Goal: Task Accomplishment & Management: Contribute content

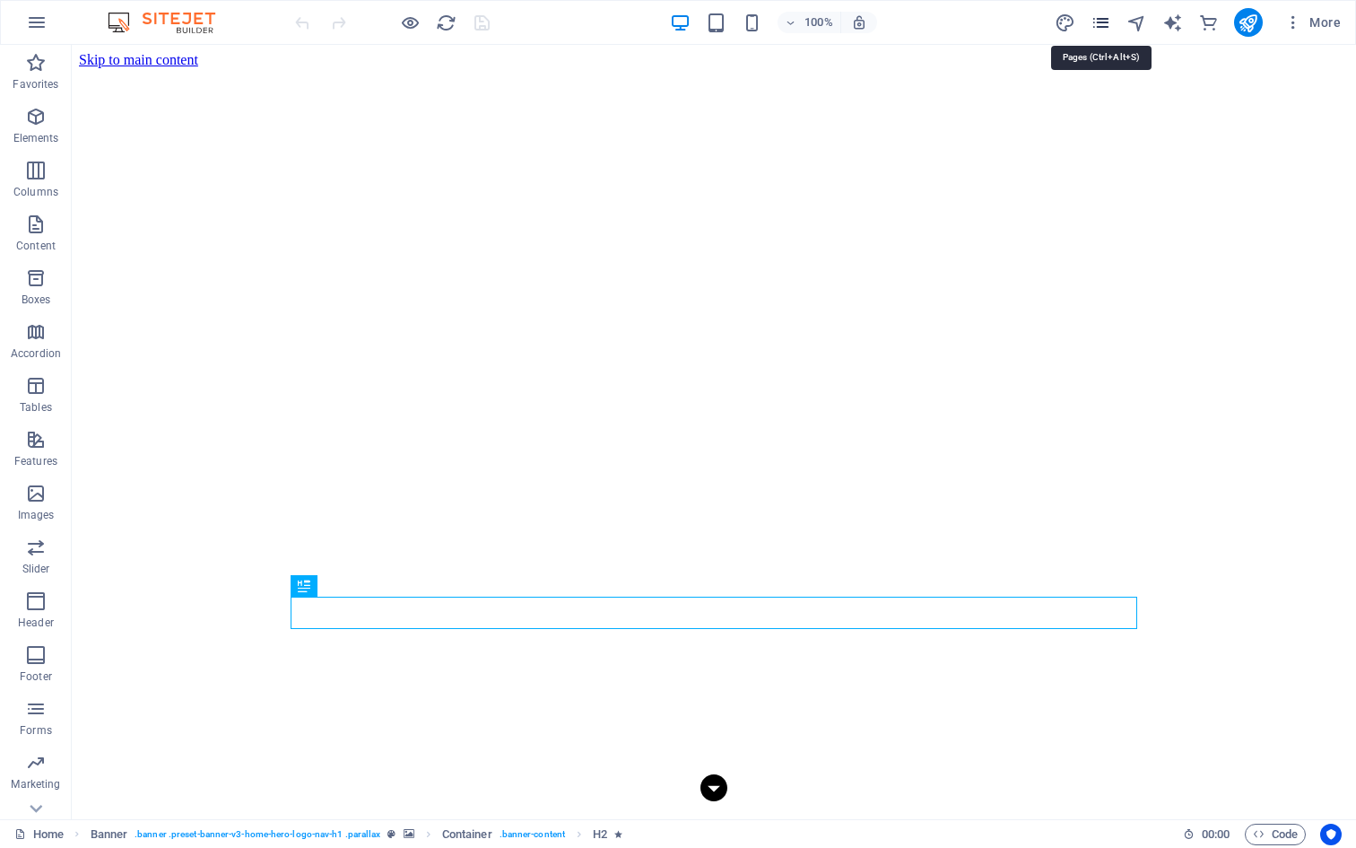
click at [1097, 26] on icon "pages" at bounding box center [1101, 23] width 21 height 21
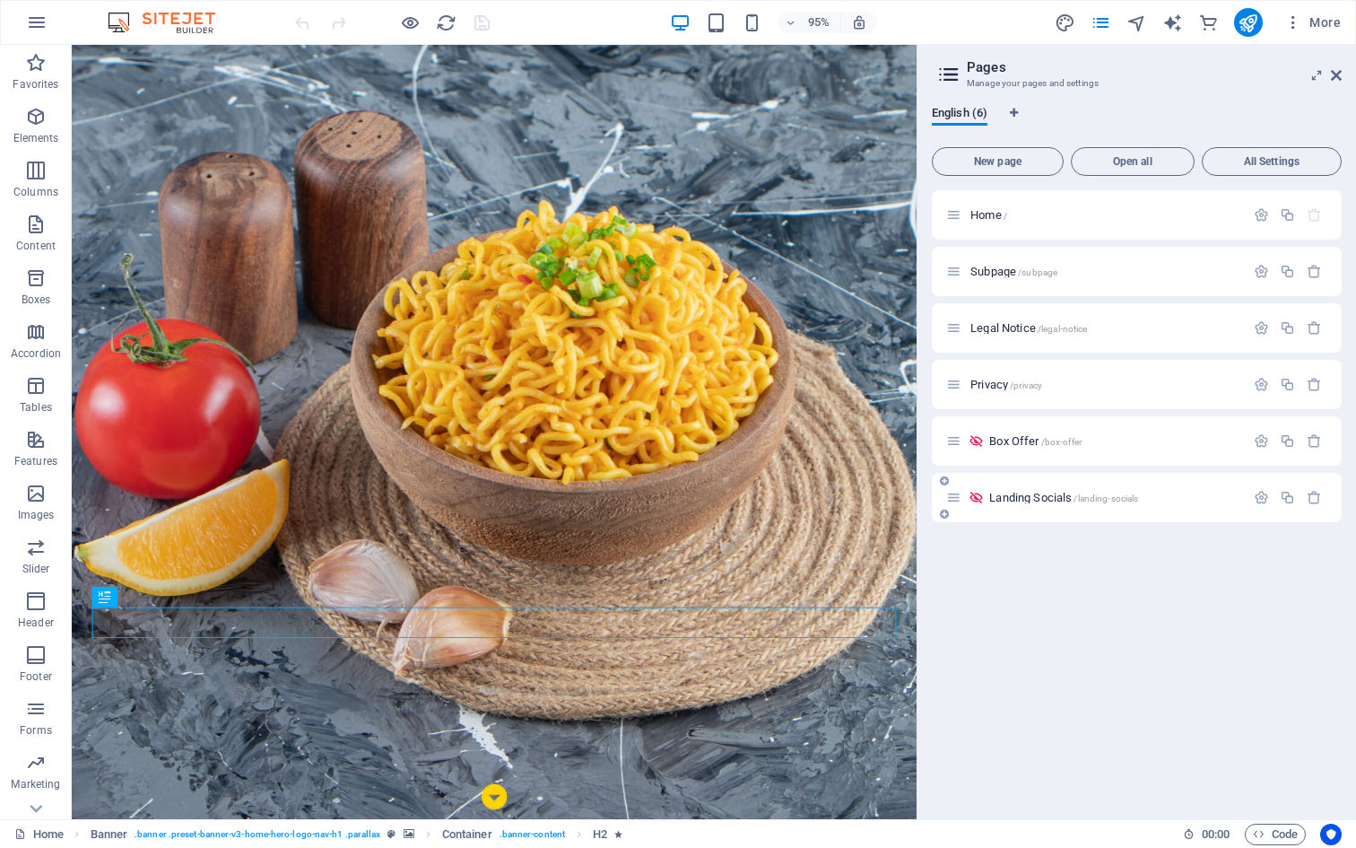
click at [992, 490] on div "Landing Socials /landing-socials" at bounding box center [1095, 497] width 299 height 21
click at [1014, 503] on div "Landing Socials /landing-socials" at bounding box center [1095, 497] width 299 height 21
click at [1015, 498] on span "Landing Socials /landing-socials" at bounding box center [1063, 497] width 149 height 13
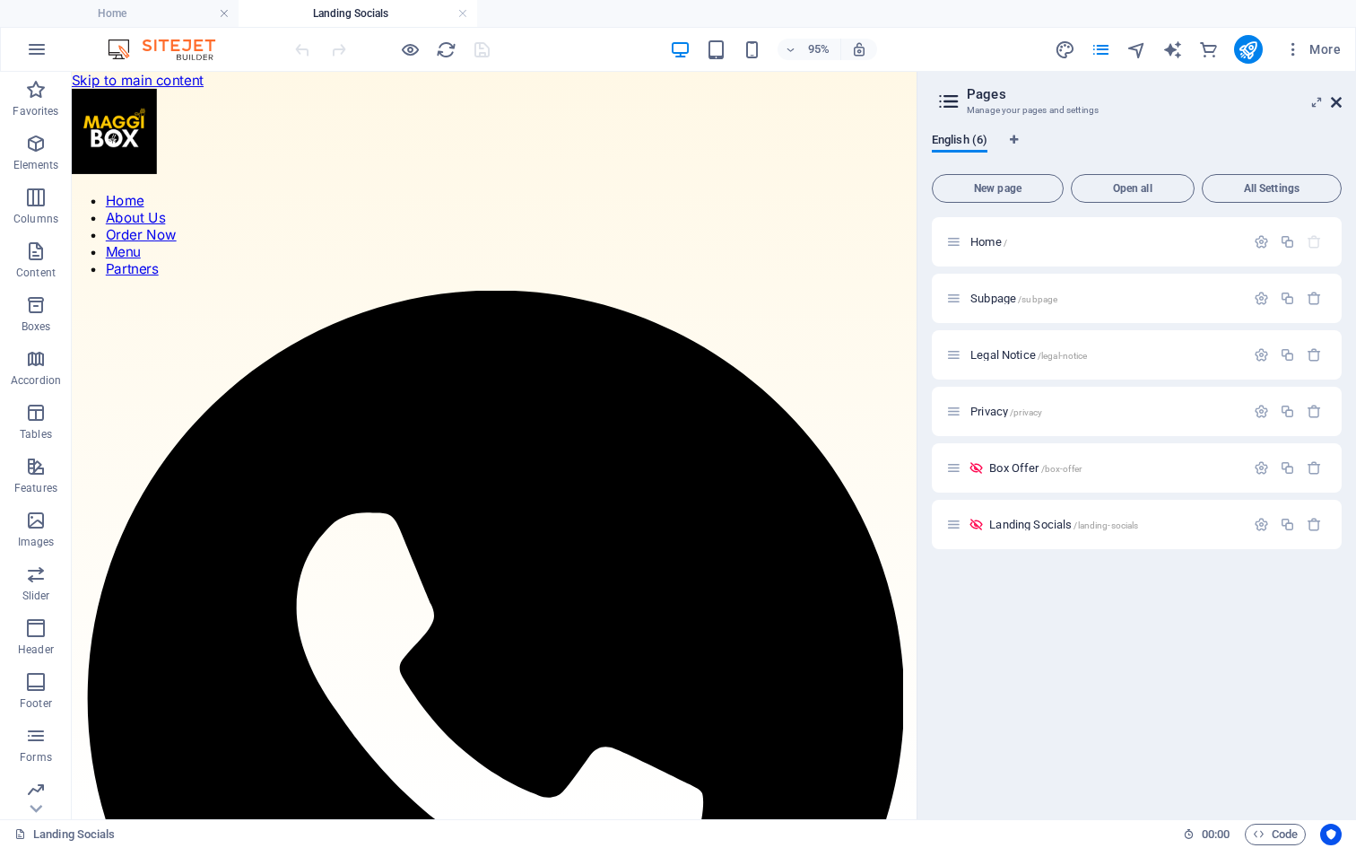
click at [1336, 97] on icon at bounding box center [1336, 102] width 11 height 14
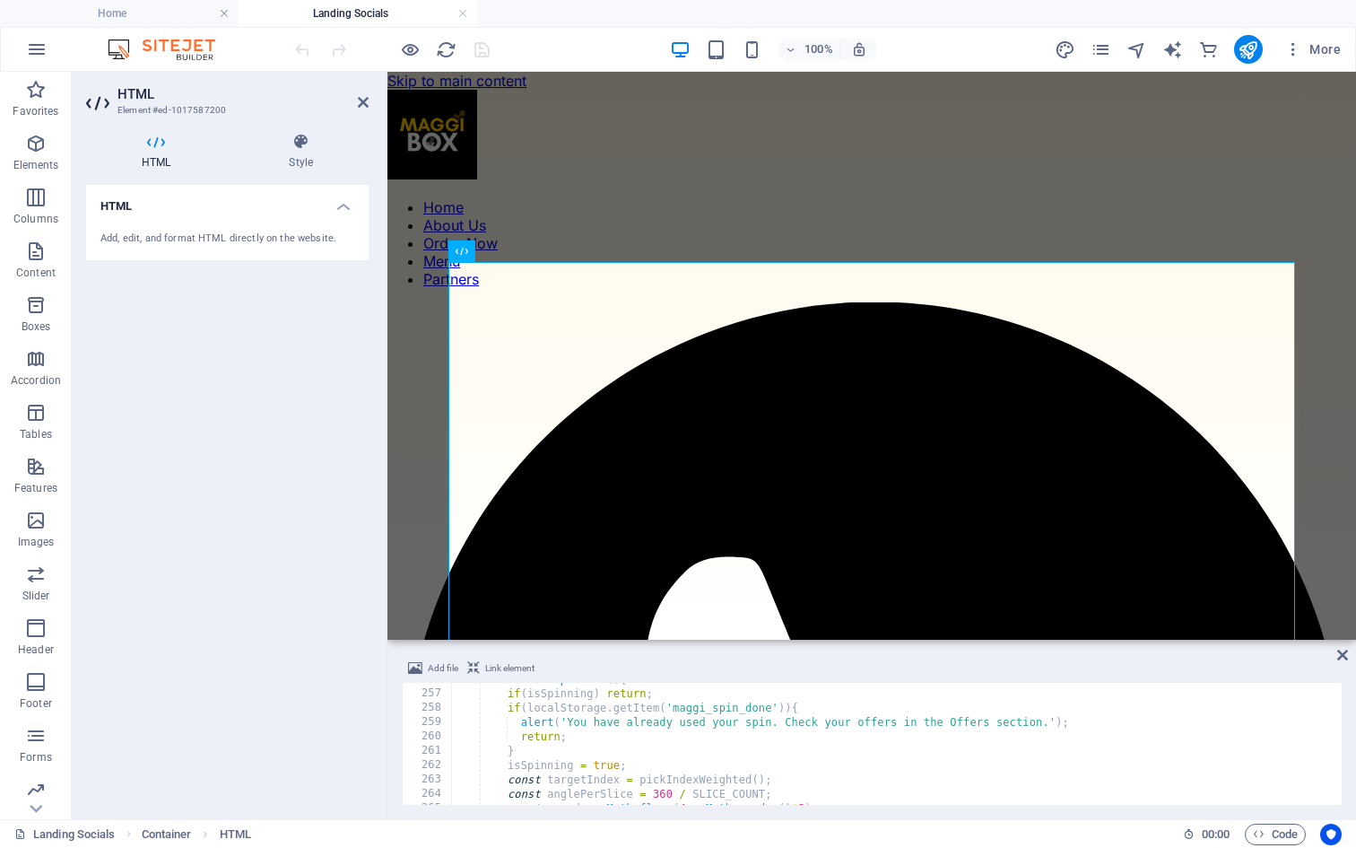
scroll to position [3647, 0]
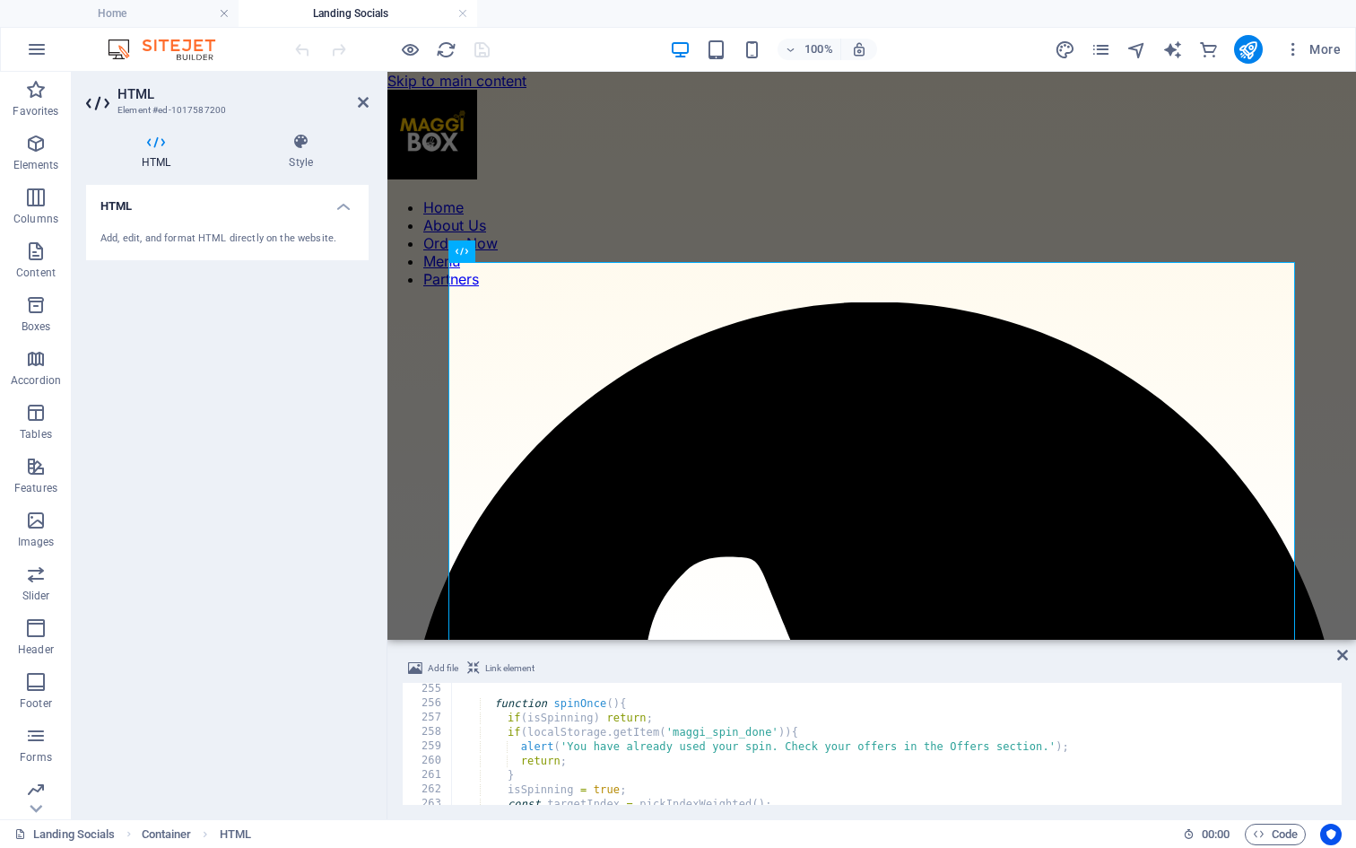
click at [669, 747] on div "function spinOnce ( ) { if ( isSpinning ) return ; if ( localStorage . getItem …" at bounding box center [1290, 755] width 1679 height 147
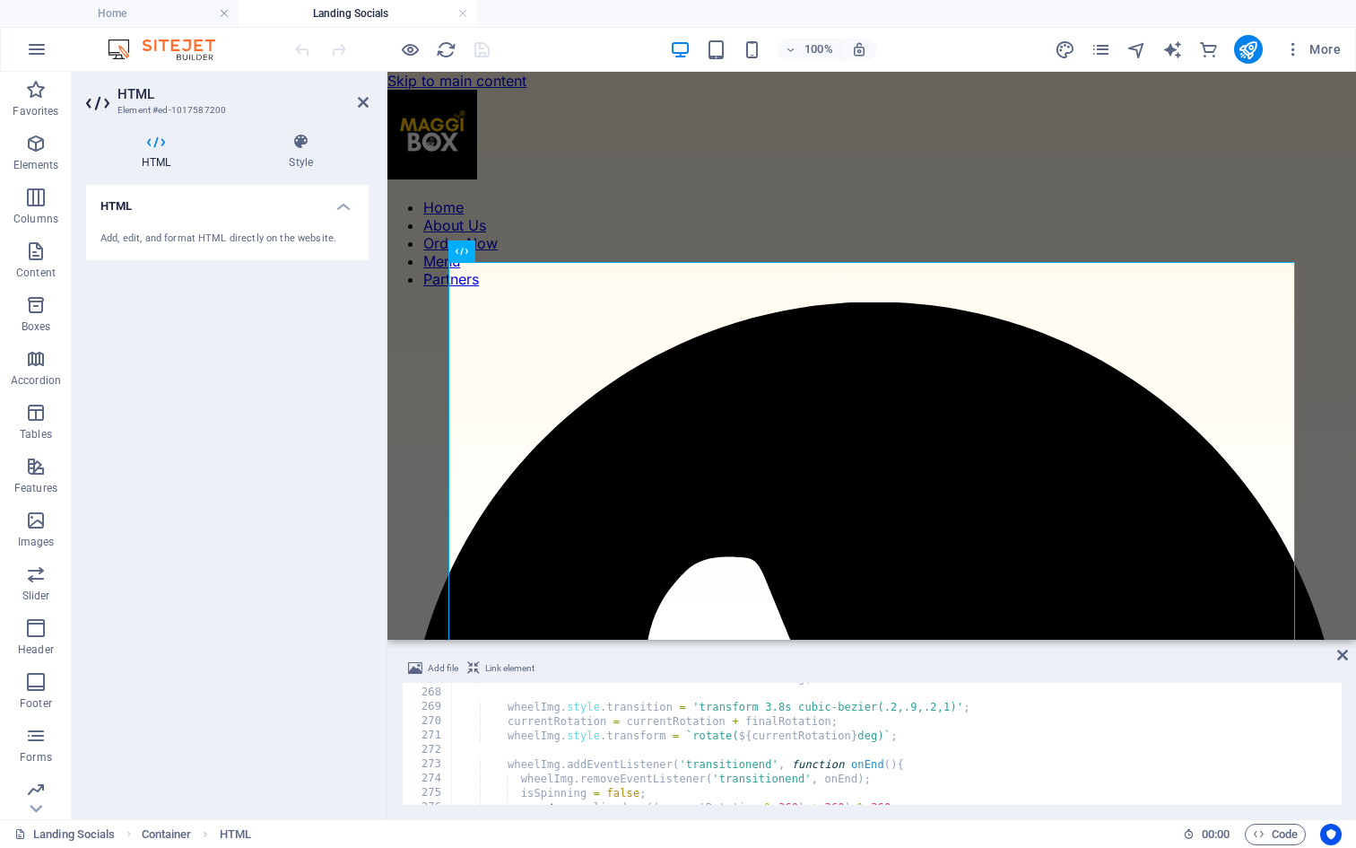
scroll to position [0, 0]
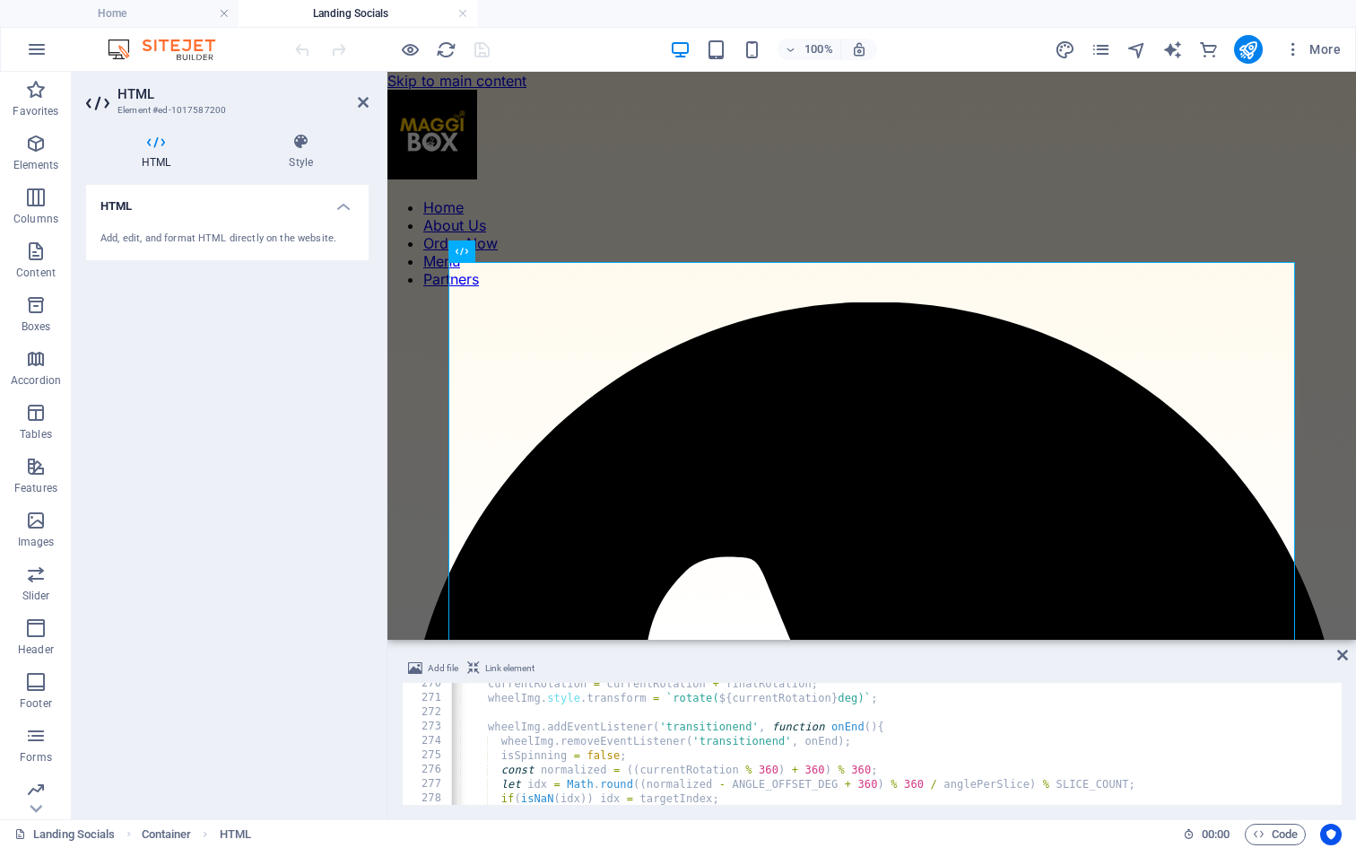
click at [628, 747] on div "currentRotation = currentRotation + finalRotation ; wheelImg . style . transfor…" at bounding box center [1270, 749] width 1679 height 147
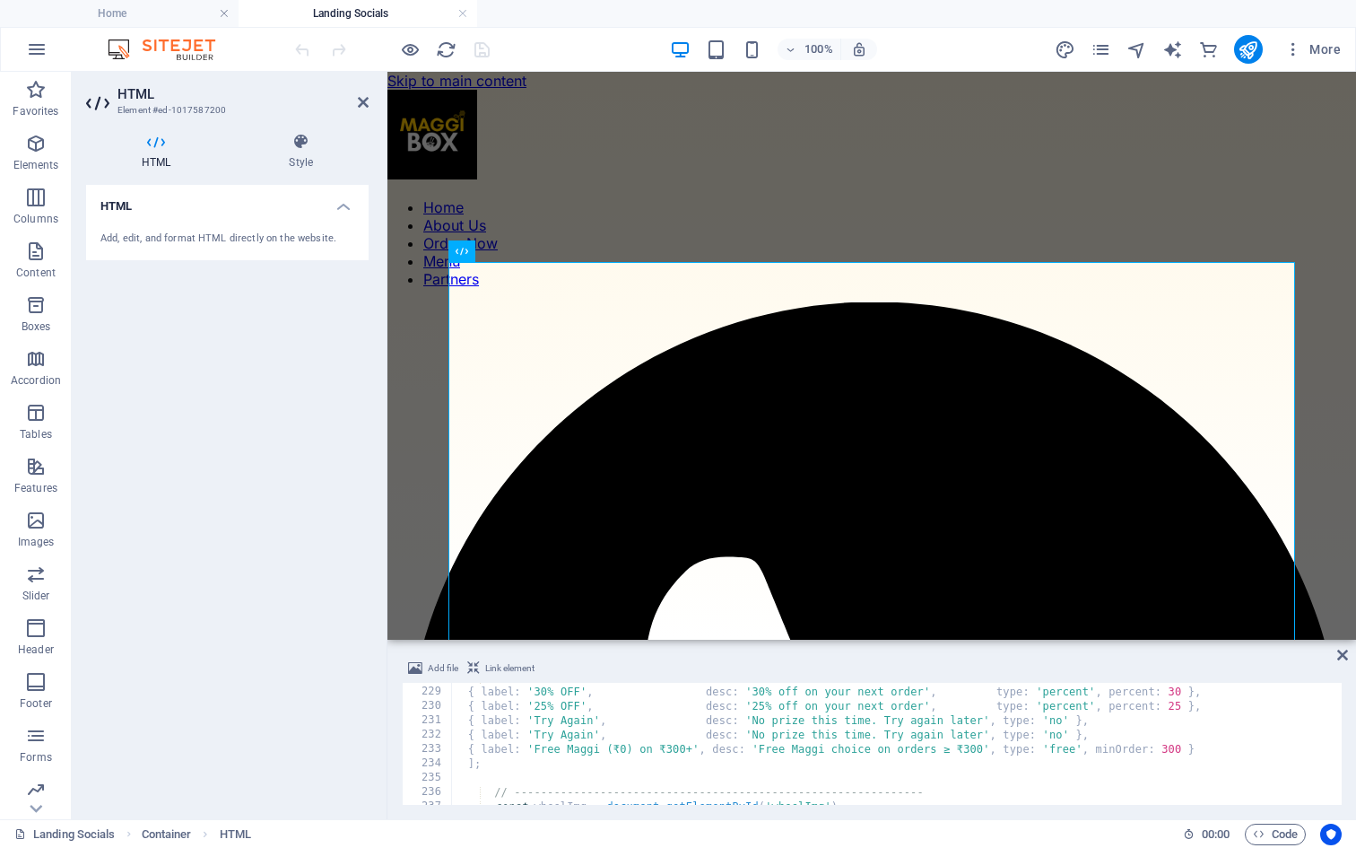
scroll to position [3271, 0]
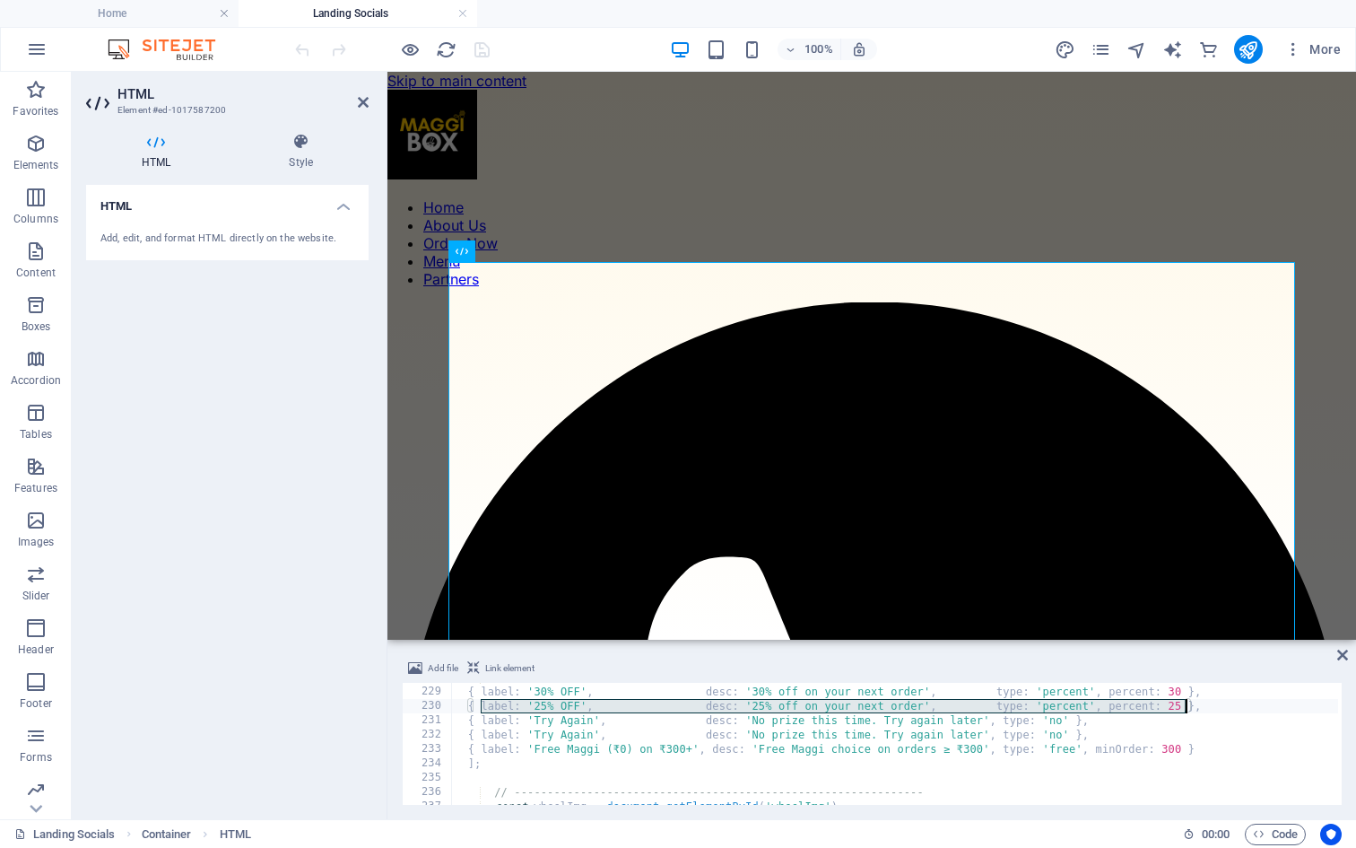
drag, startPoint x: 479, startPoint y: 706, endPoint x: 1185, endPoint y: 710, distance: 706.0
click at [1185, 710] on div "const offers = [ { label : '30% OFF' , desc : '30% off on your next order' , ty…" at bounding box center [1290, 743] width 1679 height 147
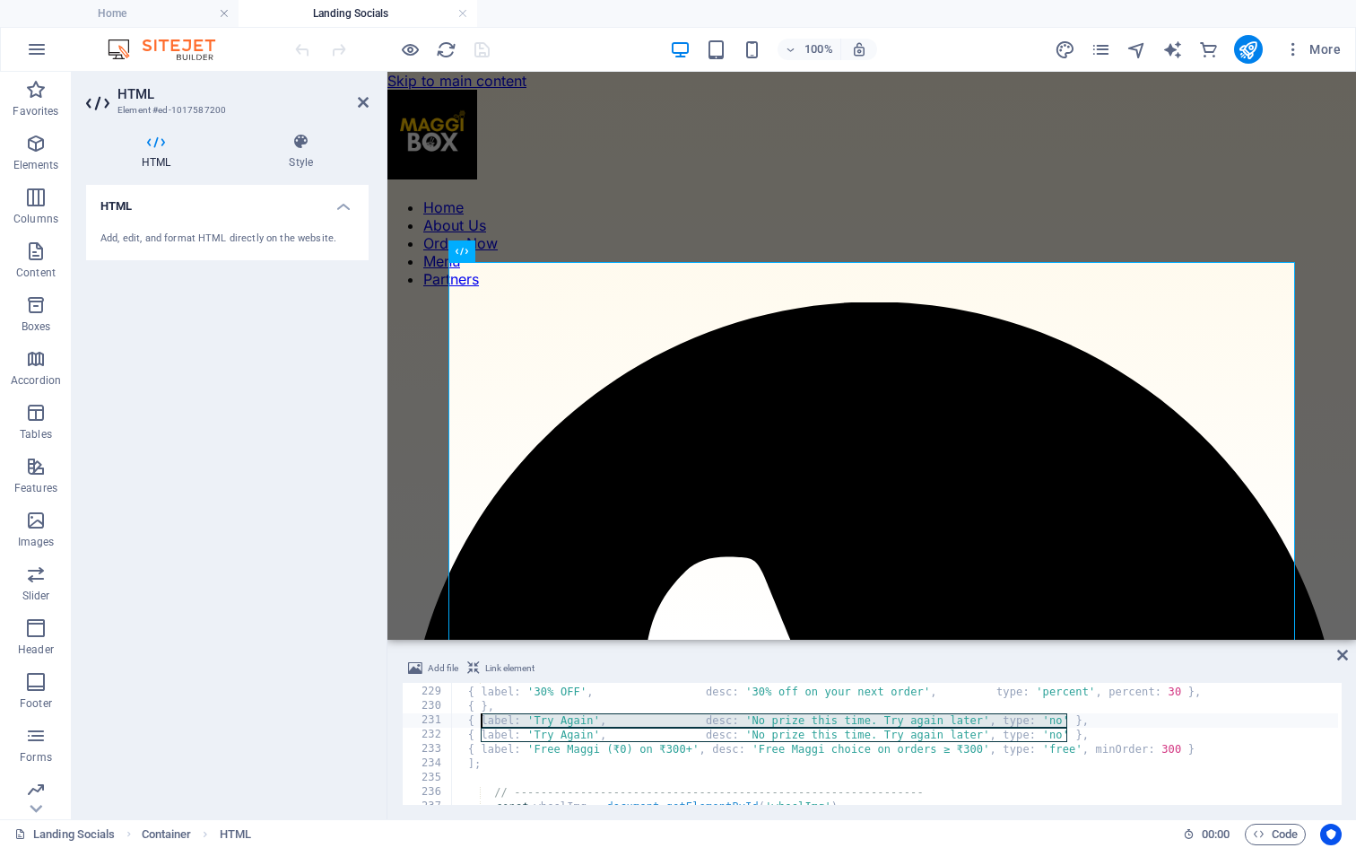
drag, startPoint x: 1068, startPoint y: 719, endPoint x: 480, endPoint y: 717, distance: 587.6
click at [480, 717] on div "const offers = [ { label : '30% OFF' , desc : '30% off on your next order' , ty…" at bounding box center [1290, 743] width 1679 height 147
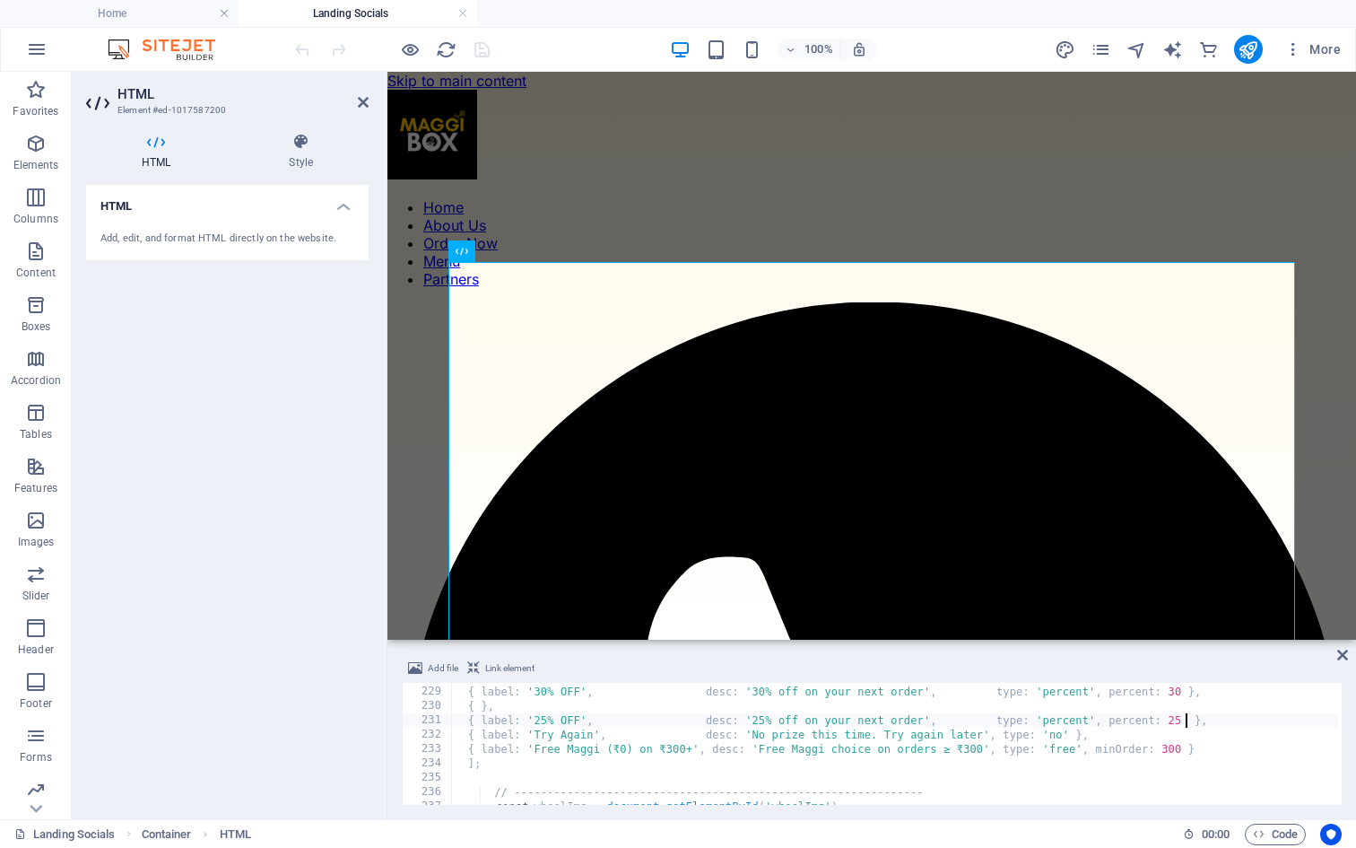
click at [477, 704] on div "const offers = [ { label : '30% OFF' , desc : '30% off on your next order' , ty…" at bounding box center [1290, 743] width 1679 height 147
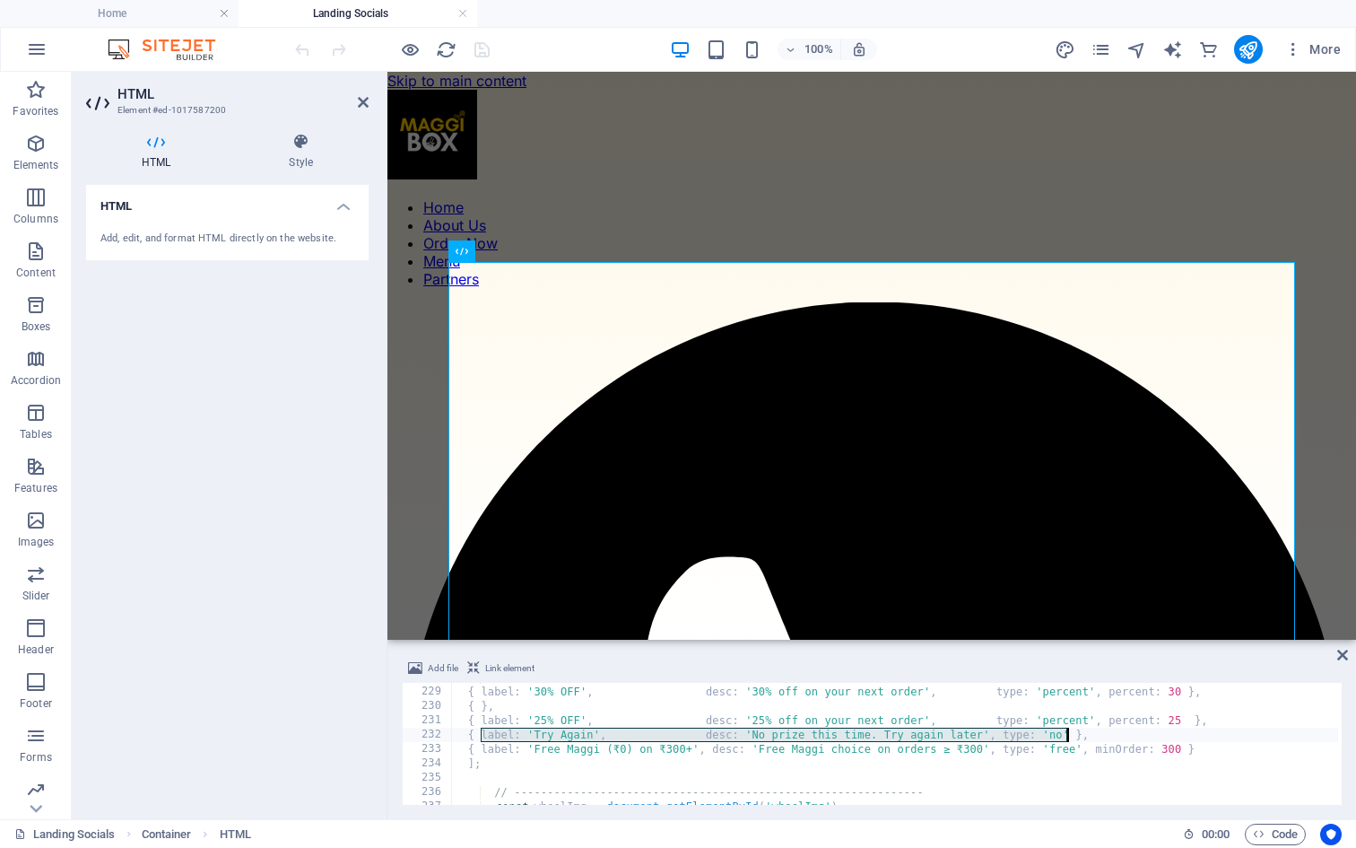
drag, startPoint x: 479, startPoint y: 735, endPoint x: 1069, endPoint y: 735, distance: 590.3
click at [1069, 735] on div "const offers = [ { label : '30% OFF' , desc : '30% off on your next order' , ty…" at bounding box center [1290, 743] width 1679 height 147
click at [479, 707] on div "const offers = [ { label : '30% OFF' , desc : '30% off on your next order' , ty…" at bounding box center [1290, 743] width 1679 height 147
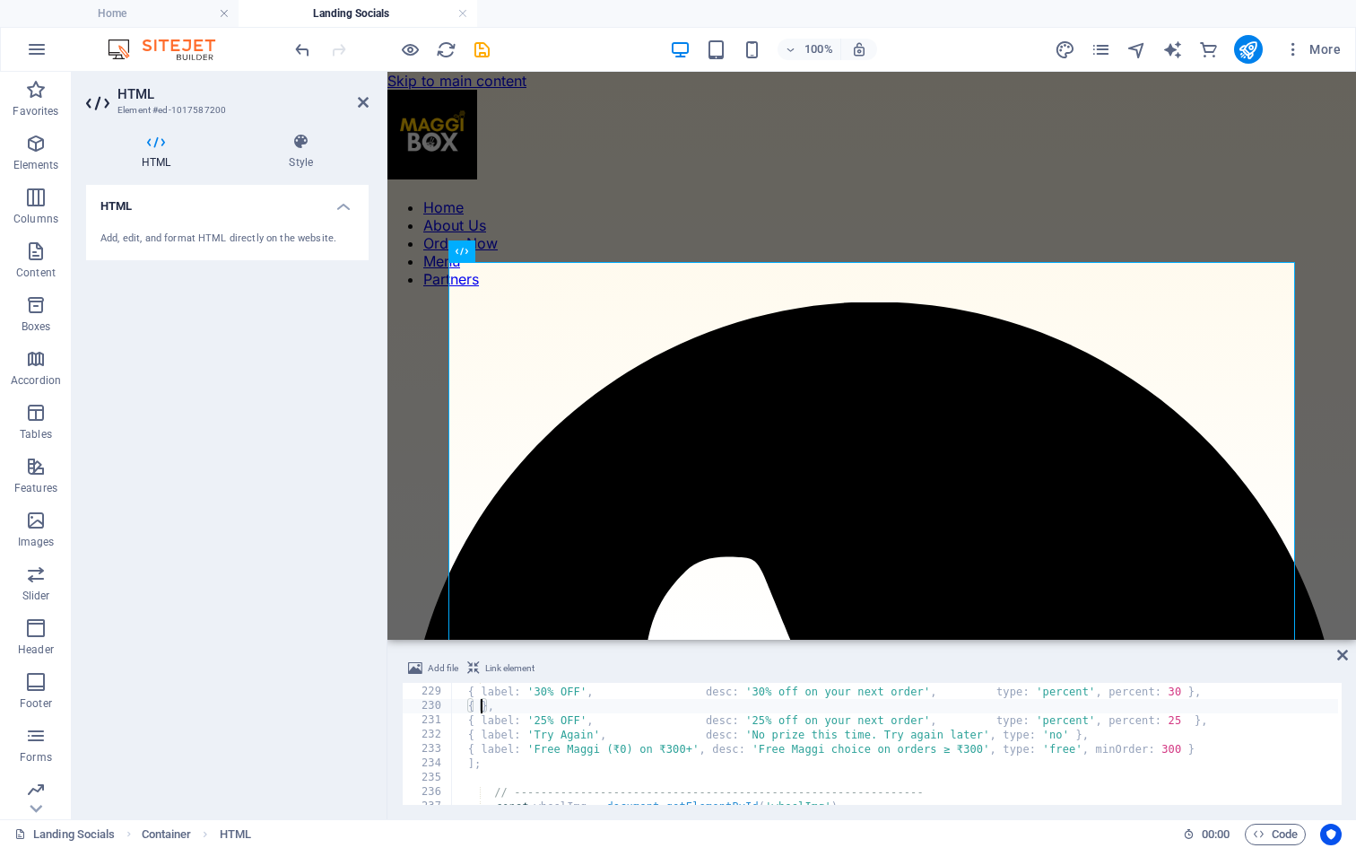
paste textarea "label: 'Try Again', desc: 'No prize this time. Try again later', type: 'no'"
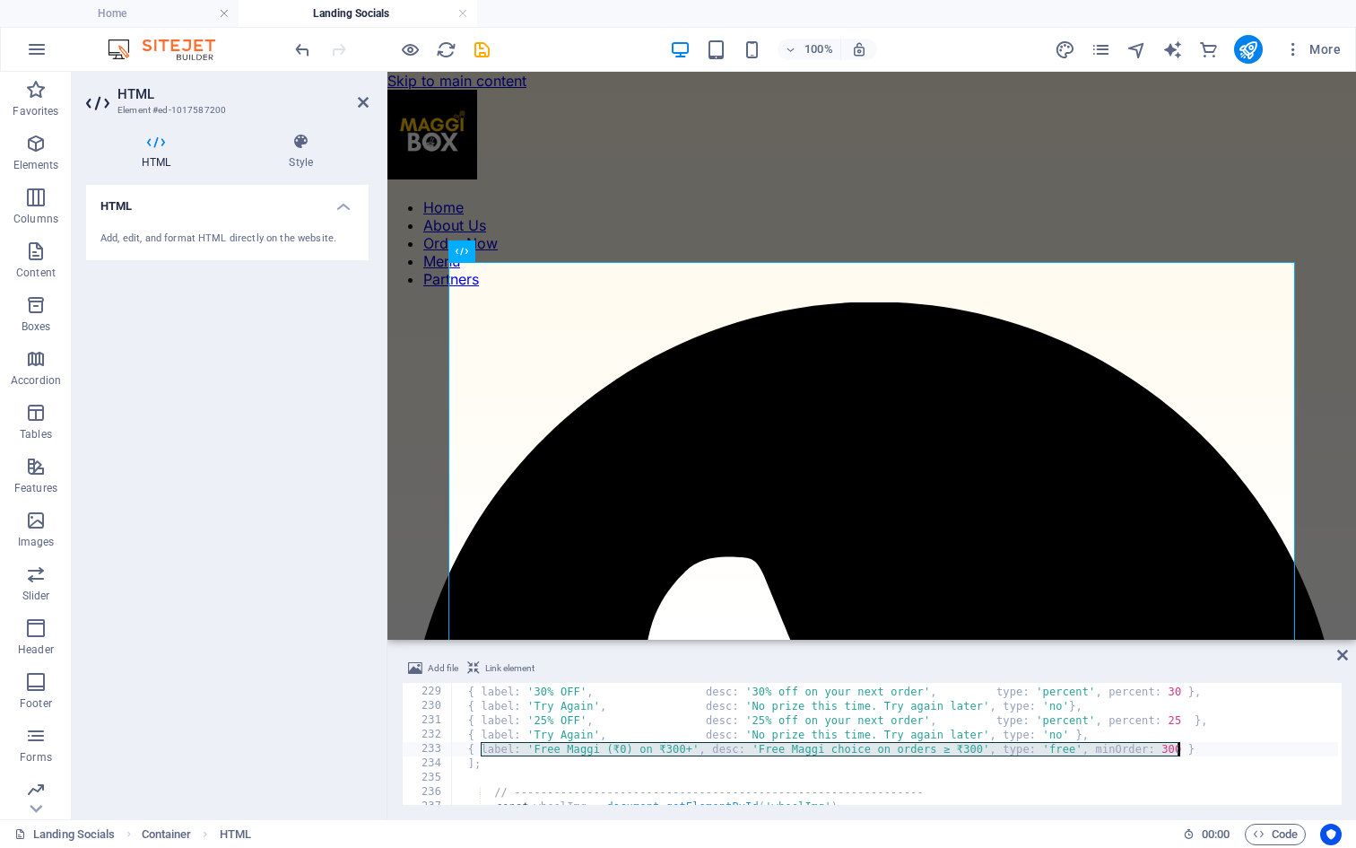
drag, startPoint x: 479, startPoint y: 749, endPoint x: 1180, endPoint y: 748, distance: 700.6
click at [1180, 748] on div "const offers = [ { label : '30% OFF' , desc : '30% off on your next order' , ty…" at bounding box center [1290, 743] width 1679 height 147
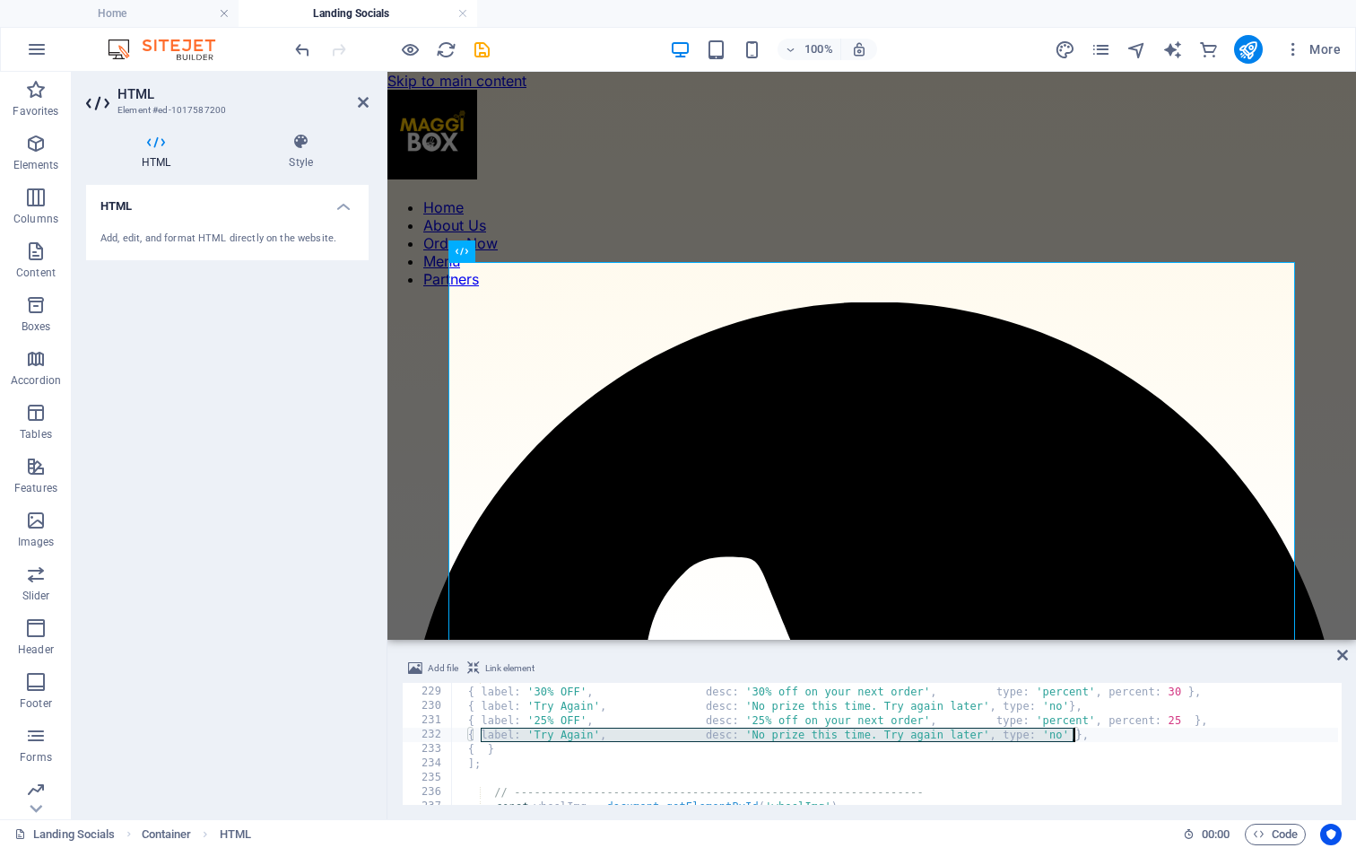
drag, startPoint x: 479, startPoint y: 733, endPoint x: 1072, endPoint y: 734, distance: 593.0
click at [1072, 734] on div "const offers = [ { label : '30% OFF' , desc : '30% off on your next order' , ty…" at bounding box center [1290, 743] width 1679 height 147
paste textarea "Free Maggi (₹0) on ₹300+', desc: 'Free Maggi choice on orders ≥ ₹300', type: 'f…"
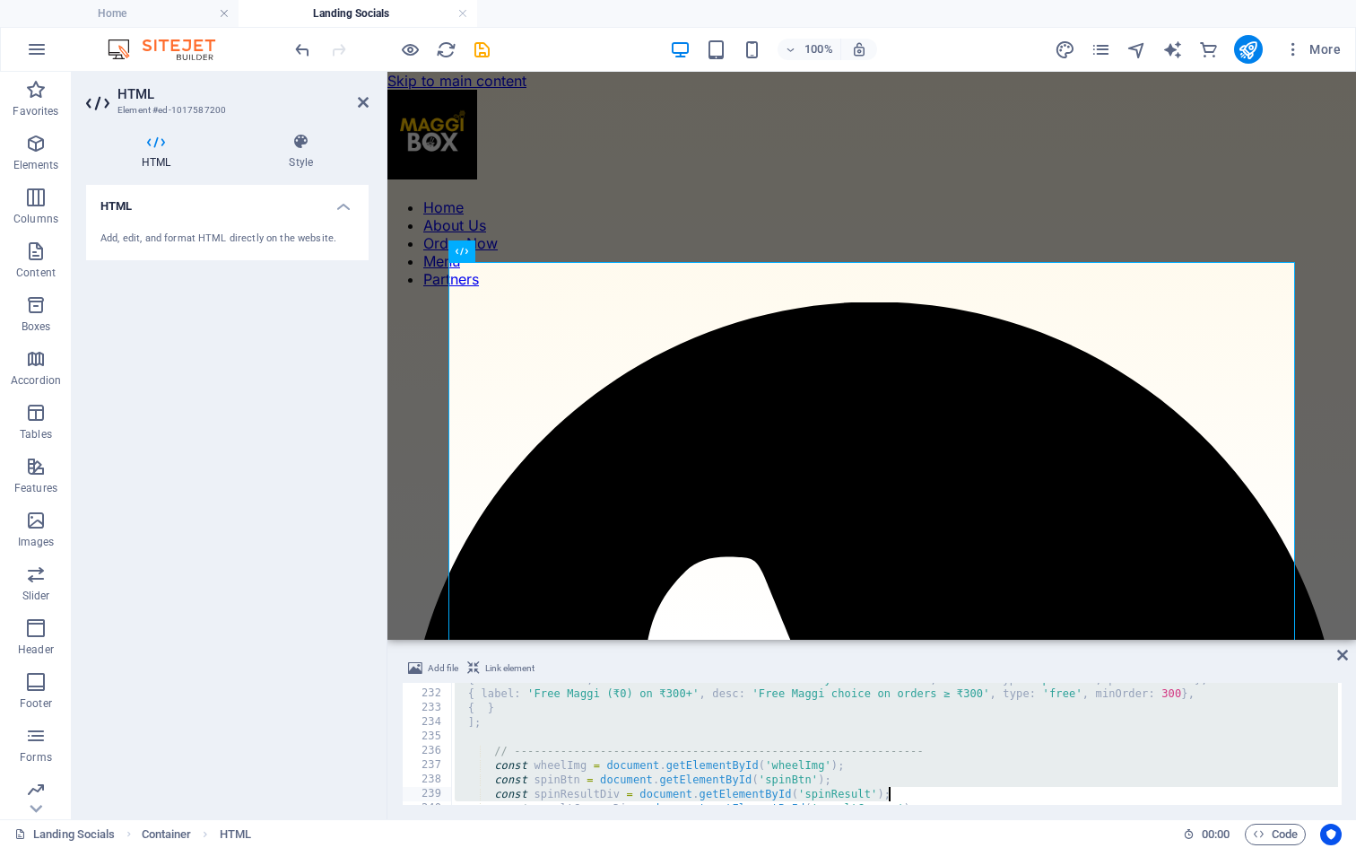
drag, startPoint x: 482, startPoint y: 705, endPoint x: 1006, endPoint y: 824, distance: 537.1
click at [1006, 819] on section "Favorites Elements Columns Content Boxes Accordion Tables Features Images Slide…" at bounding box center [678, 445] width 1356 height 747
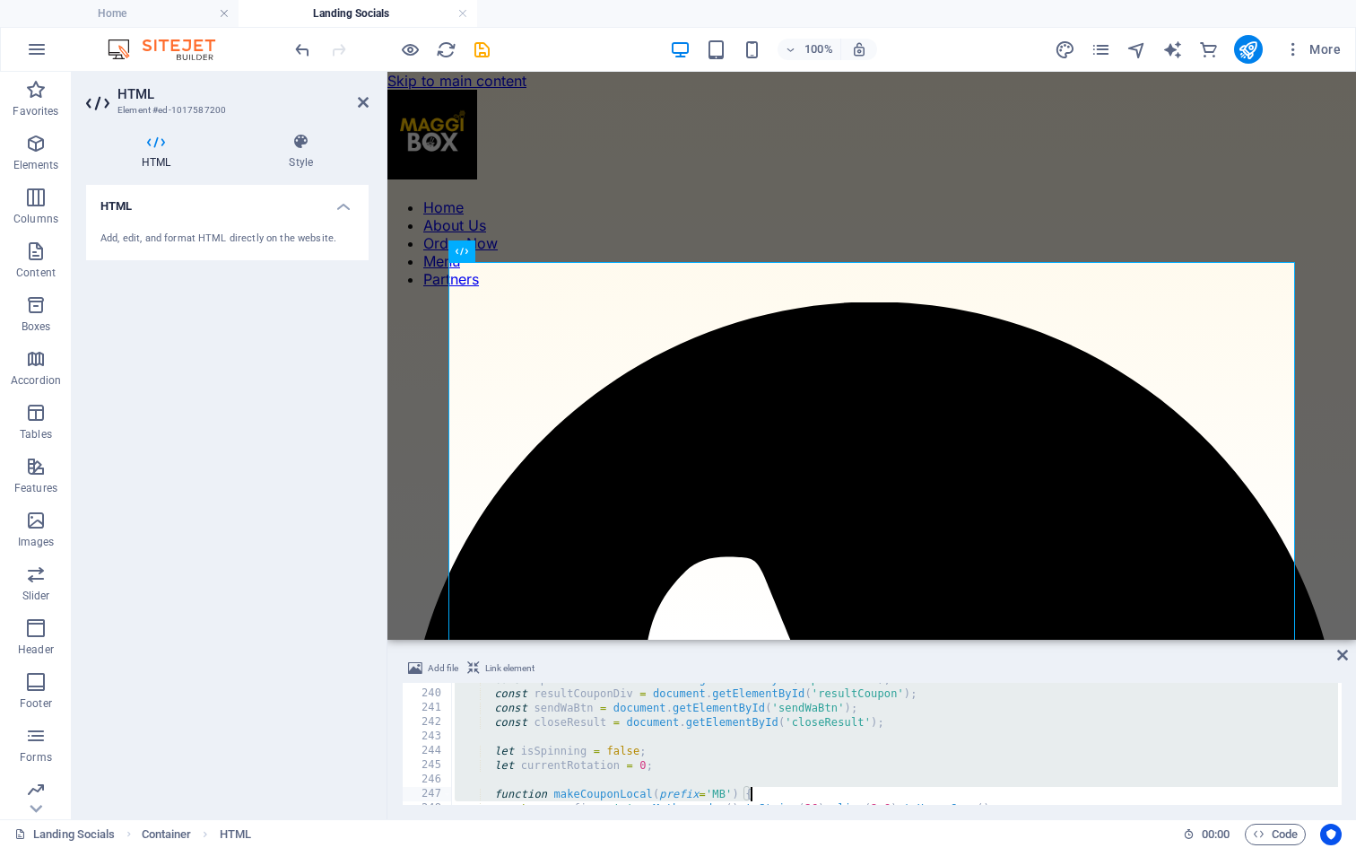
click at [989, 721] on div "const spinResultDiv = document . getElementById ( 'spinResult' ) ; const result…" at bounding box center [1290, 745] width 1679 height 147
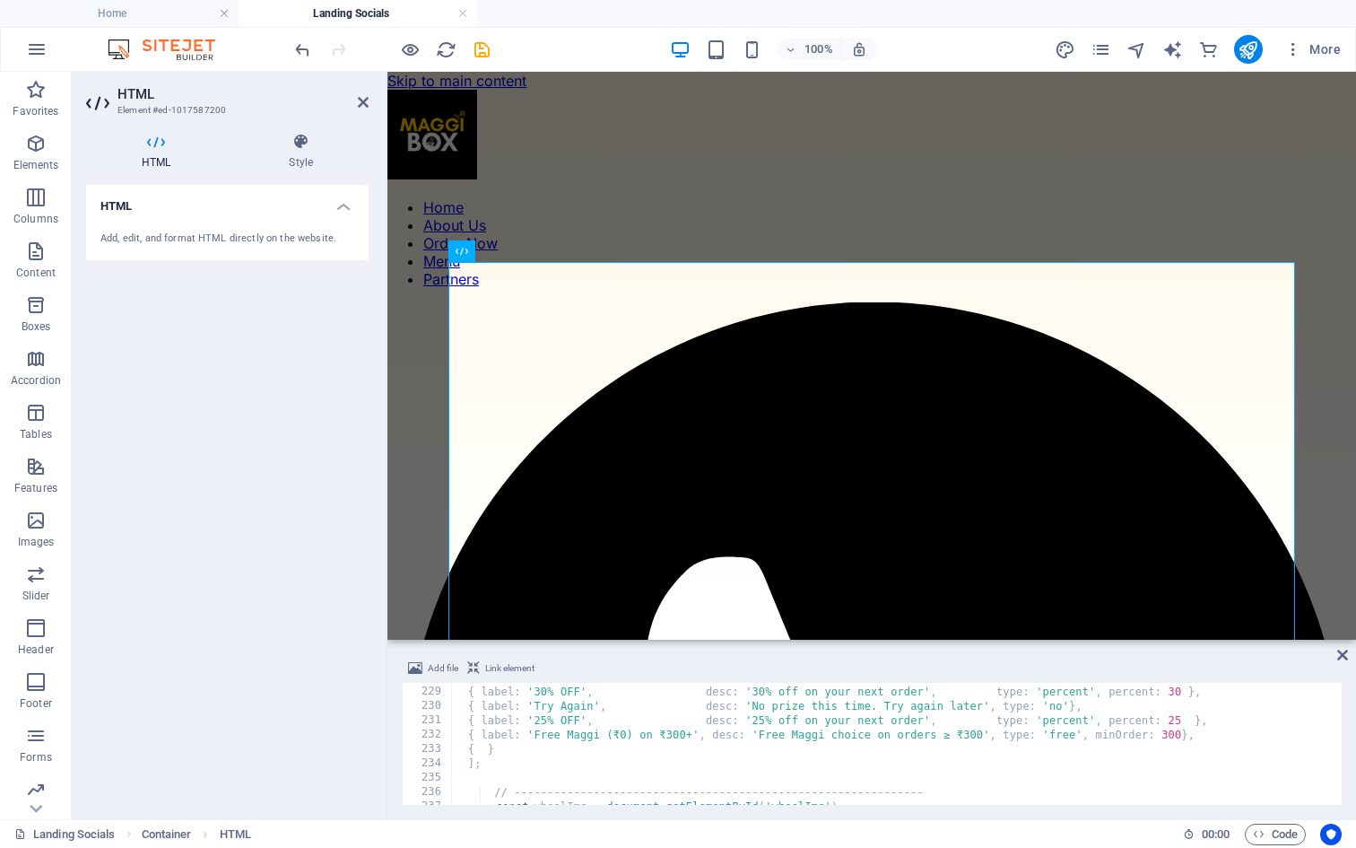
scroll to position [3271, 0]
click at [541, 741] on div "const offers = [ { label : '30% OFF' , desc : '30% off on your next order' , ty…" at bounding box center [1290, 743] width 1679 height 147
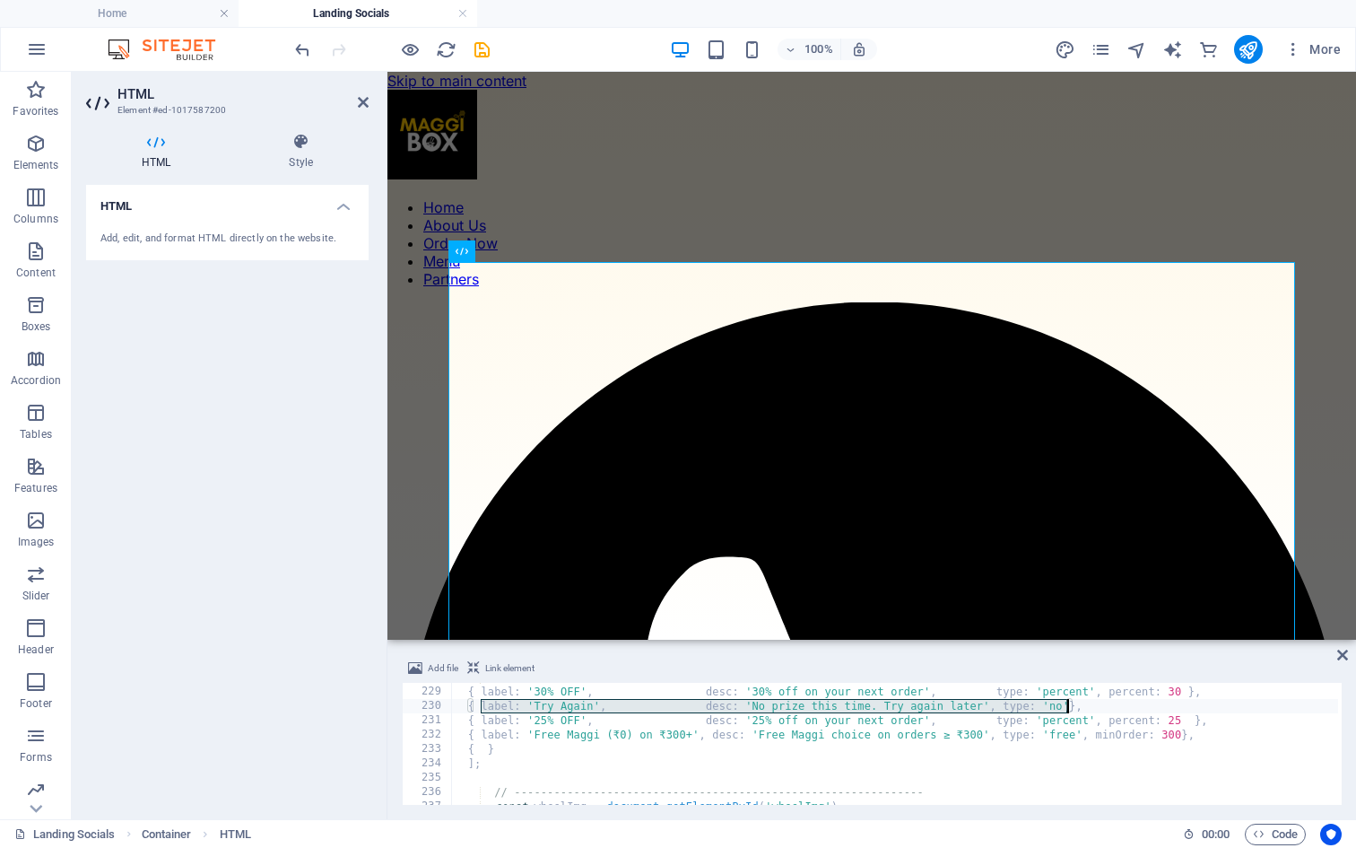
drag, startPoint x: 479, startPoint y: 706, endPoint x: 1064, endPoint y: 705, distance: 584.9
click at [1064, 705] on div "const offers = [ { label : '30% OFF' , desc : '30% off on your next order' , ty…" at bounding box center [1290, 743] width 1679 height 147
click at [483, 746] on div "const offers = [ { label : '30% OFF' , desc : '30% off on your next order' , ty…" at bounding box center [1290, 743] width 1679 height 147
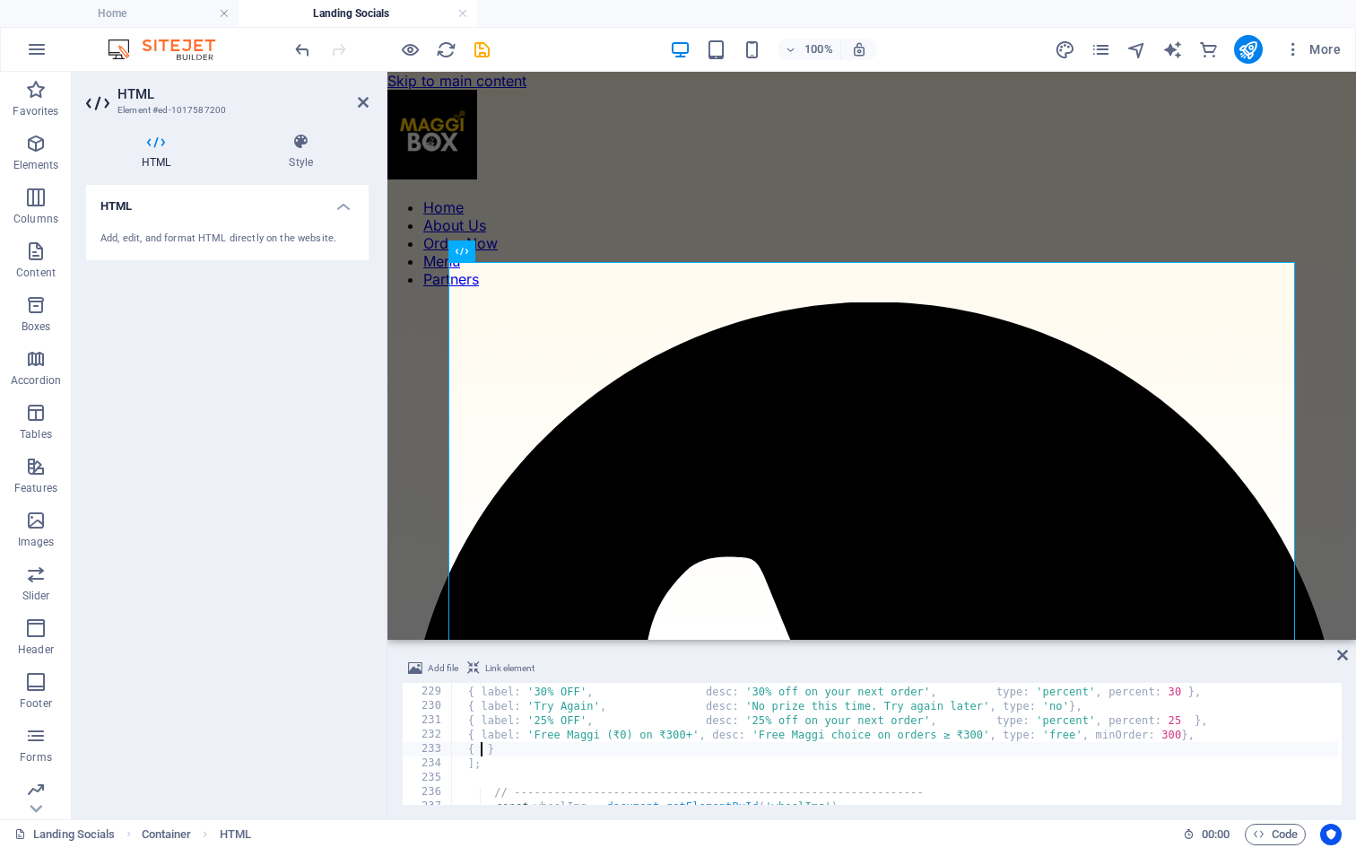
paste textarea "label: 'Try Again', desc: 'No prize this time. Try again later', type: 'no'"
type textarea "{ label: 'Try Again', desc: 'No prize this time. Try again later', type: 'no' }"
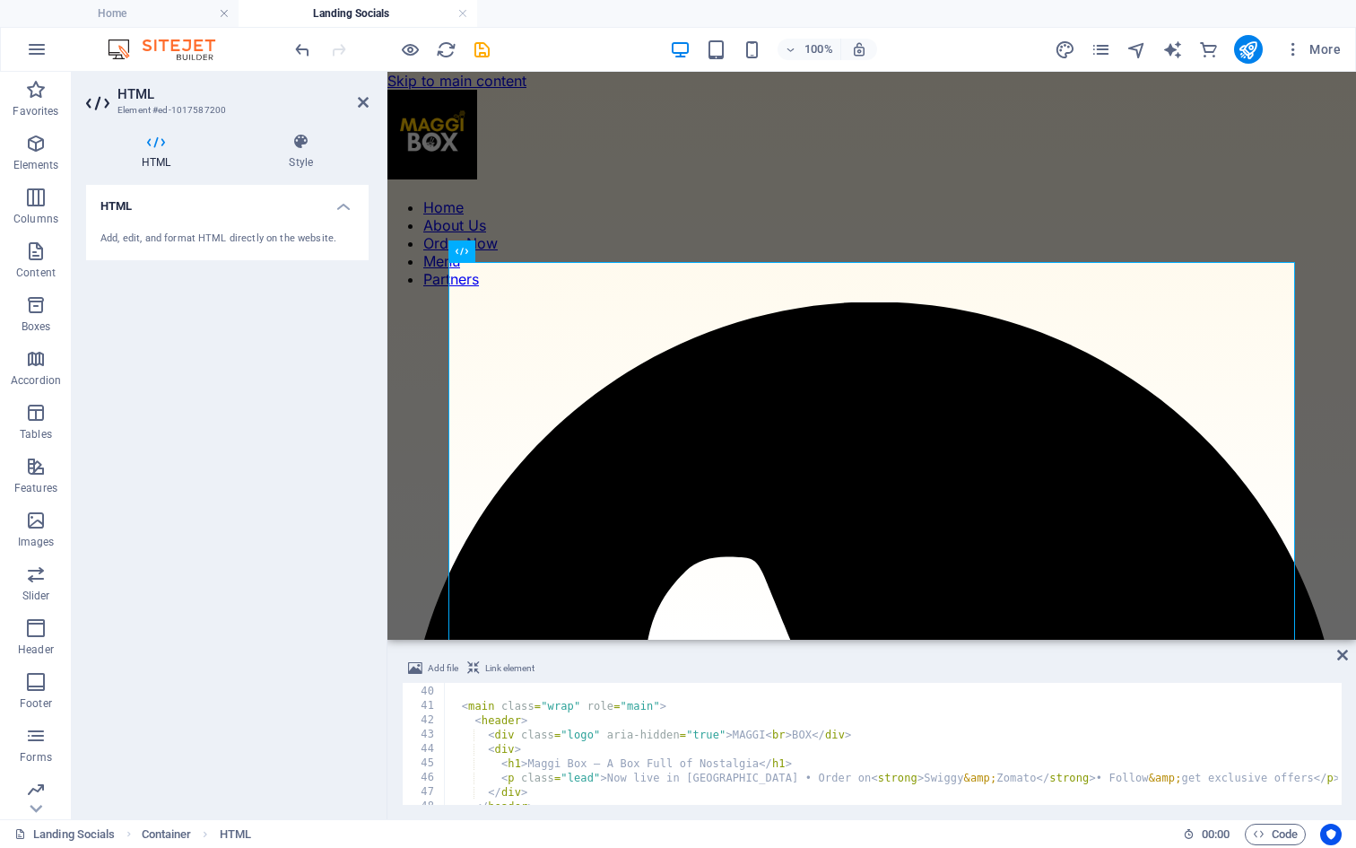
scroll to position [558, 0]
drag, startPoint x: 862, startPoint y: 734, endPoint x: 489, endPoint y: 735, distance: 373.2
click at [488, 735] on div "< main class = "wrap" role = "main" > < header > < div class = "logo" aria-hidd…" at bounding box center [1284, 743] width 1679 height 147
type textarea "<div class="logo" aria-hidden="true">MAGGI<br>BOX</div>"
type textarea "<header>"
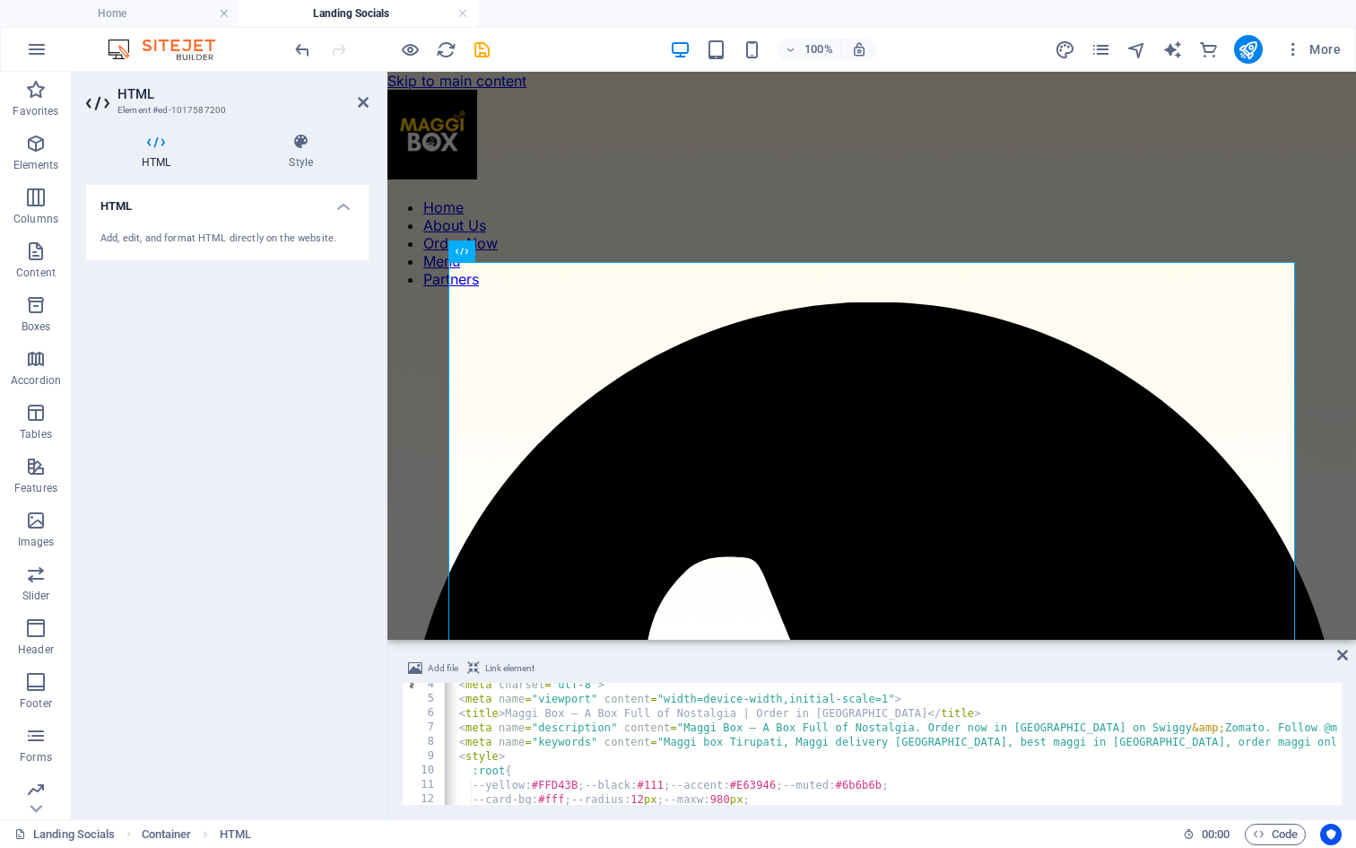
scroll to position [0, 3]
click at [1340, 654] on icon at bounding box center [1343, 655] width 11 height 14
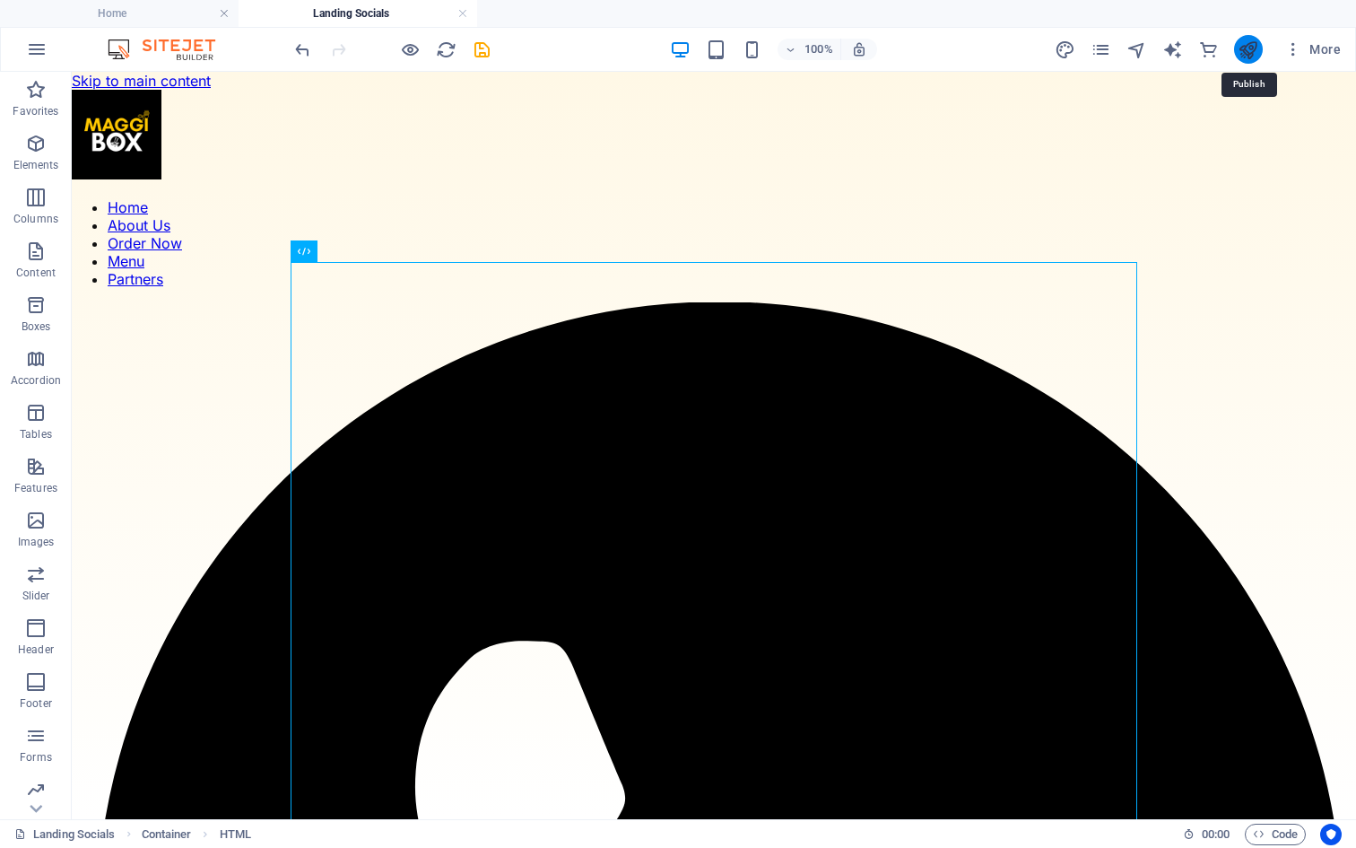
click at [1243, 52] on icon "publish" at bounding box center [1248, 49] width 21 height 21
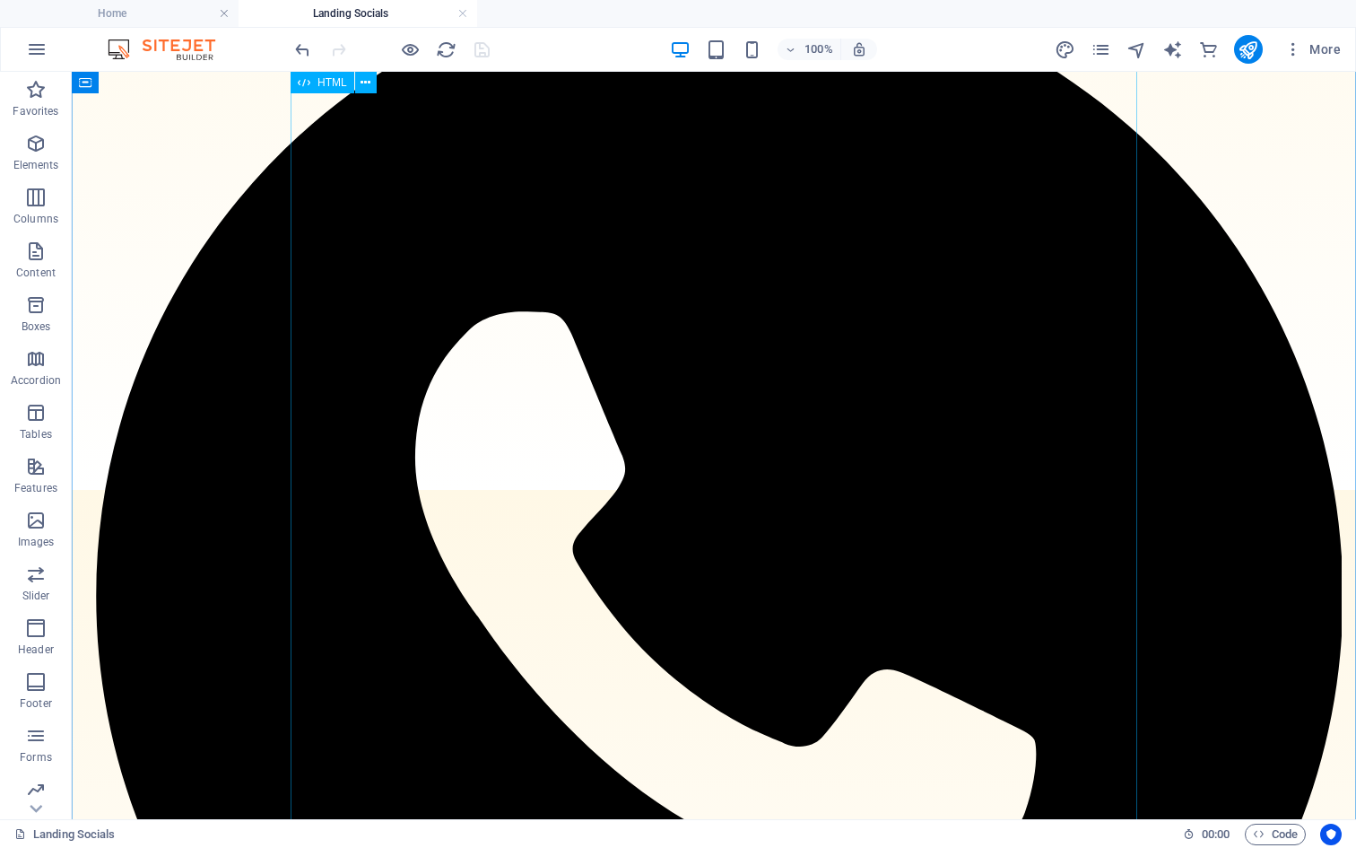
scroll to position [395, 0]
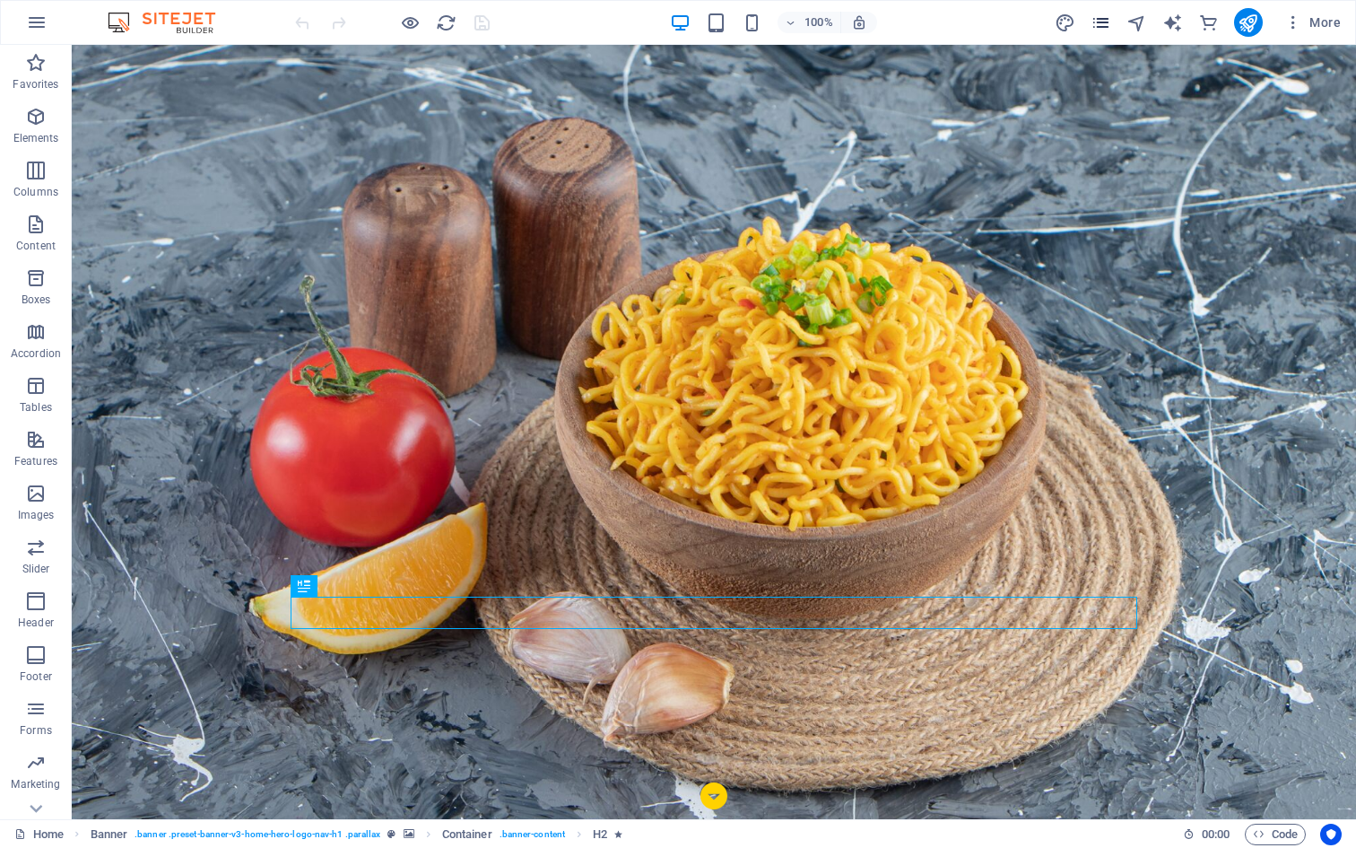
click at [1104, 27] on icon "pages" at bounding box center [1101, 23] width 21 height 21
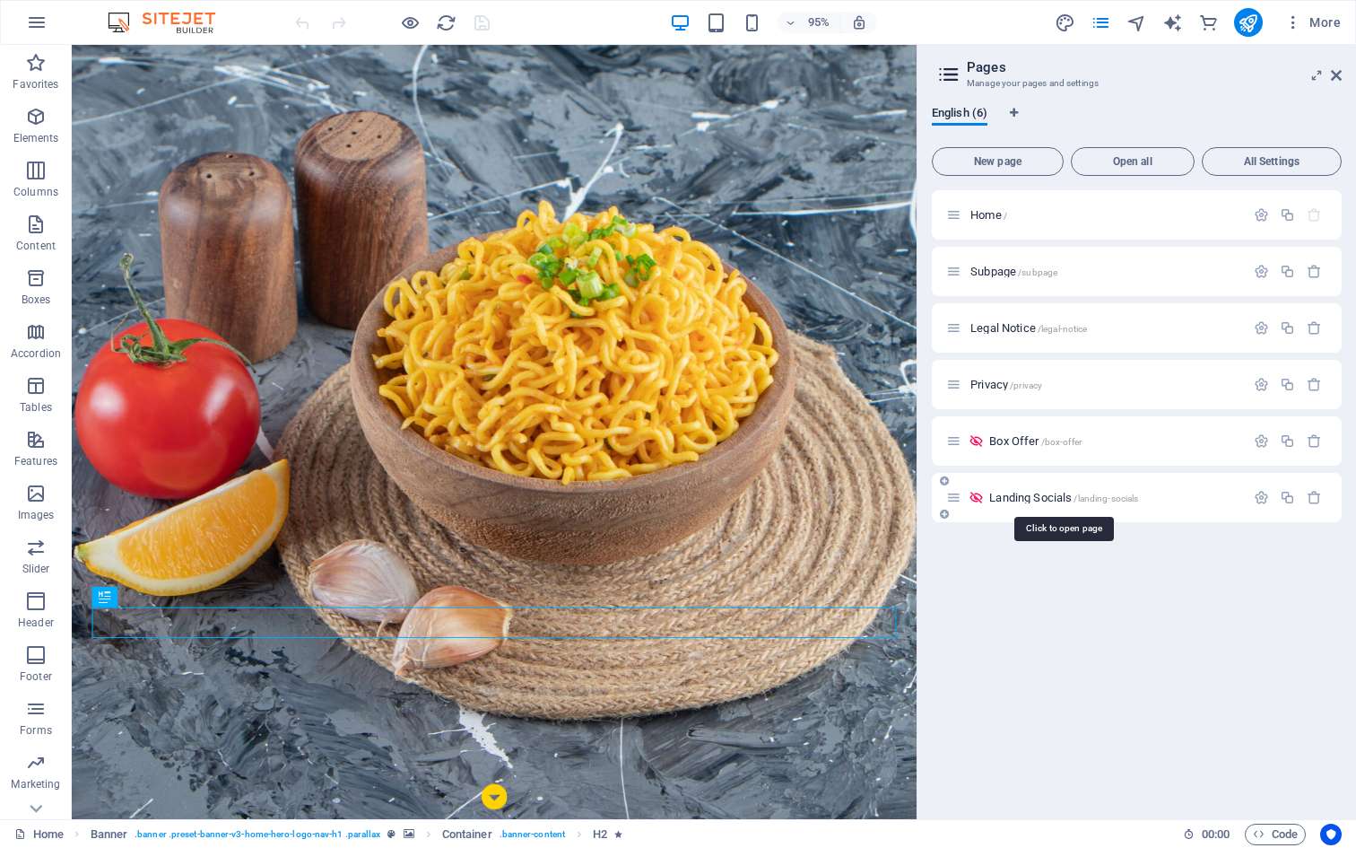
click at [1026, 501] on span "Landing Socials /landing-socials" at bounding box center [1063, 497] width 149 height 13
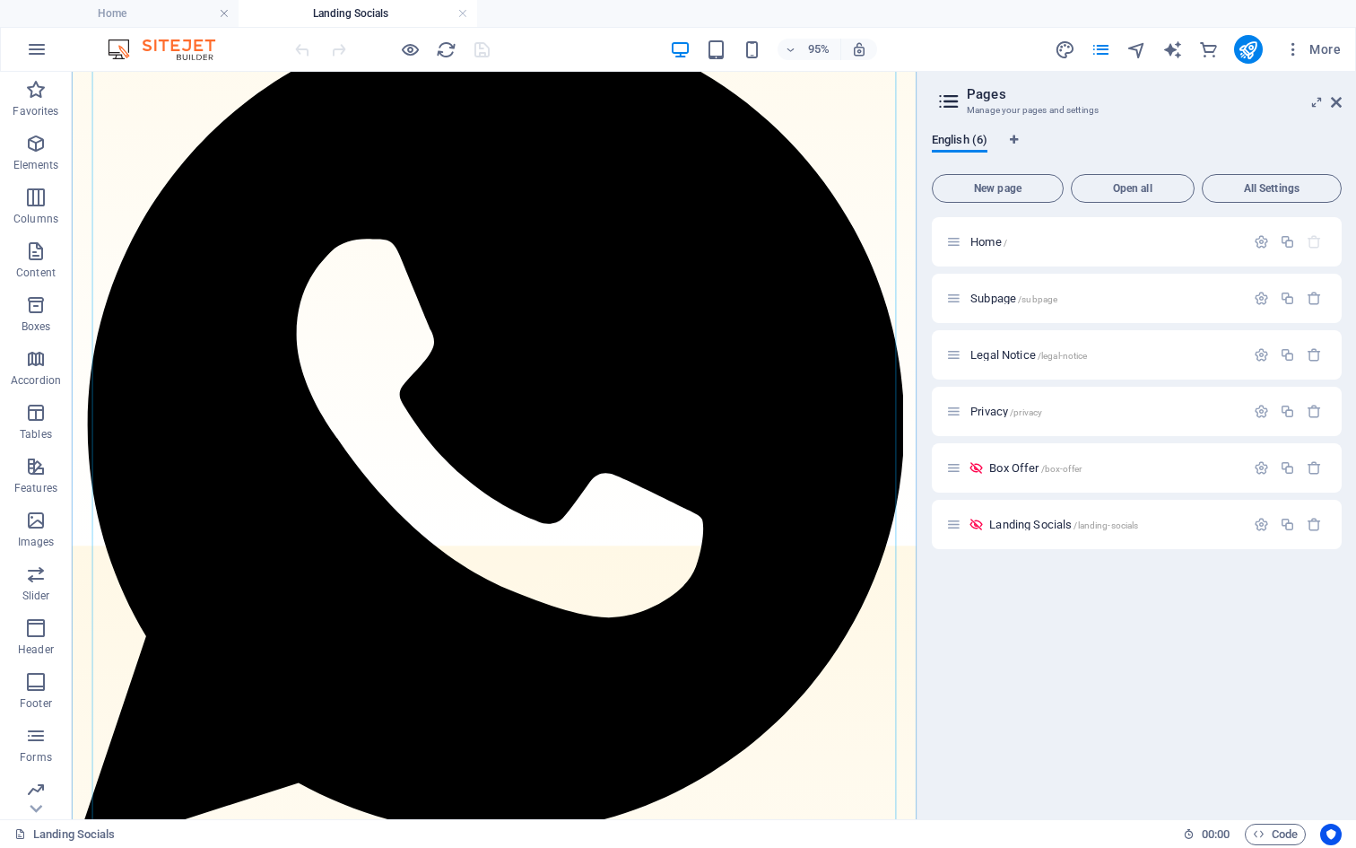
scroll to position [358, 0]
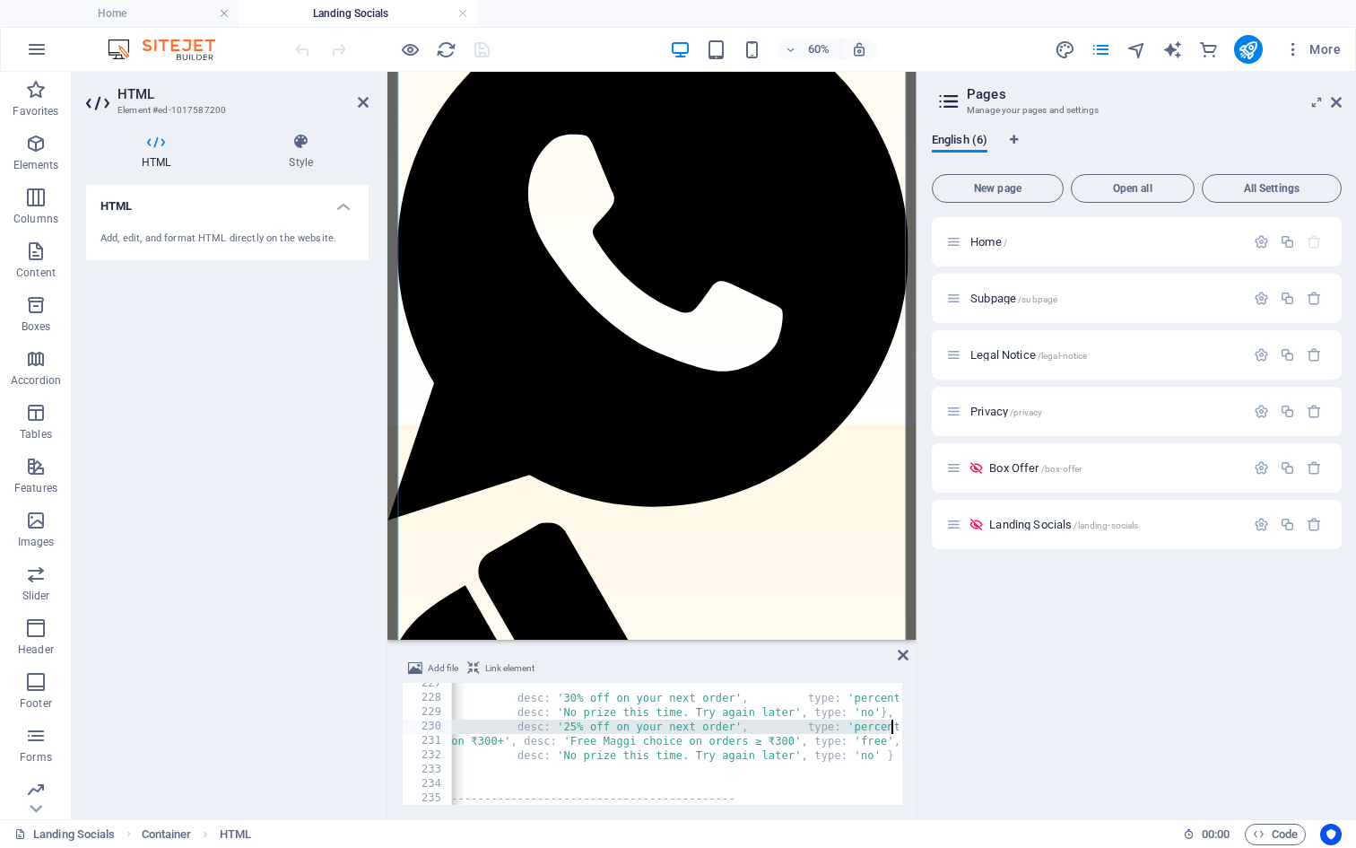
scroll to position [0, 313]
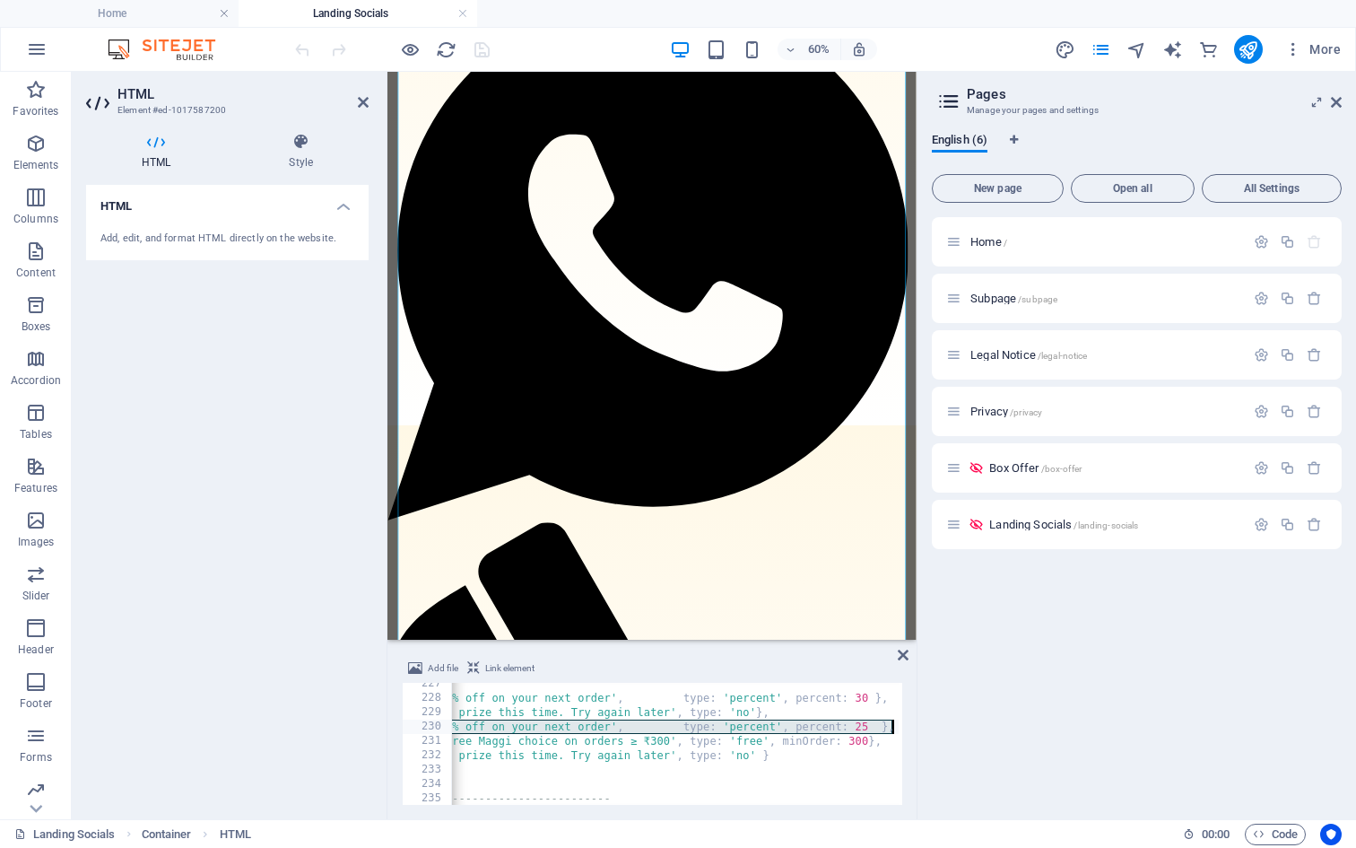
drag, startPoint x: 466, startPoint y: 728, endPoint x: 905, endPoint y: 720, distance: 438.7
click at [905, 720] on div "Add file Link element 227 228 229 230 231 232 233 234 235 236 237 const offers …" at bounding box center [652, 731] width 529 height 176
type textarea "{ label: '25% OFF', desc: '25% off on your next order', type: 'percent', percen…"
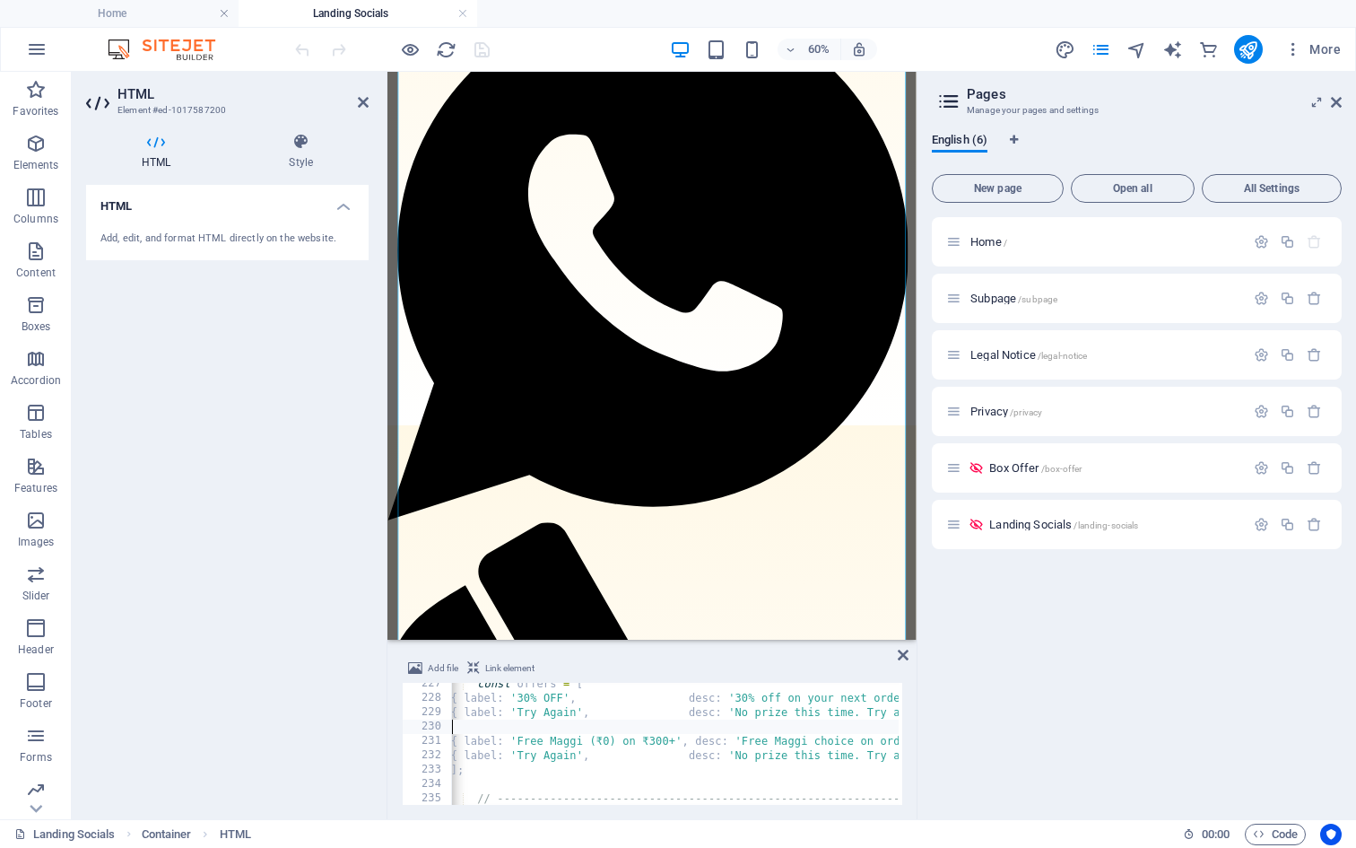
scroll to position [0, 0]
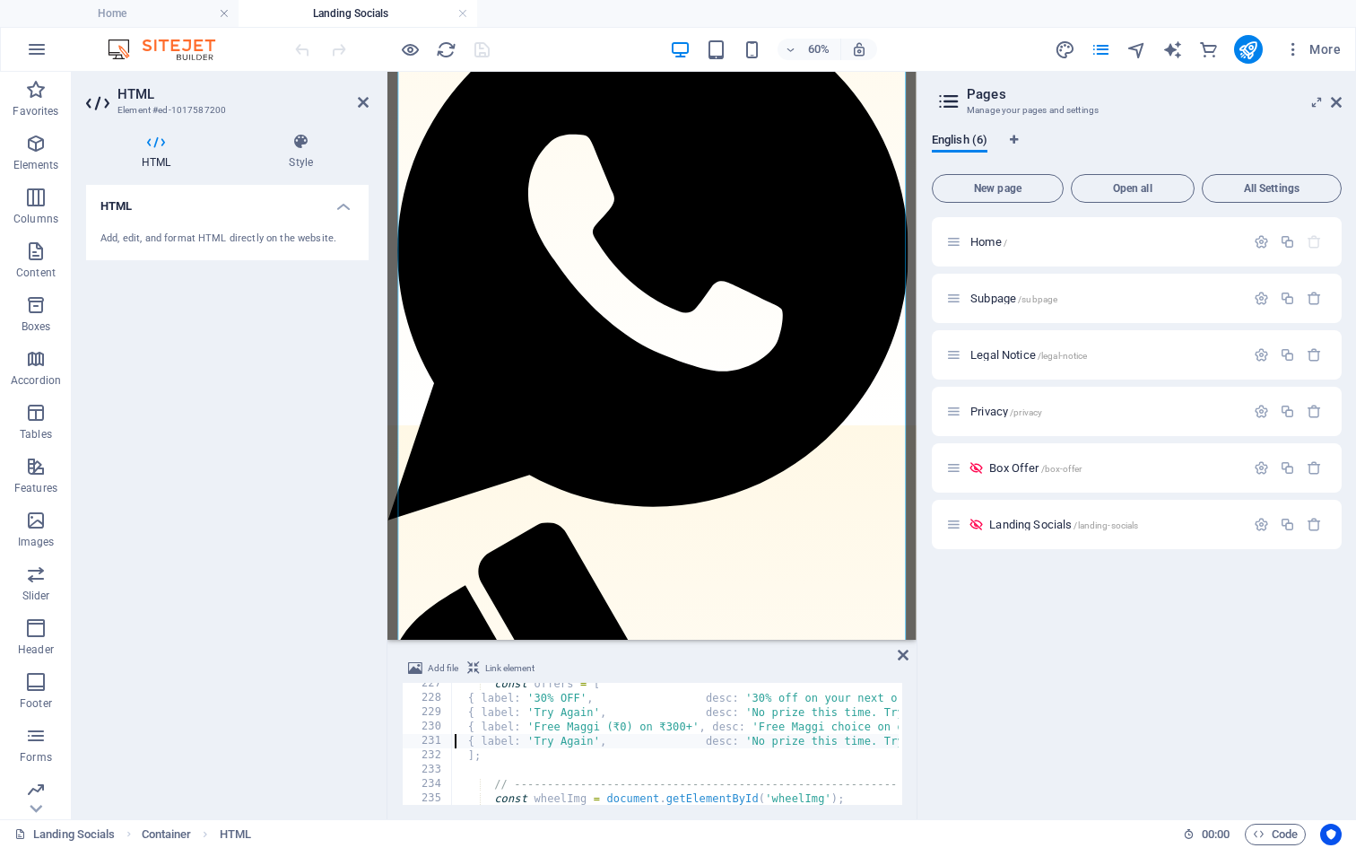
type textarea "{ label: 'Free Maggi (₹0) on ₹300+', desc: 'Free Maggi choice on orders ≥ ₹300'…"
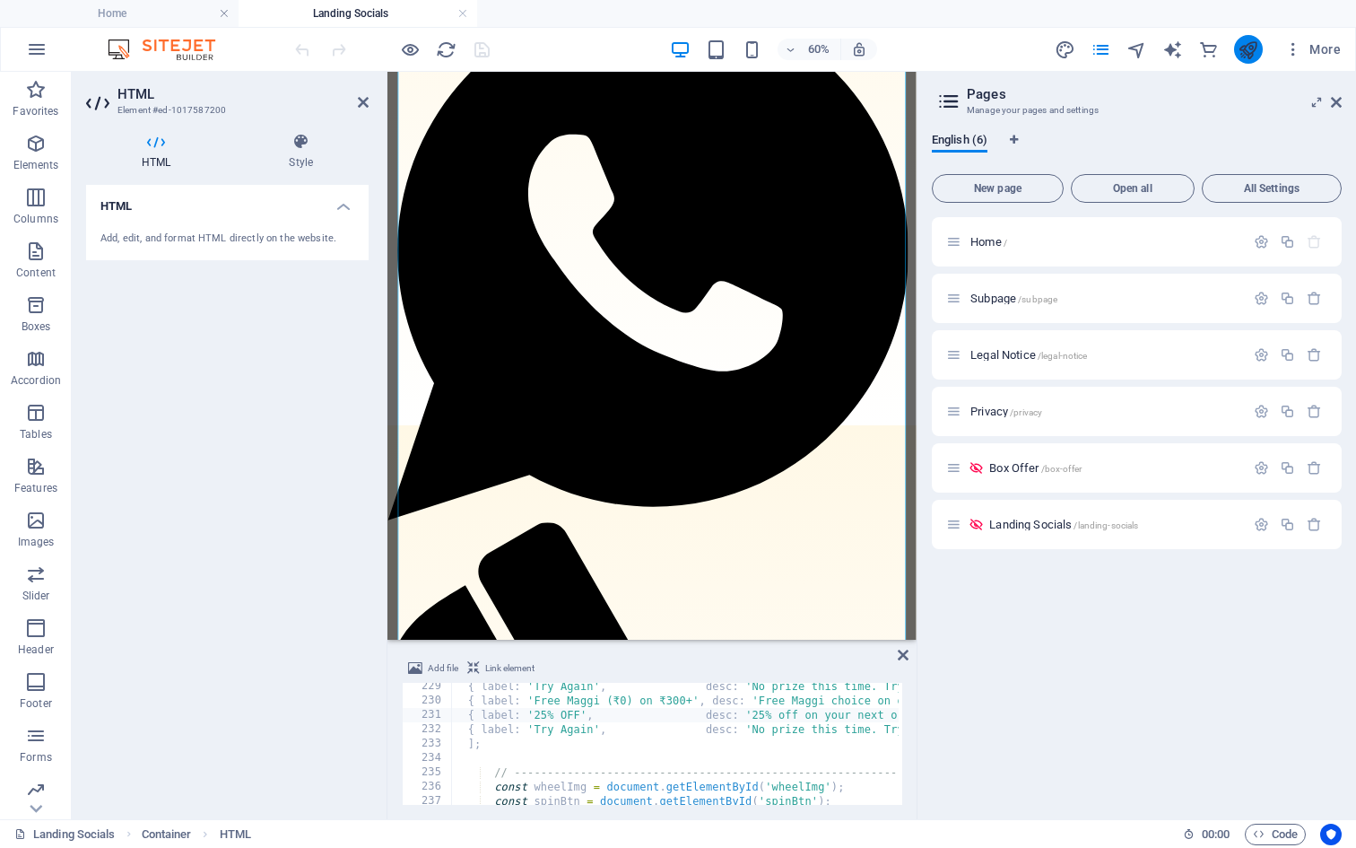
type textarea "{ label: '25% OFF', desc: '25% off on your next order', type: 'percent', percen…"
click at [1254, 48] on icon "publish" at bounding box center [1248, 49] width 21 height 21
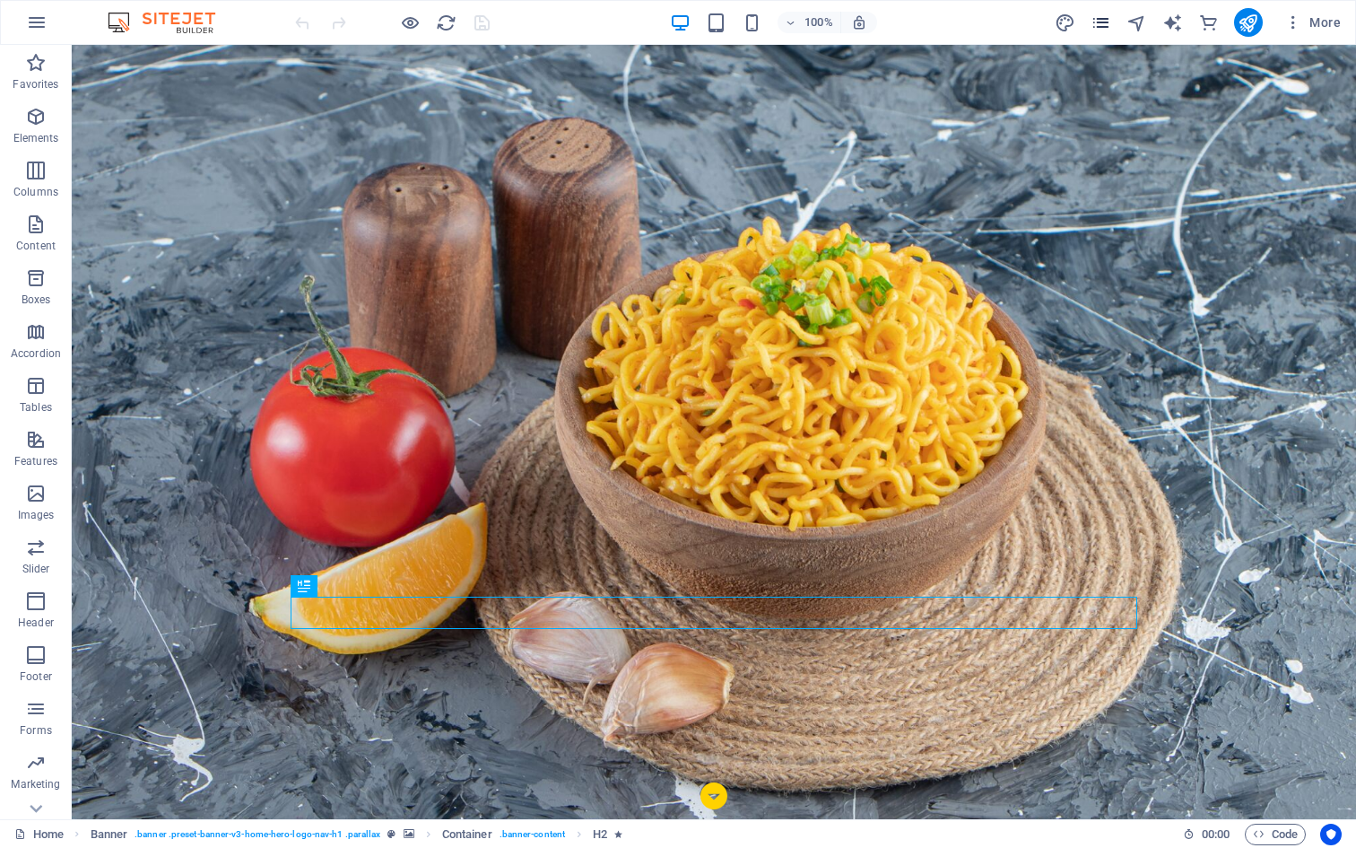
click at [1095, 22] on icon "pages" at bounding box center [1101, 23] width 21 height 21
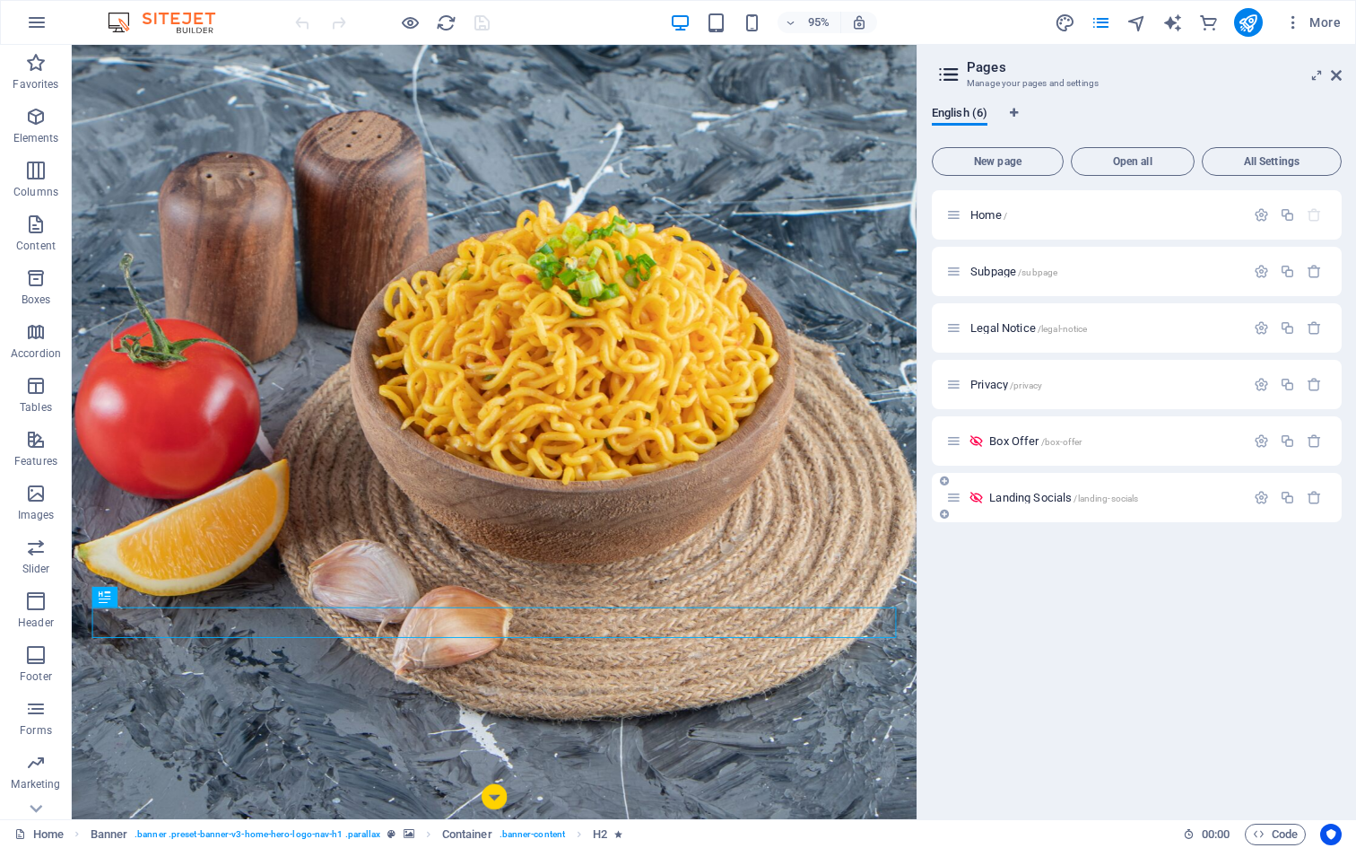
click at [1016, 511] on div "Landing Socials /landing-socials" at bounding box center [1137, 497] width 410 height 49
click at [1016, 493] on span "Landing Socials /landing-socials" at bounding box center [1063, 497] width 149 height 13
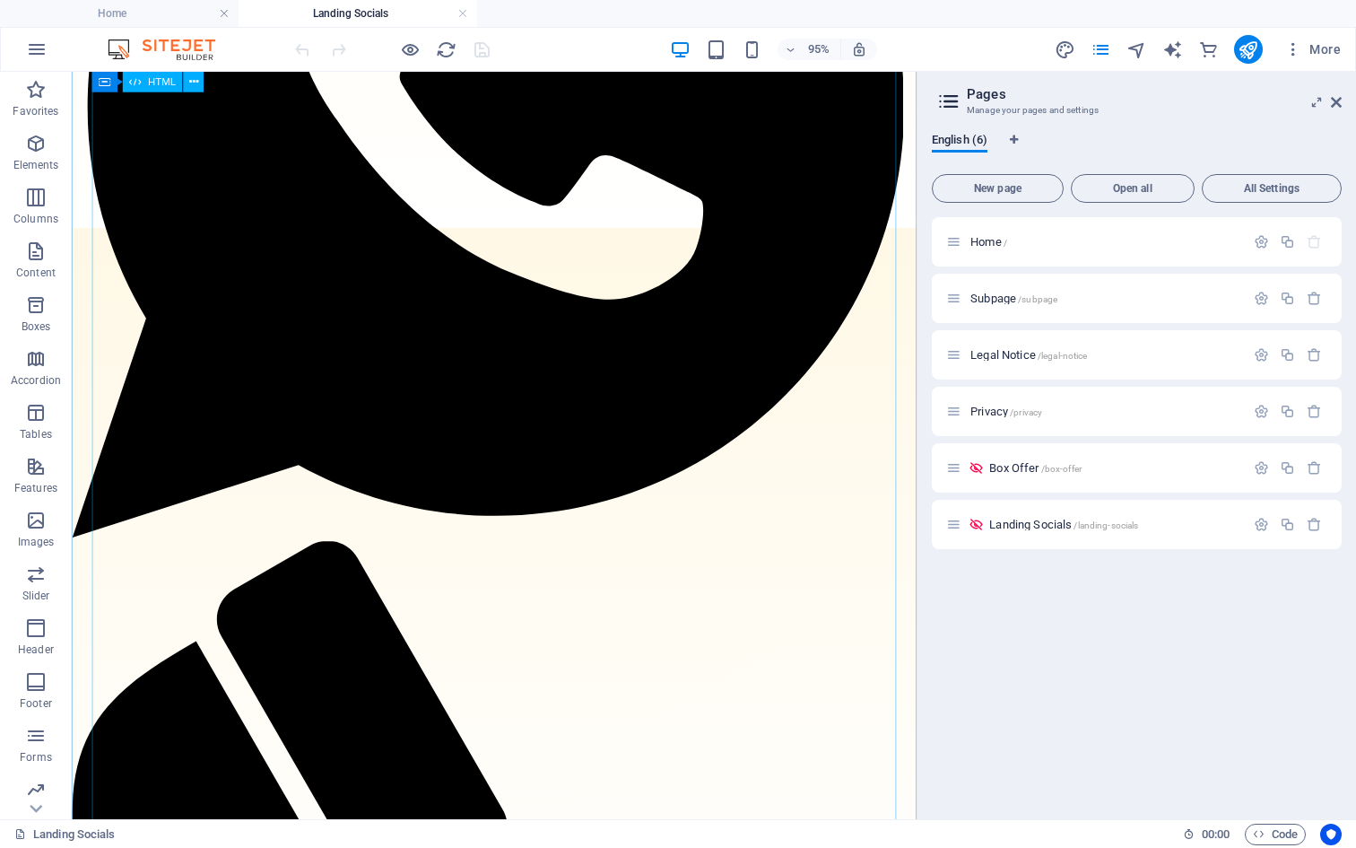
scroll to position [1195, 0]
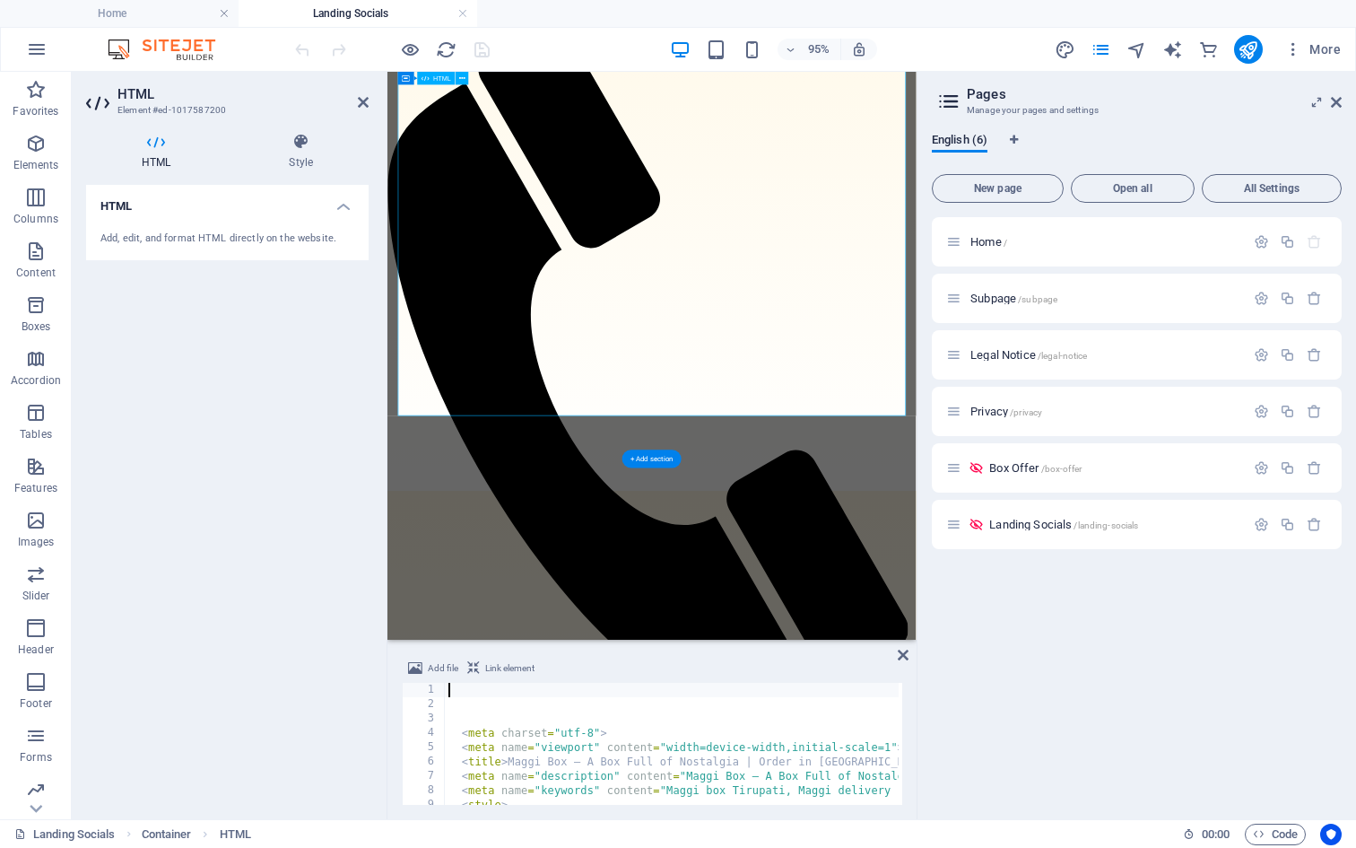
scroll to position [1035, 0]
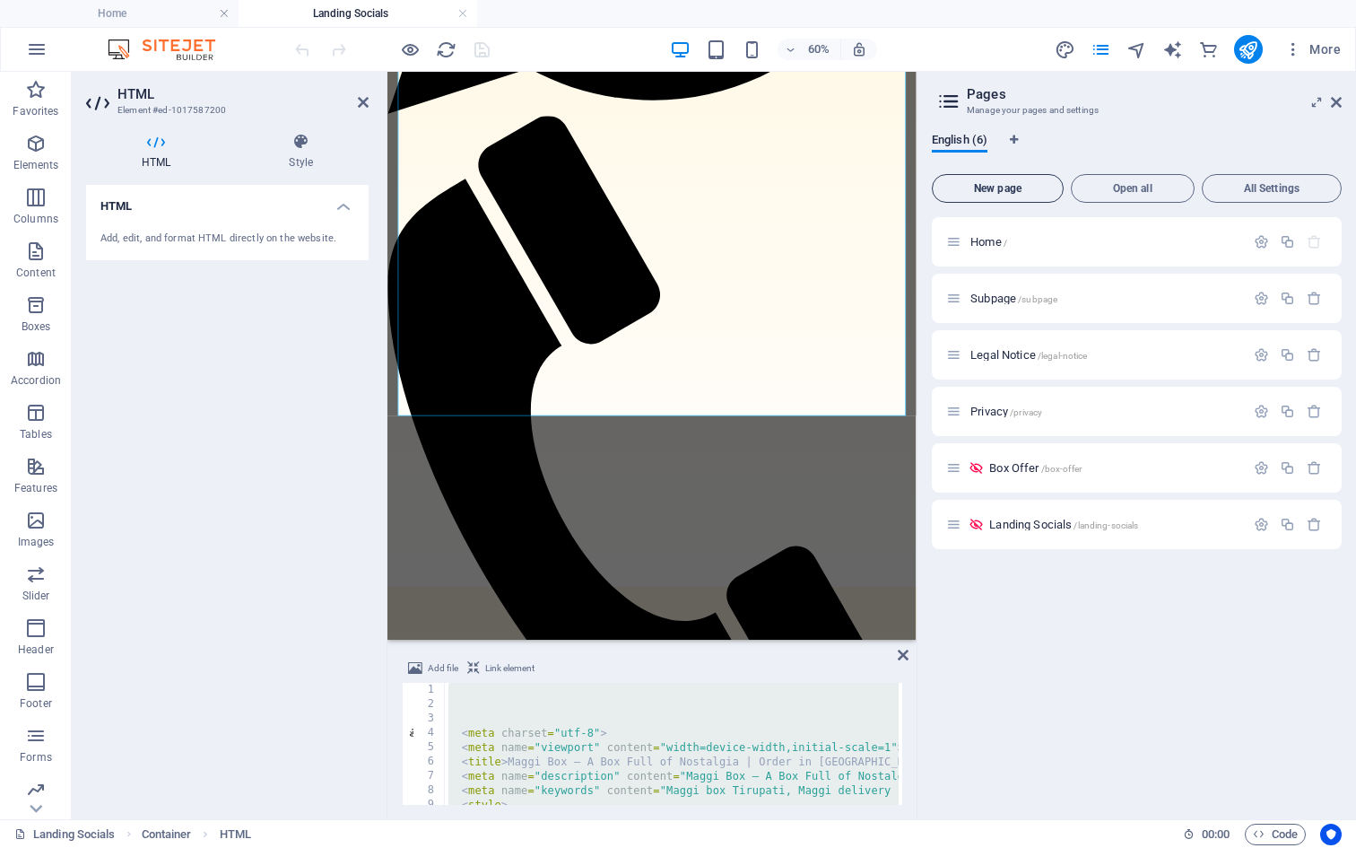
click at [1031, 184] on span "New page" at bounding box center [998, 188] width 116 height 11
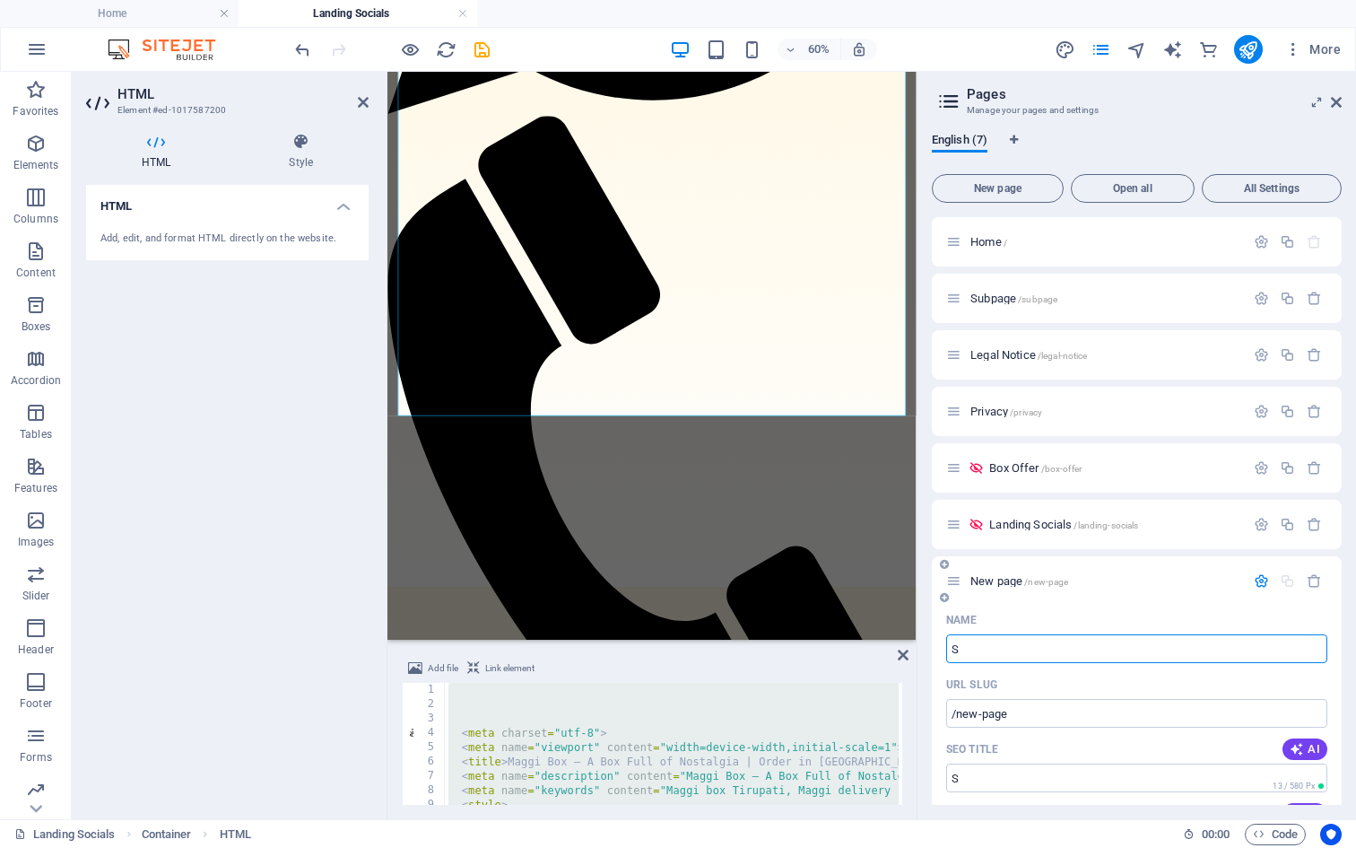
type input "S"
type input "/s"
type input "Spin"
type input "/spin"
type input "Spin The"
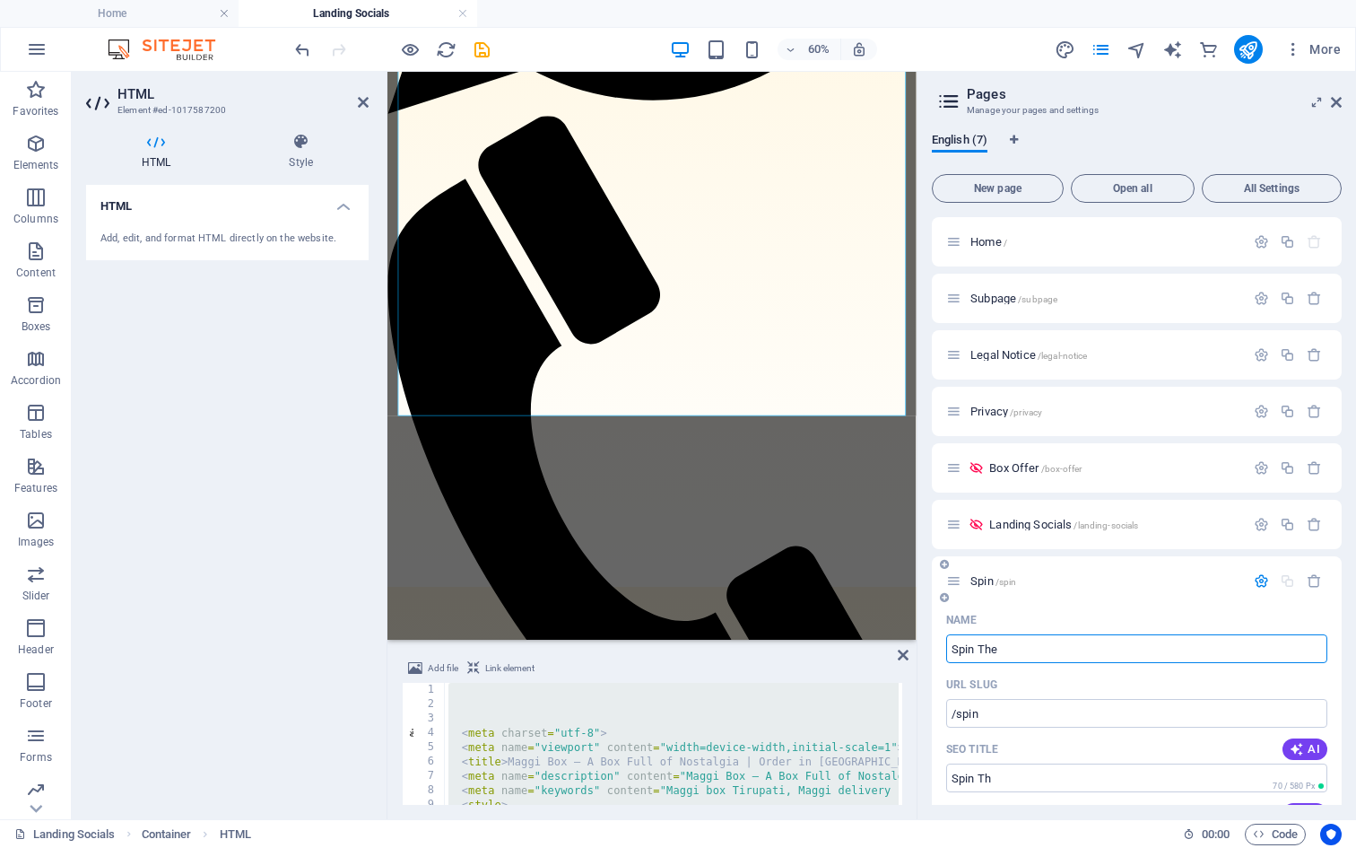
type input "/spin-th"
type input "Spin The"
type input "/spin-the"
type input "Spin The Wh"
type input "/spin-the-w"
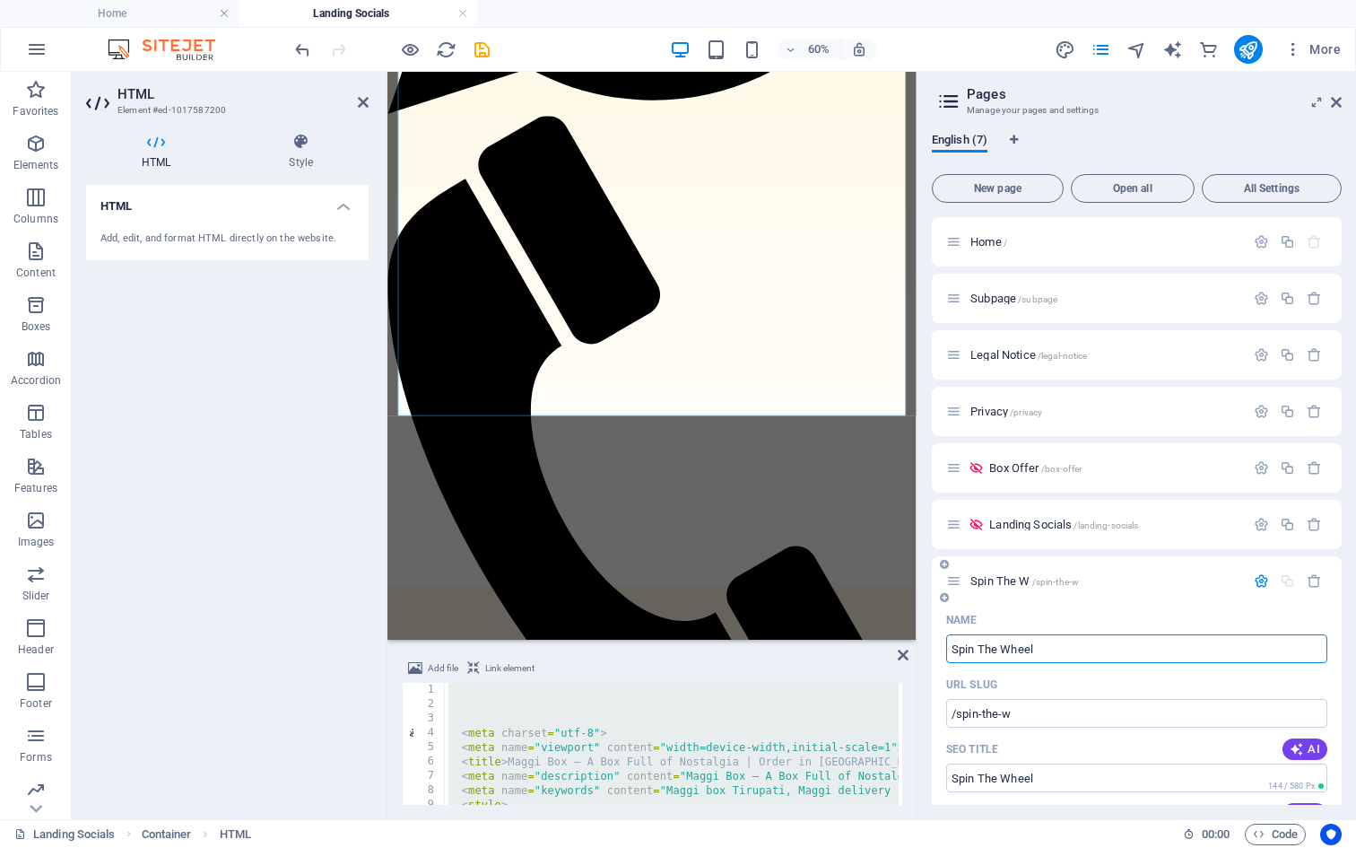
type input "Spin The Wheel"
type input "/spin-the-wheel"
type input "Spin The Wheel"
click at [1135, 631] on div "Name" at bounding box center [1136, 620] width 381 height 29
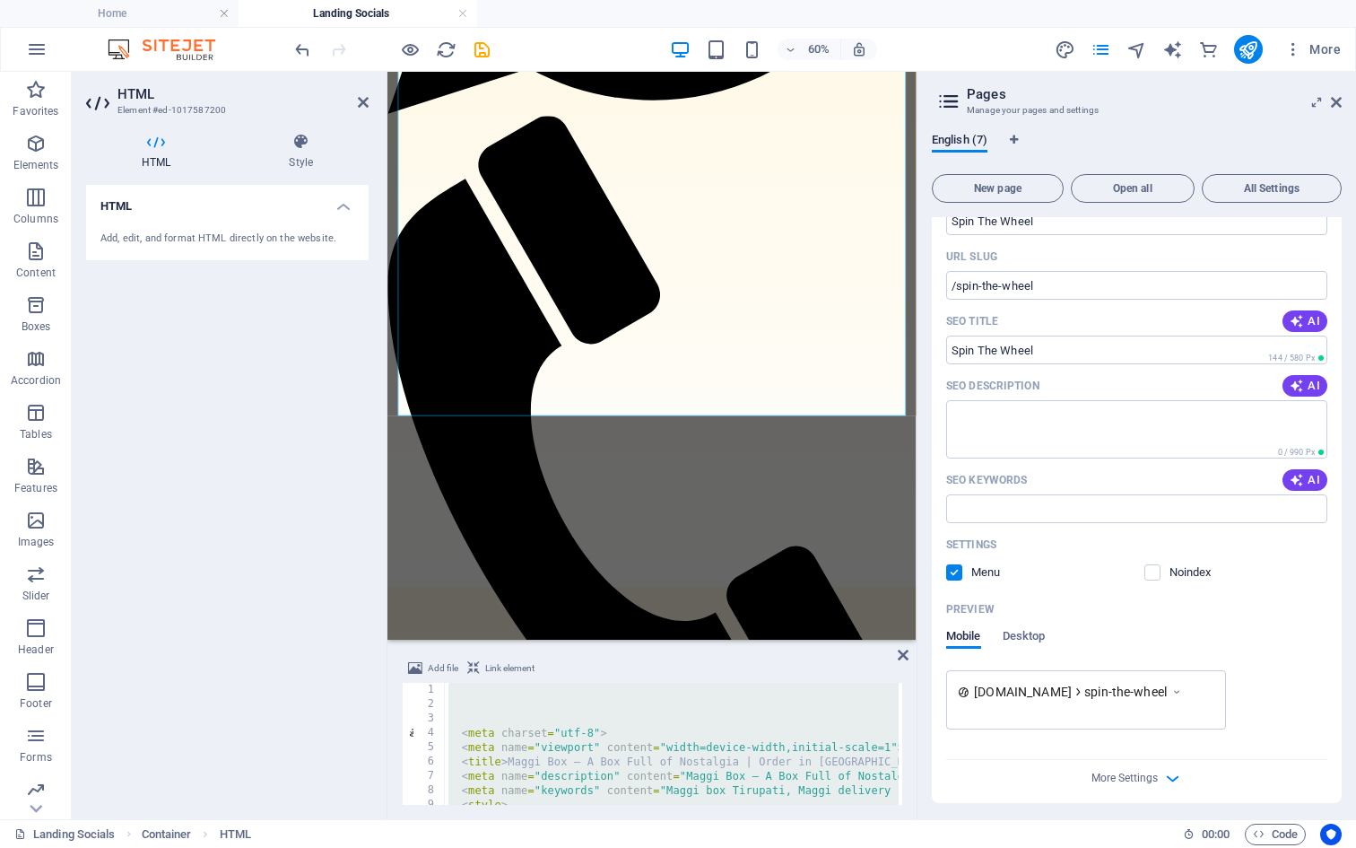
scroll to position [429, 0]
click at [956, 571] on label at bounding box center [954, 571] width 16 height 16
click at [0, 0] on input "checkbox" at bounding box center [0, 0] width 0 height 0
click at [1164, 568] on span at bounding box center [1165, 571] width 9 height 9
click at [1147, 570] on label at bounding box center [1153, 571] width 16 height 16
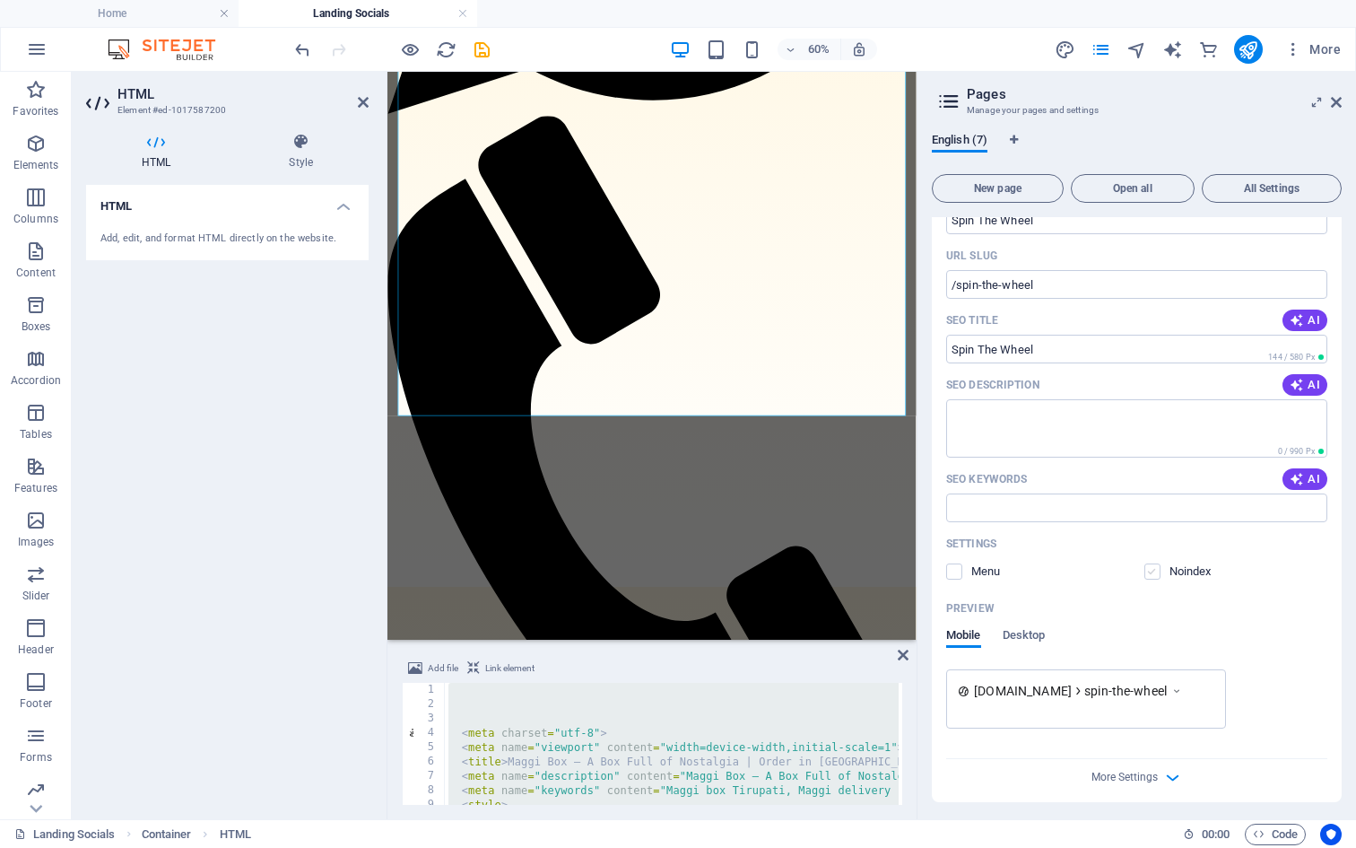
click at [0, 0] on input "checkbox" at bounding box center [0, 0] width 0 height 0
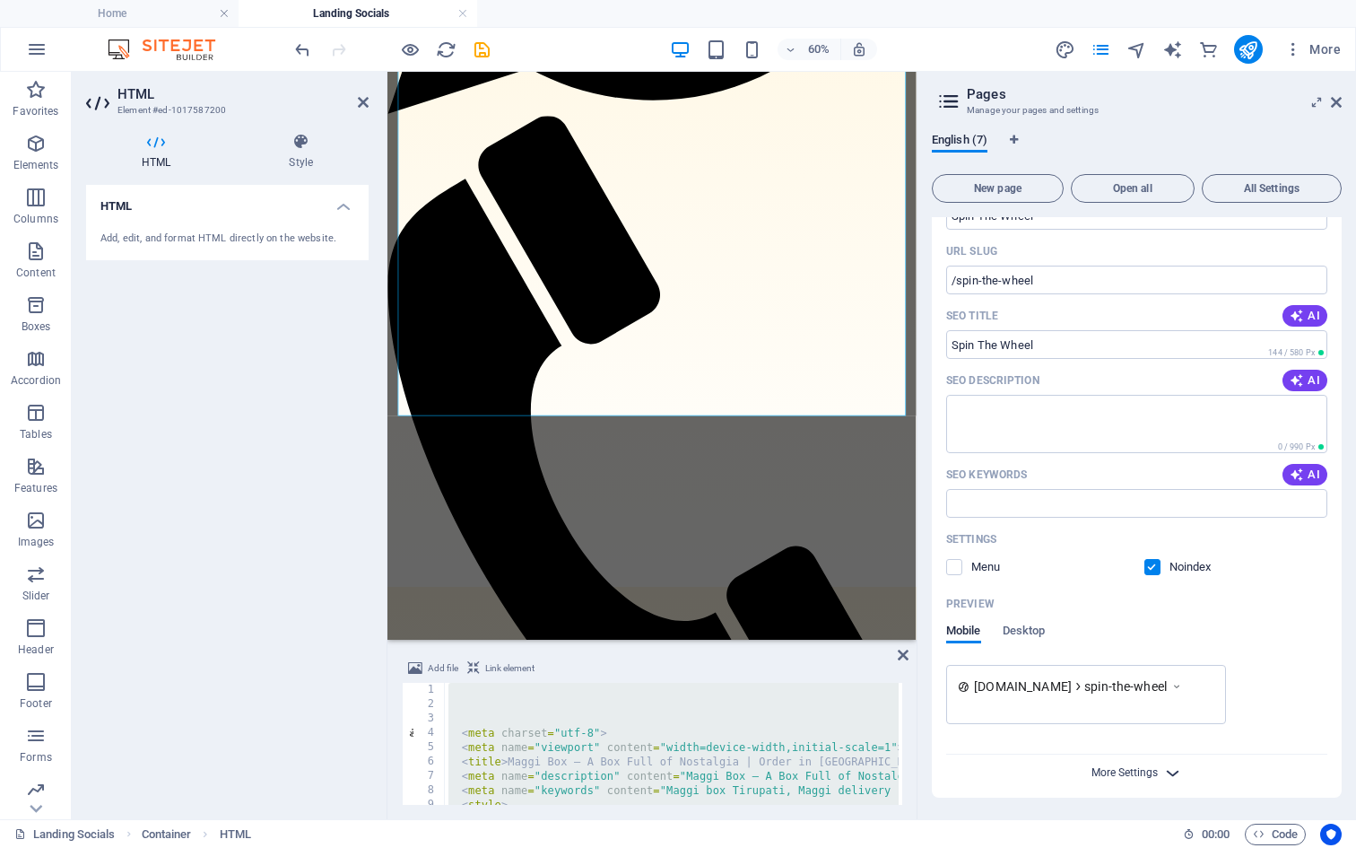
click at [1152, 778] on span "More Settings" at bounding box center [1125, 772] width 66 height 13
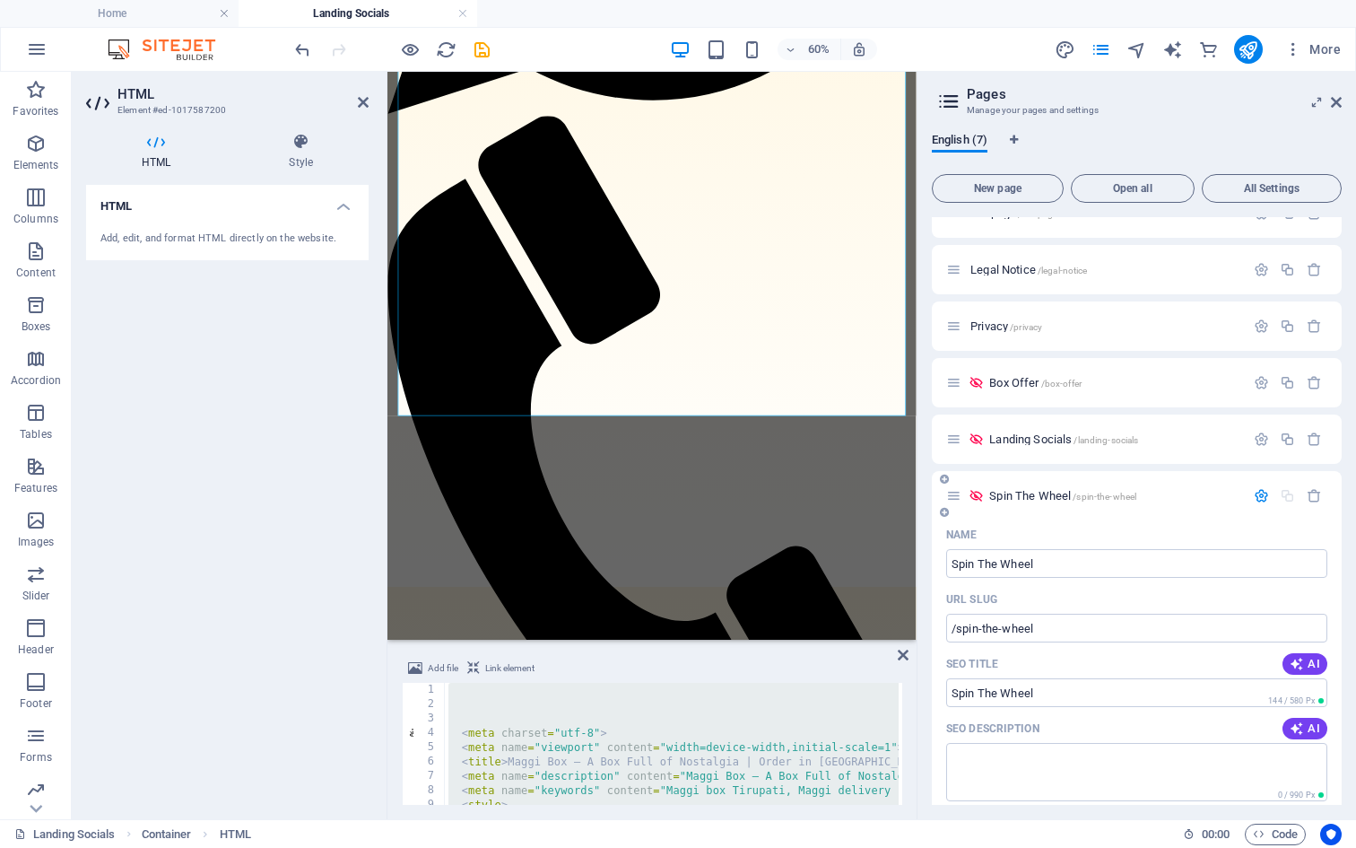
scroll to position [62, 0]
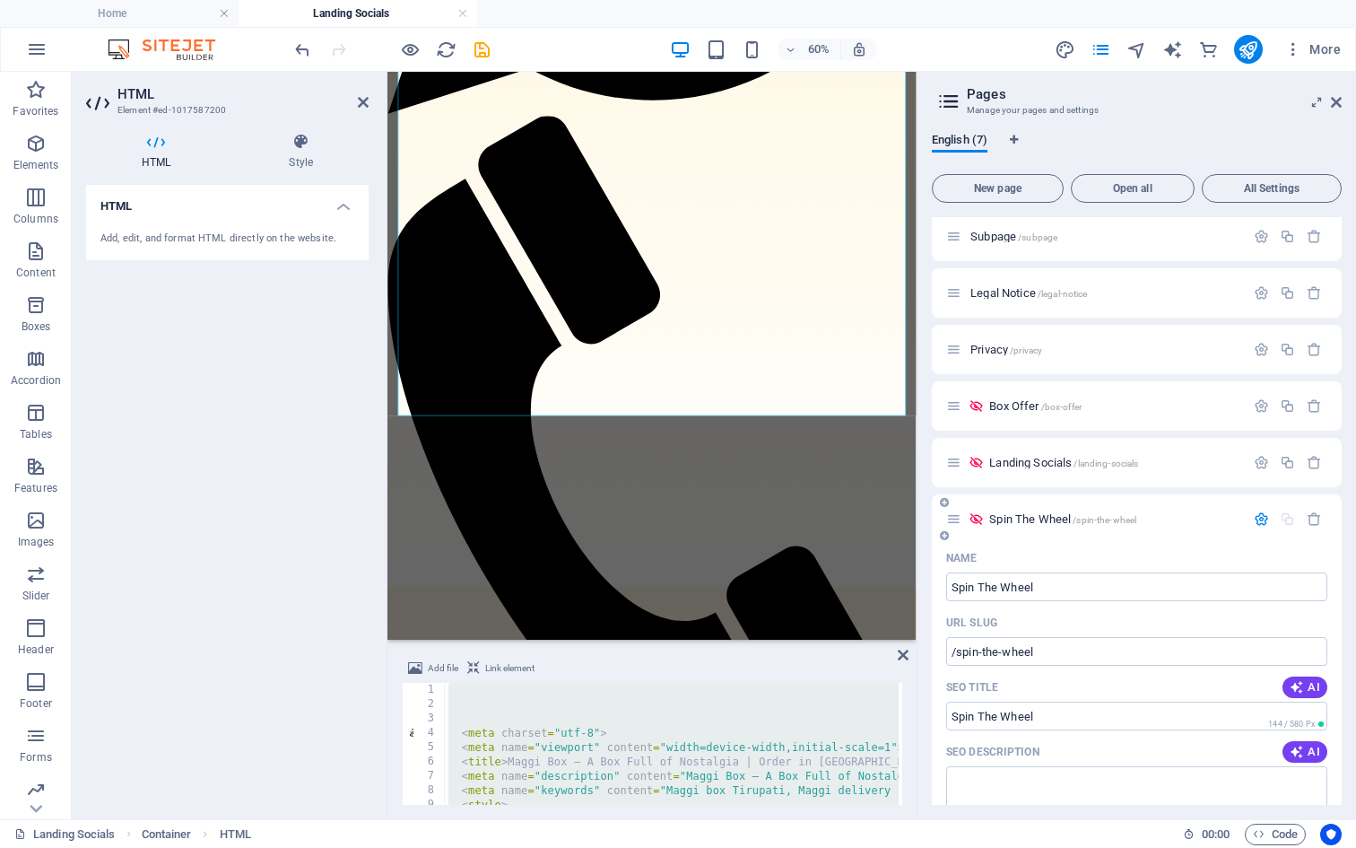
click at [955, 521] on icon at bounding box center [953, 518] width 15 height 15
click at [1040, 517] on span "Spin The Wheel /spin-the-wheel" at bounding box center [1062, 518] width 147 height 13
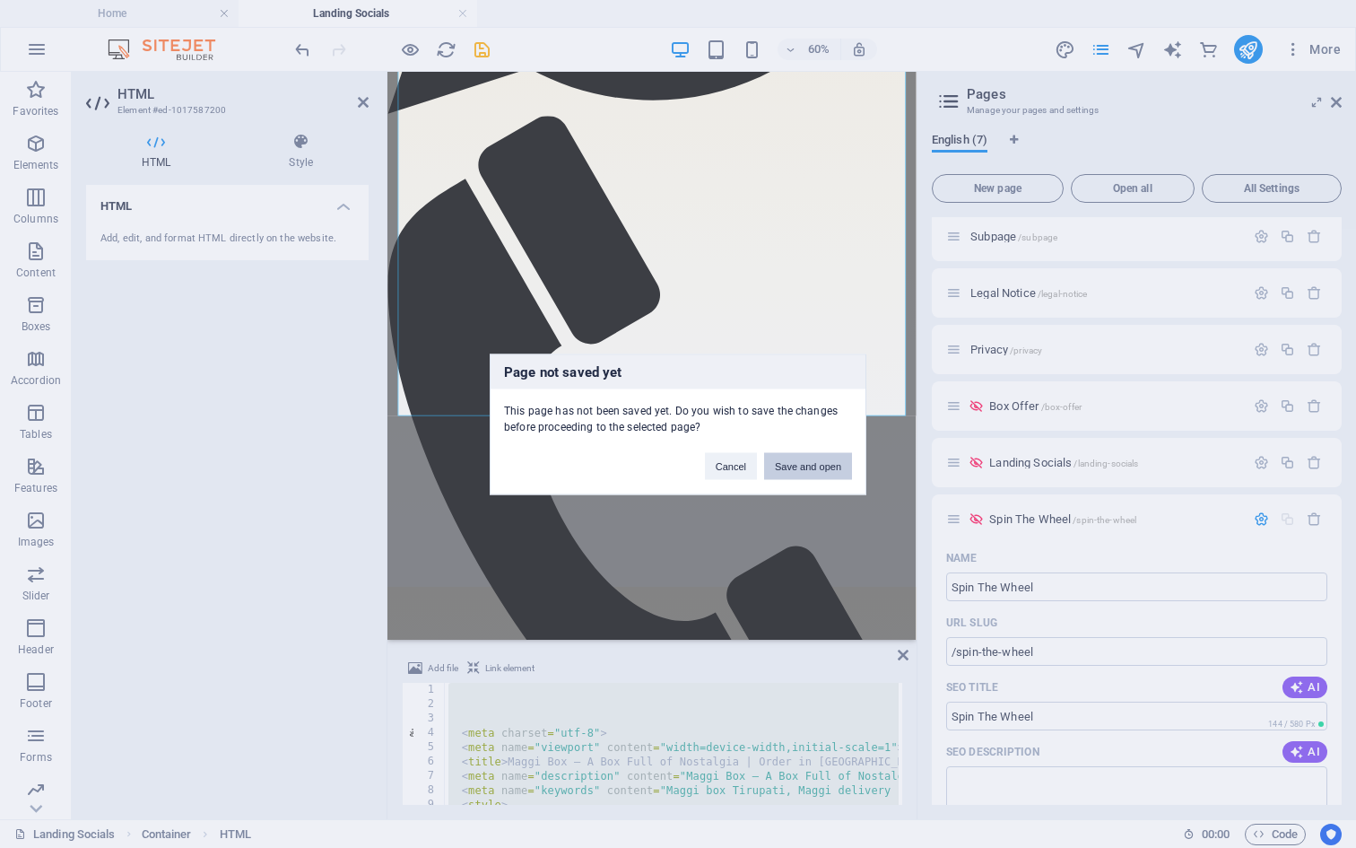
click at [803, 467] on button "Save and open" at bounding box center [808, 465] width 88 height 27
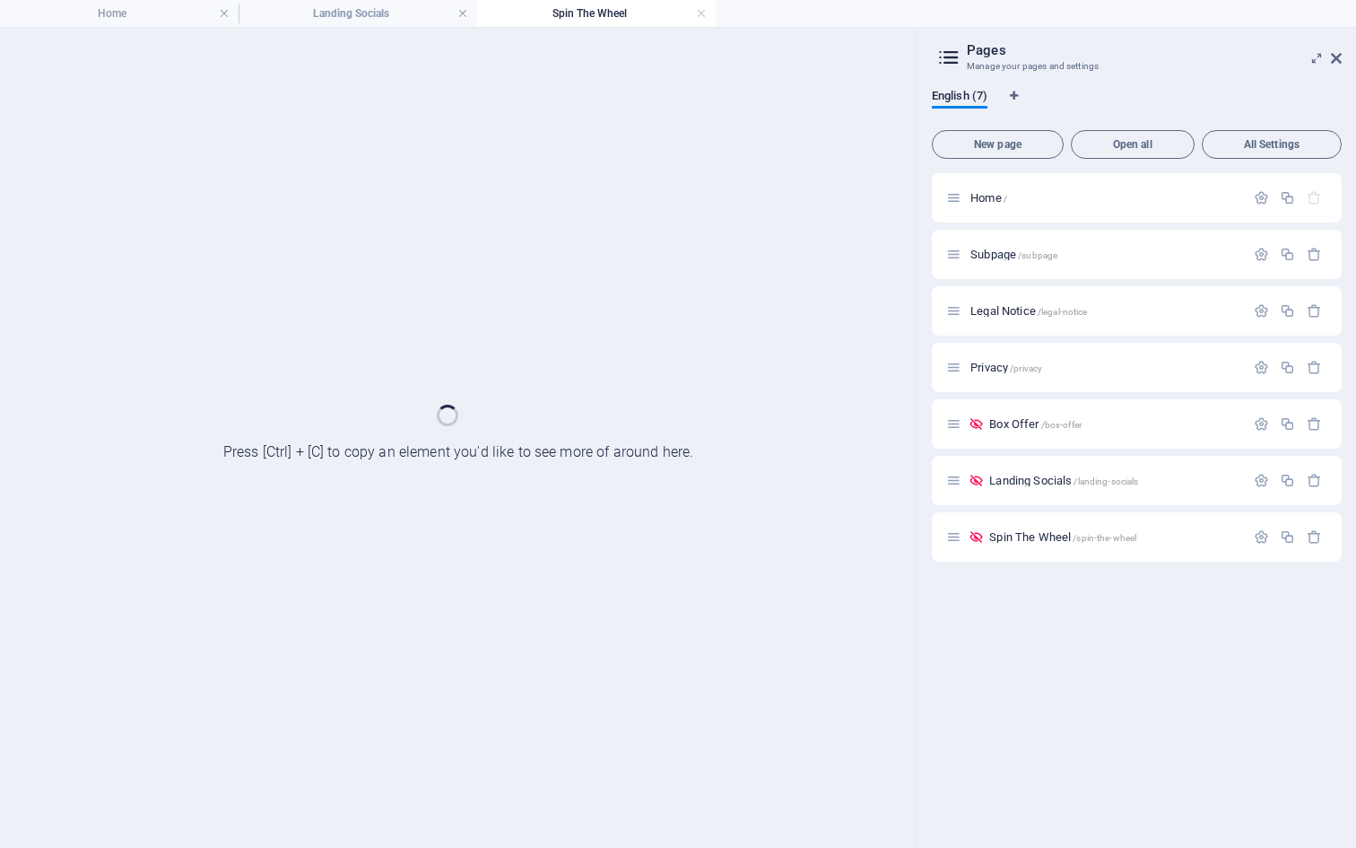
scroll to position [0, 0]
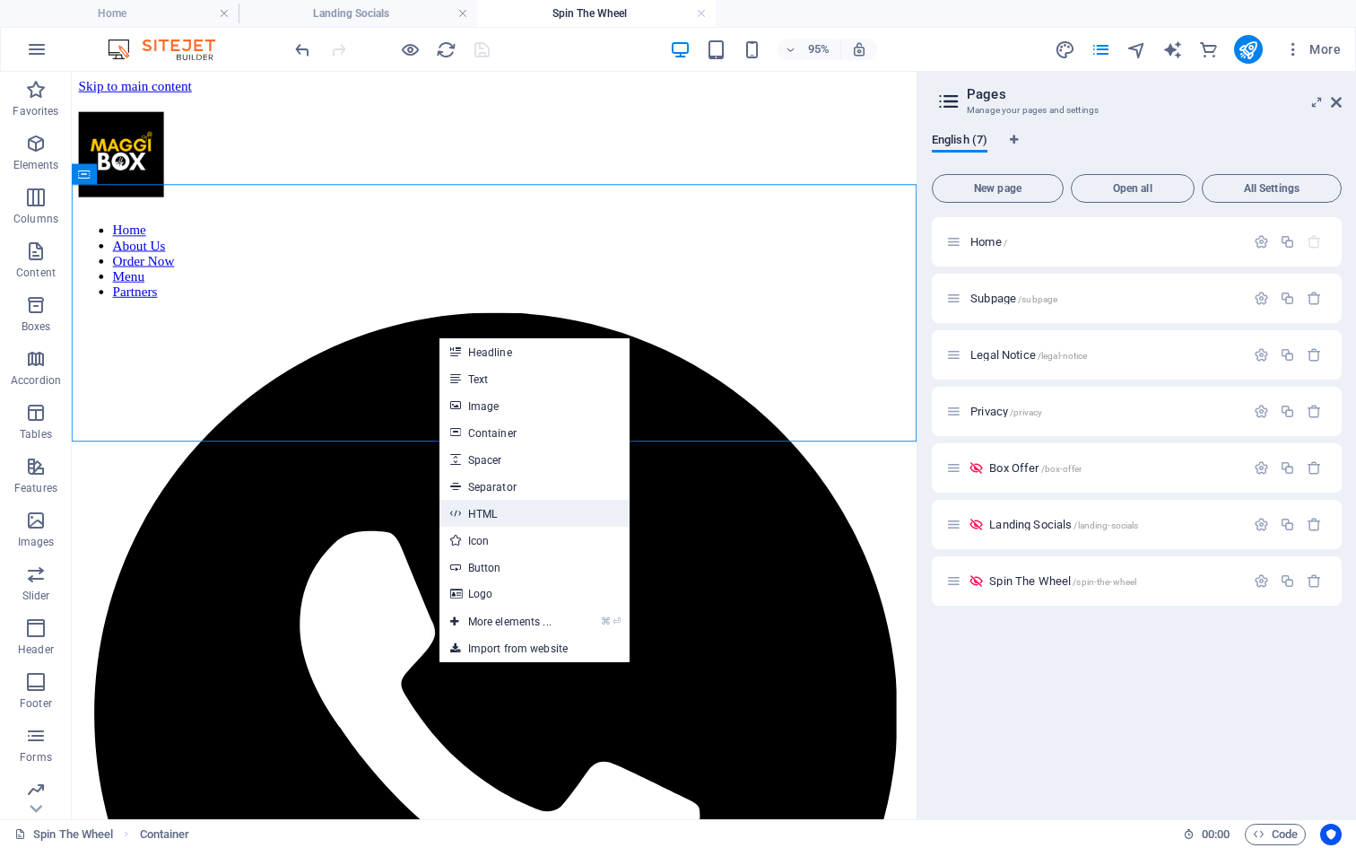
click at [513, 515] on link "HTML" at bounding box center [535, 513] width 190 height 27
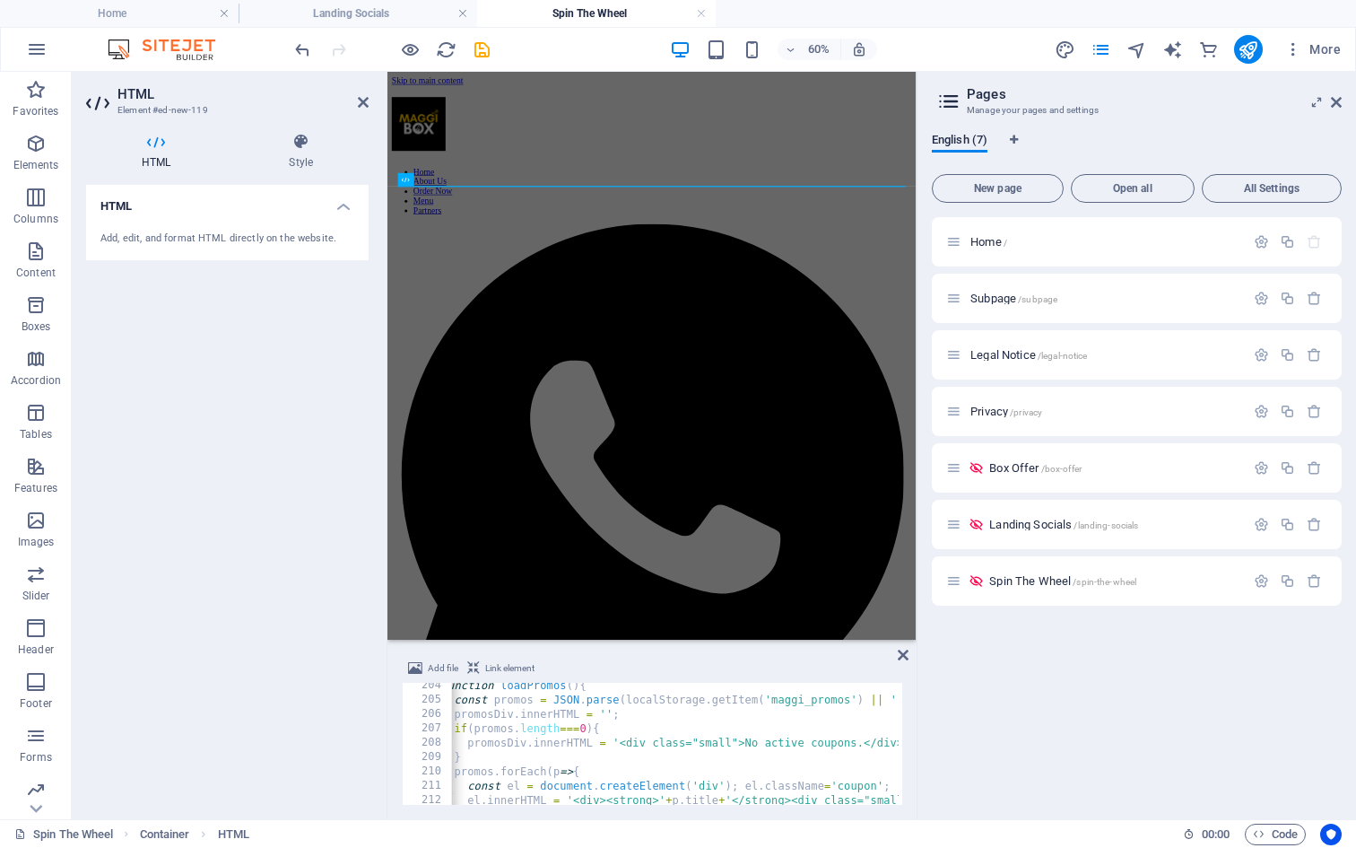
scroll to position [2875, 0]
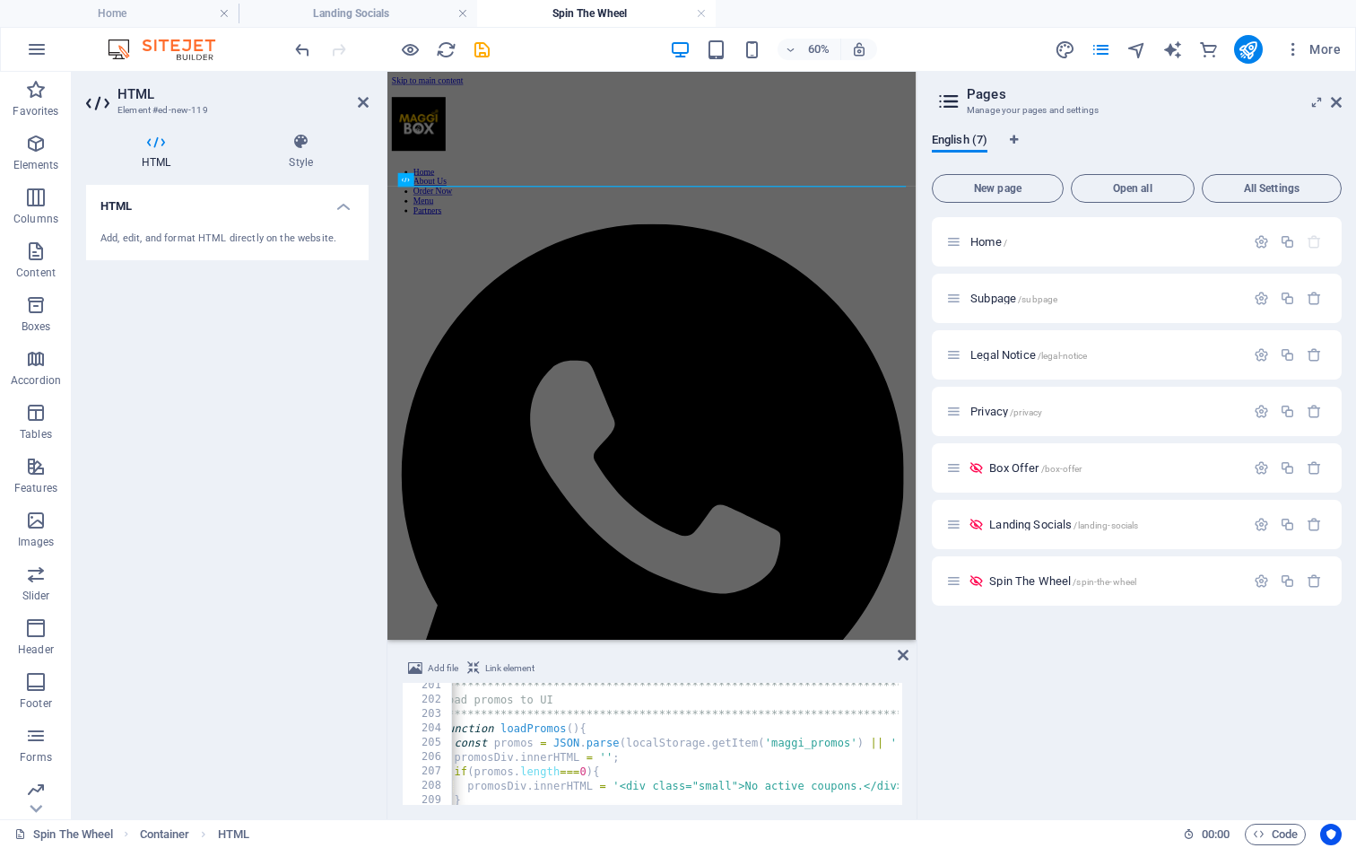
click at [569, 742] on div "**********" at bounding box center [1346, 751] width 1844 height 147
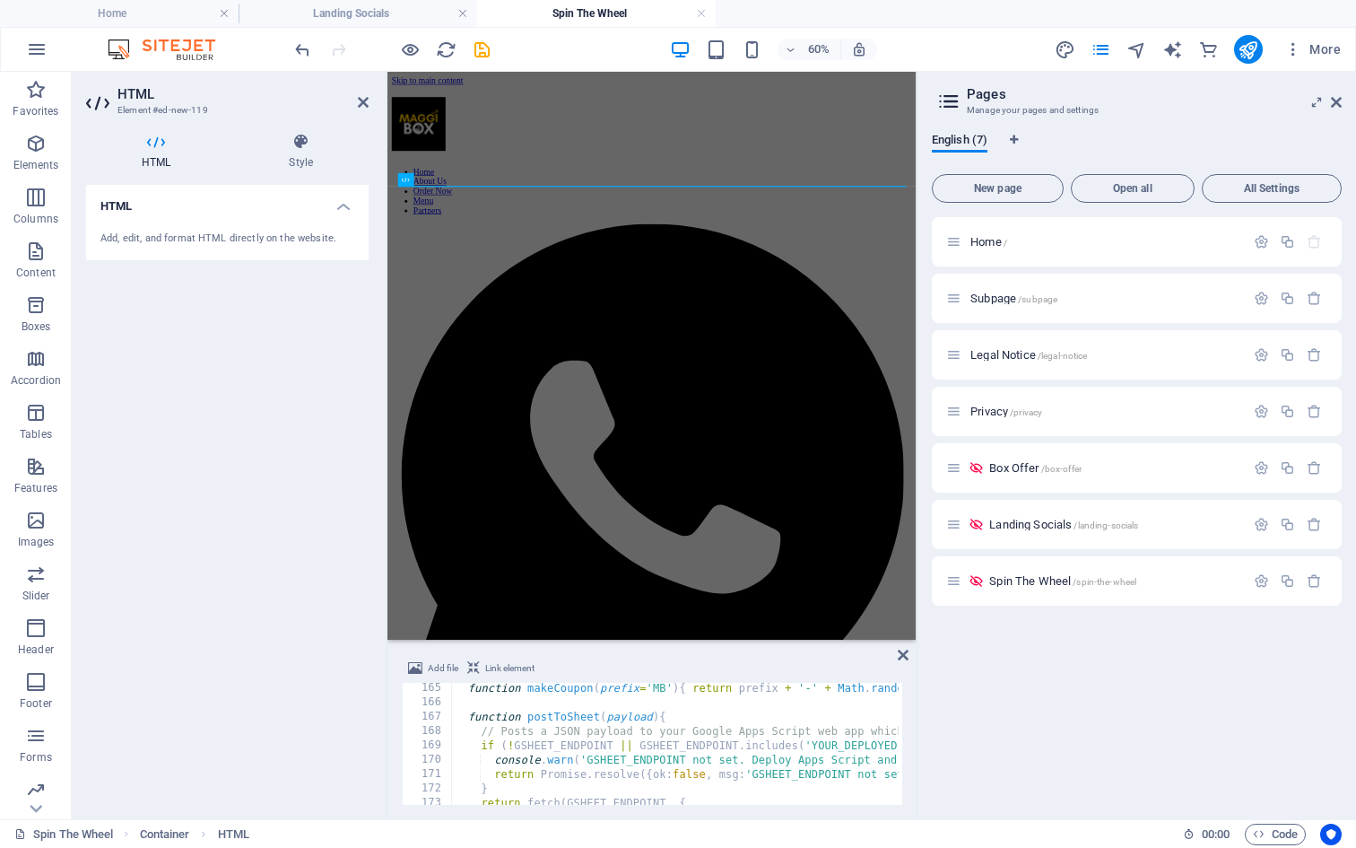
scroll to position [2356, 0]
click at [735, 742] on div "function makeCoupon ( prefix = 'MB' ) { return prefix + '-' + Math . random ( )…" at bounding box center [1373, 754] width 1844 height 147
click at [703, 761] on div "function makeCoupon ( prefix = 'MB' ) { return prefix + '-' + Math . random ( )…" at bounding box center [1373, 754] width 1844 height 147
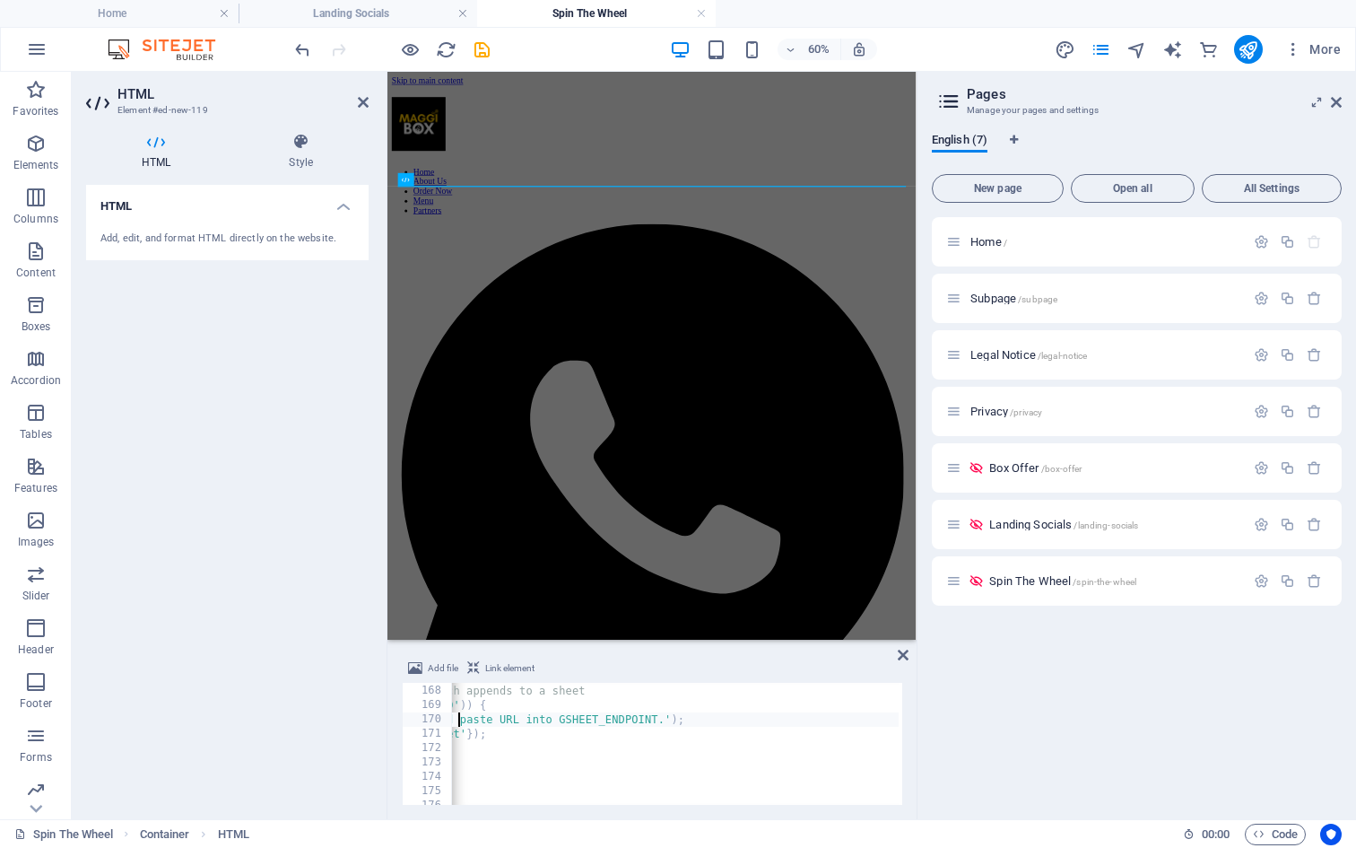
click at [608, 717] on div "function postToSheet ( payload ) { // Posts a JSON payload to your Google Apps …" at bounding box center [929, 742] width 1844 height 147
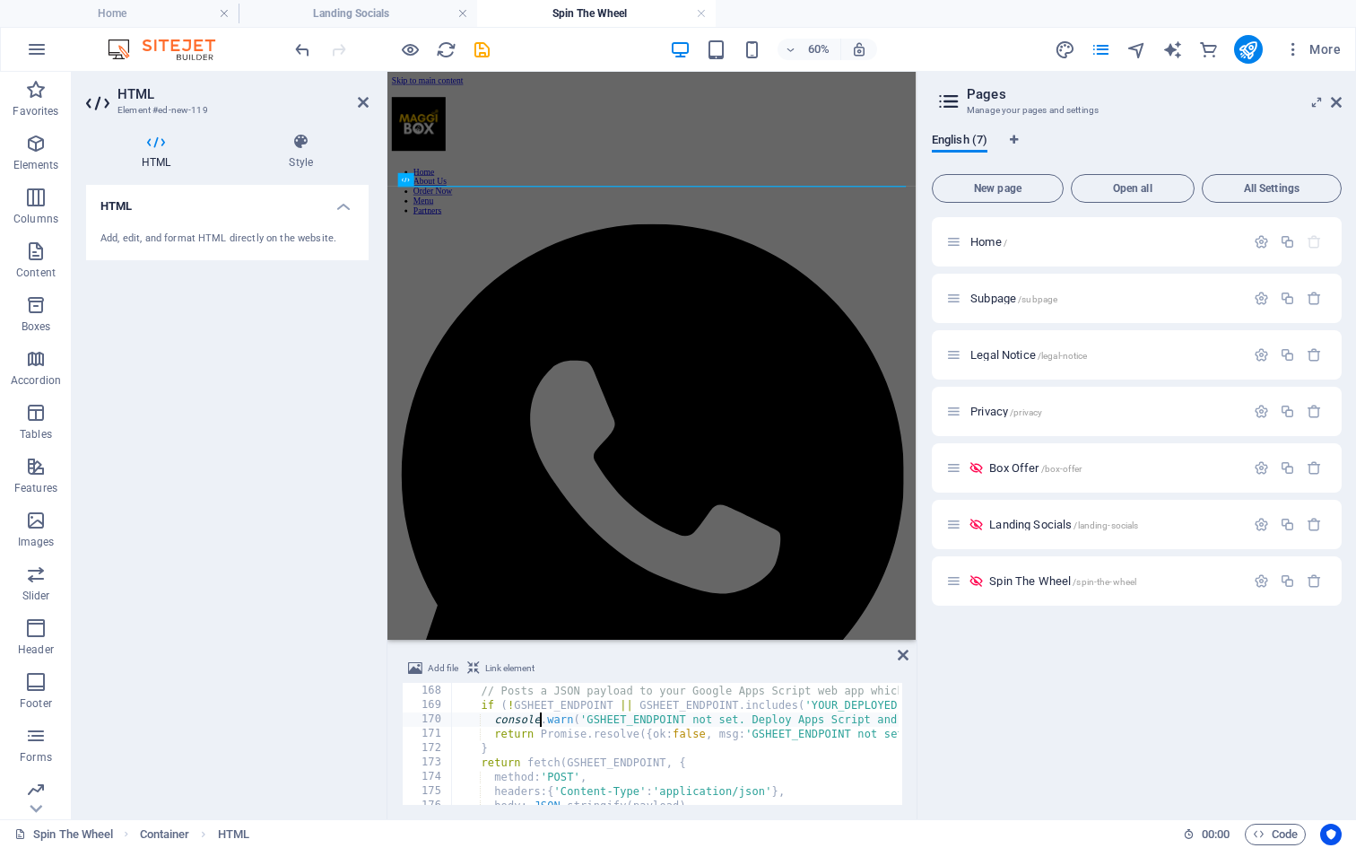
click at [662, 719] on div "function postToSheet ( payload ) { // Posts a JSON payload to your Google Apps …" at bounding box center [1373, 742] width 1844 height 147
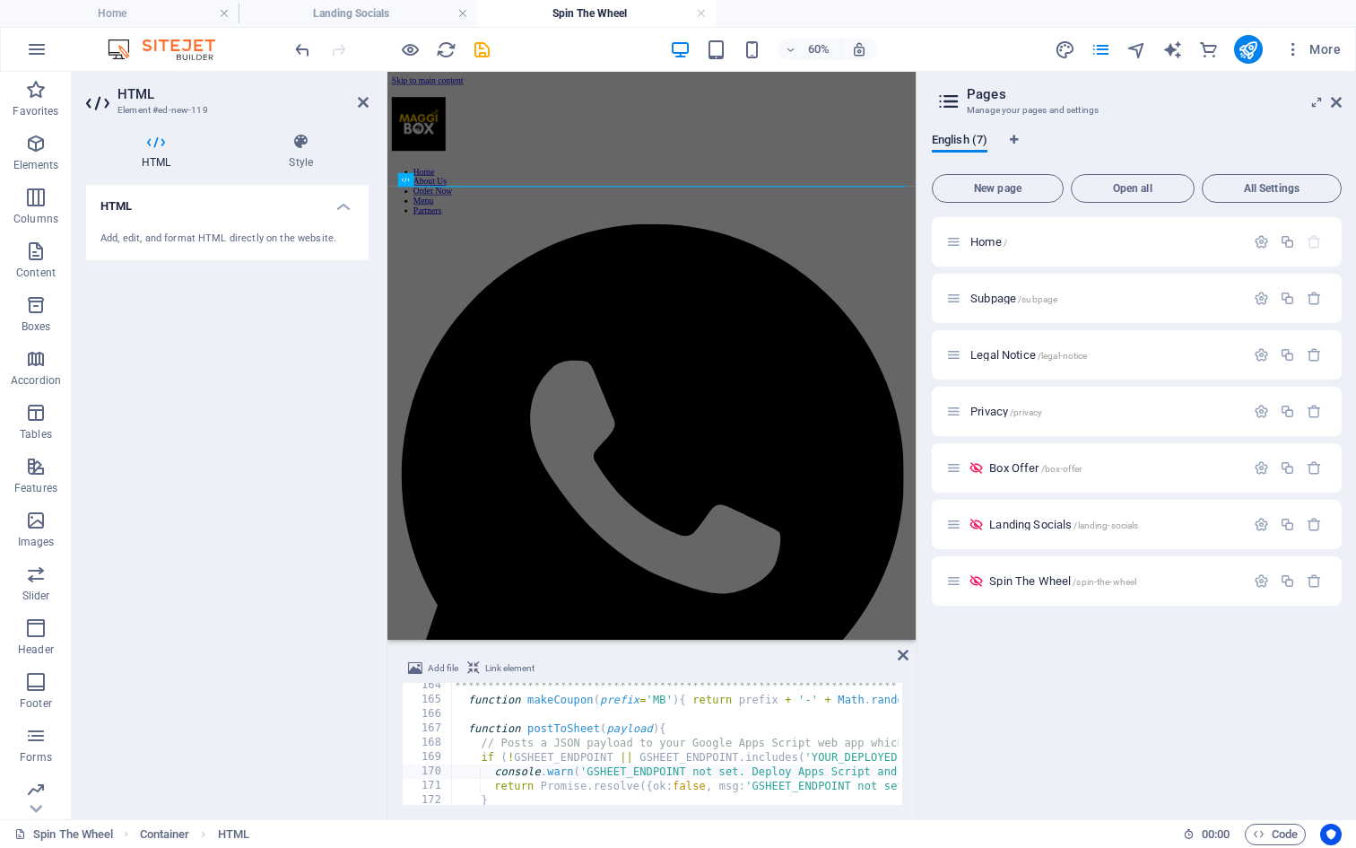
scroll to position [2311, 0]
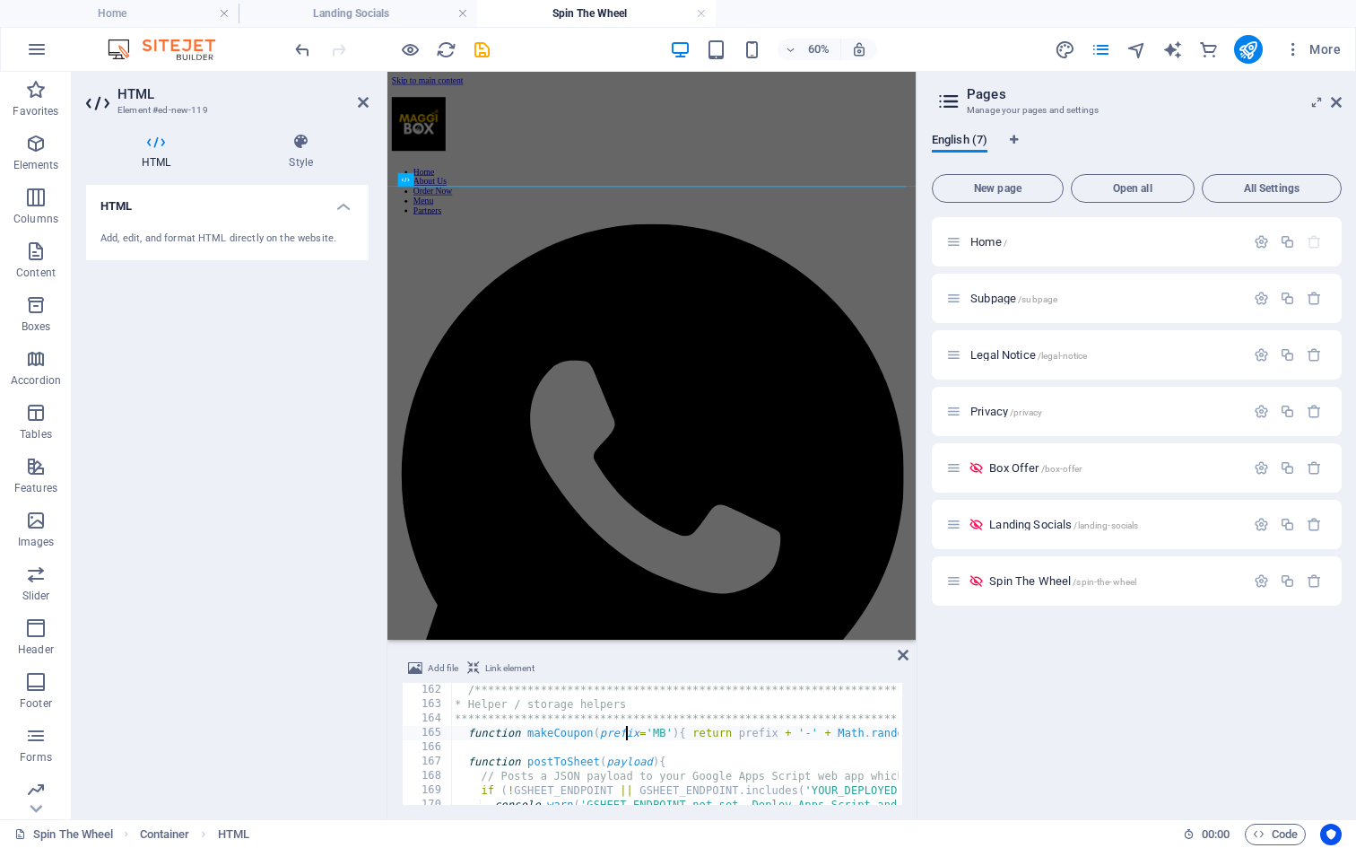
click at [623, 731] on div "**********" at bounding box center [1373, 756] width 1844 height 147
type textarea "function makeCoupon(prefix='MB'){ return prefix + '-' + Math.random().toString(…"
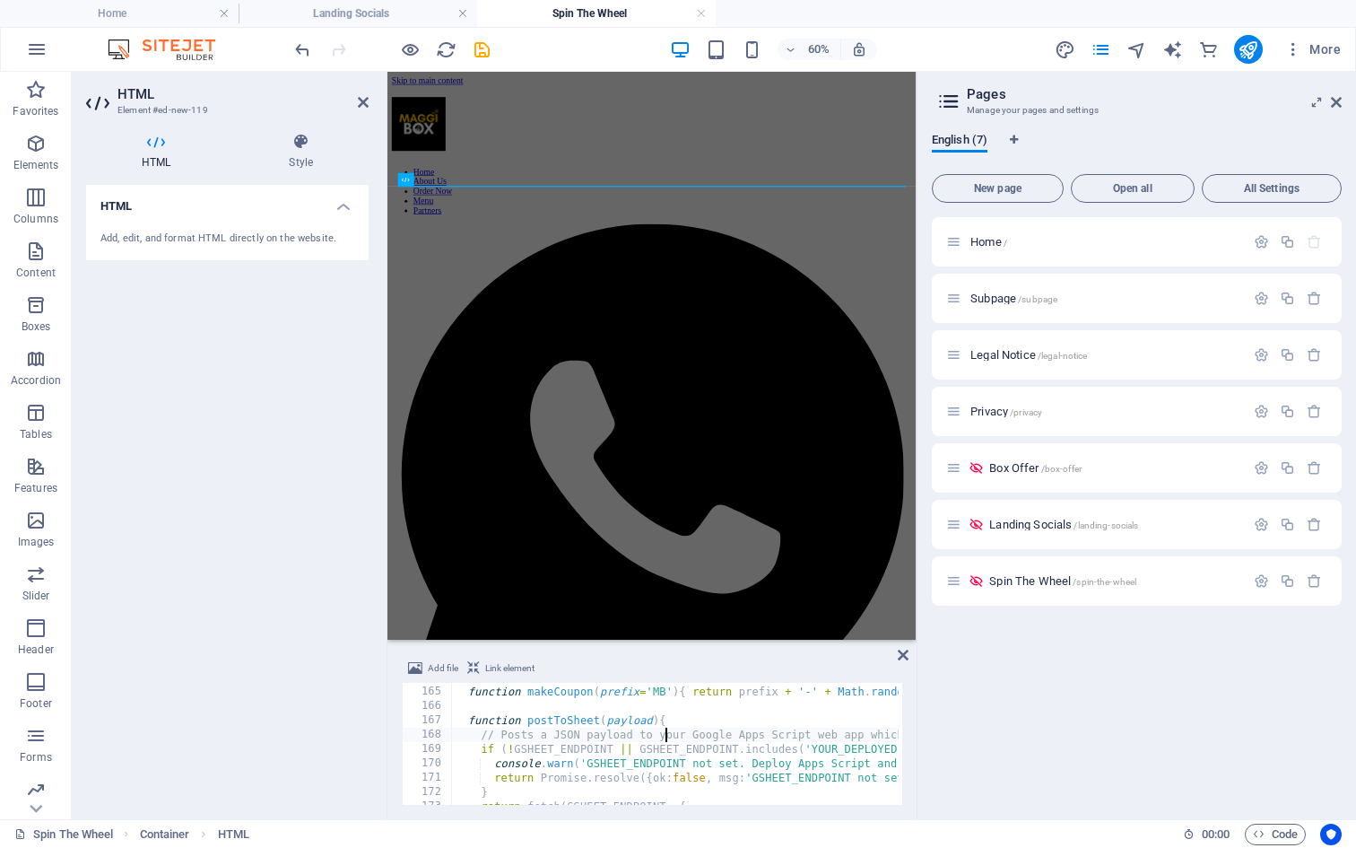
scroll to position [2397, 0]
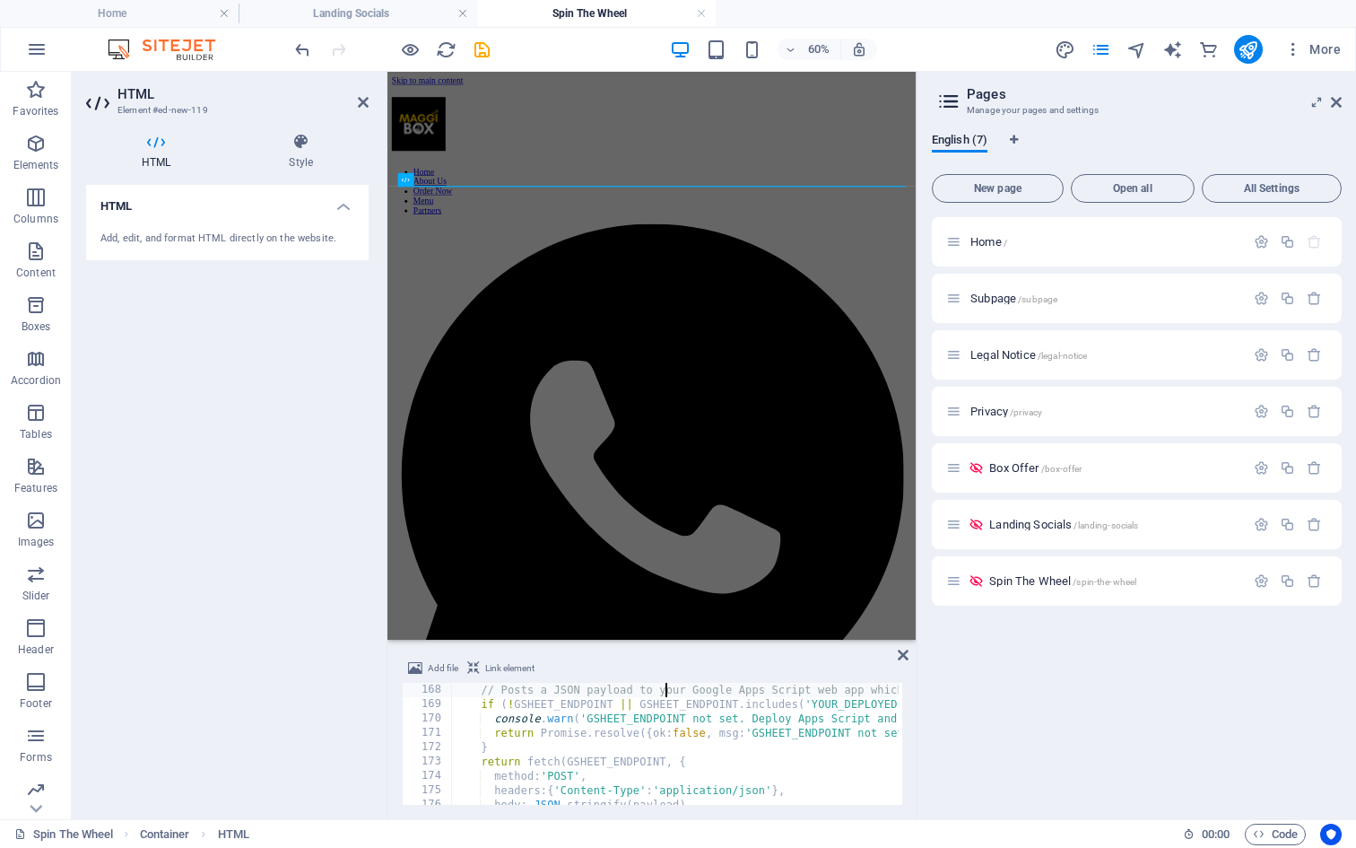
click at [650, 702] on div "// Posts a JSON payload to your Google Apps Script web app which appends to a s…" at bounding box center [1373, 756] width 1844 height 147
click at [803, 723] on div "// Posts a JSON payload to your Google Apps Script web app which appends to a s…" at bounding box center [1356, 756] width 1844 height 147
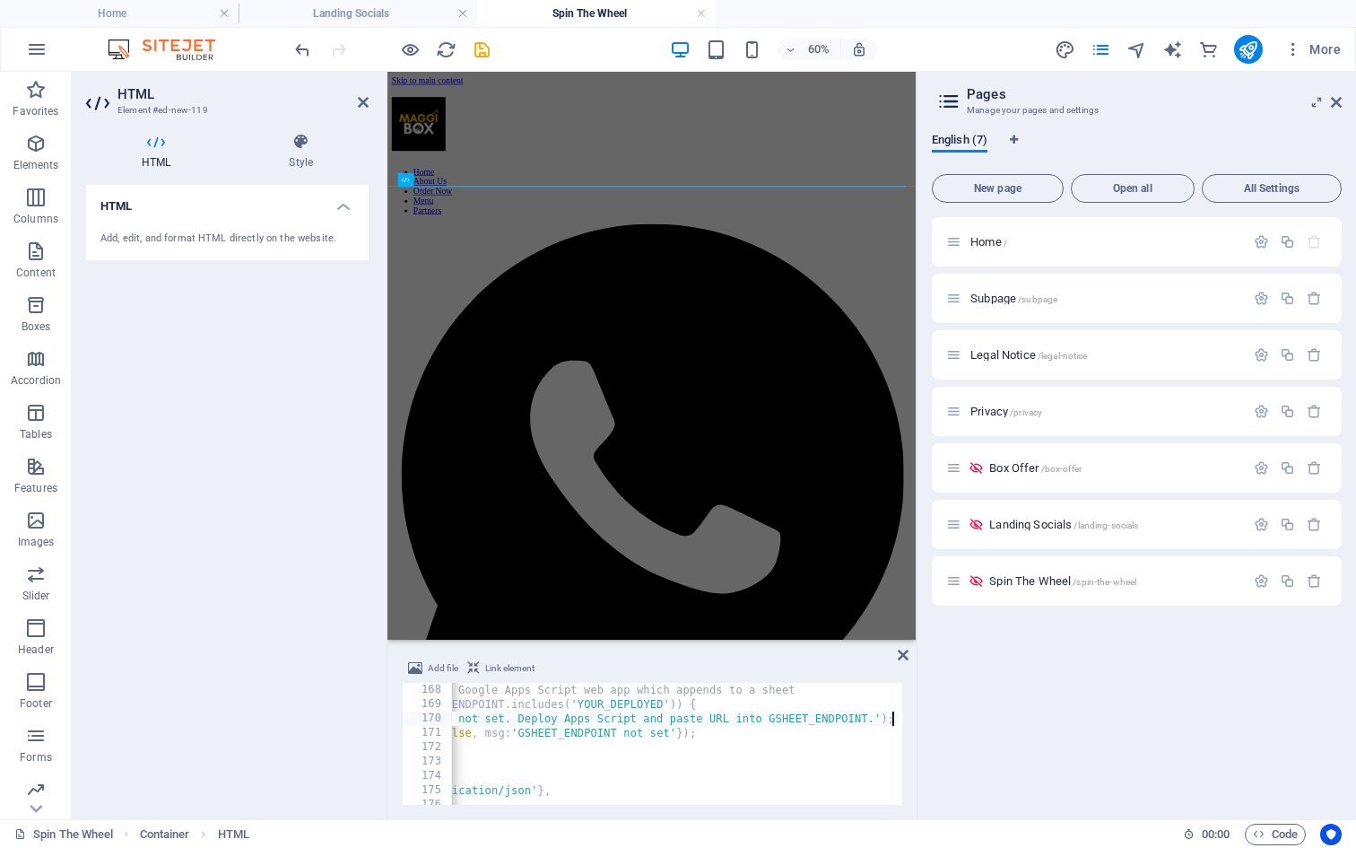
scroll to position [0, 0]
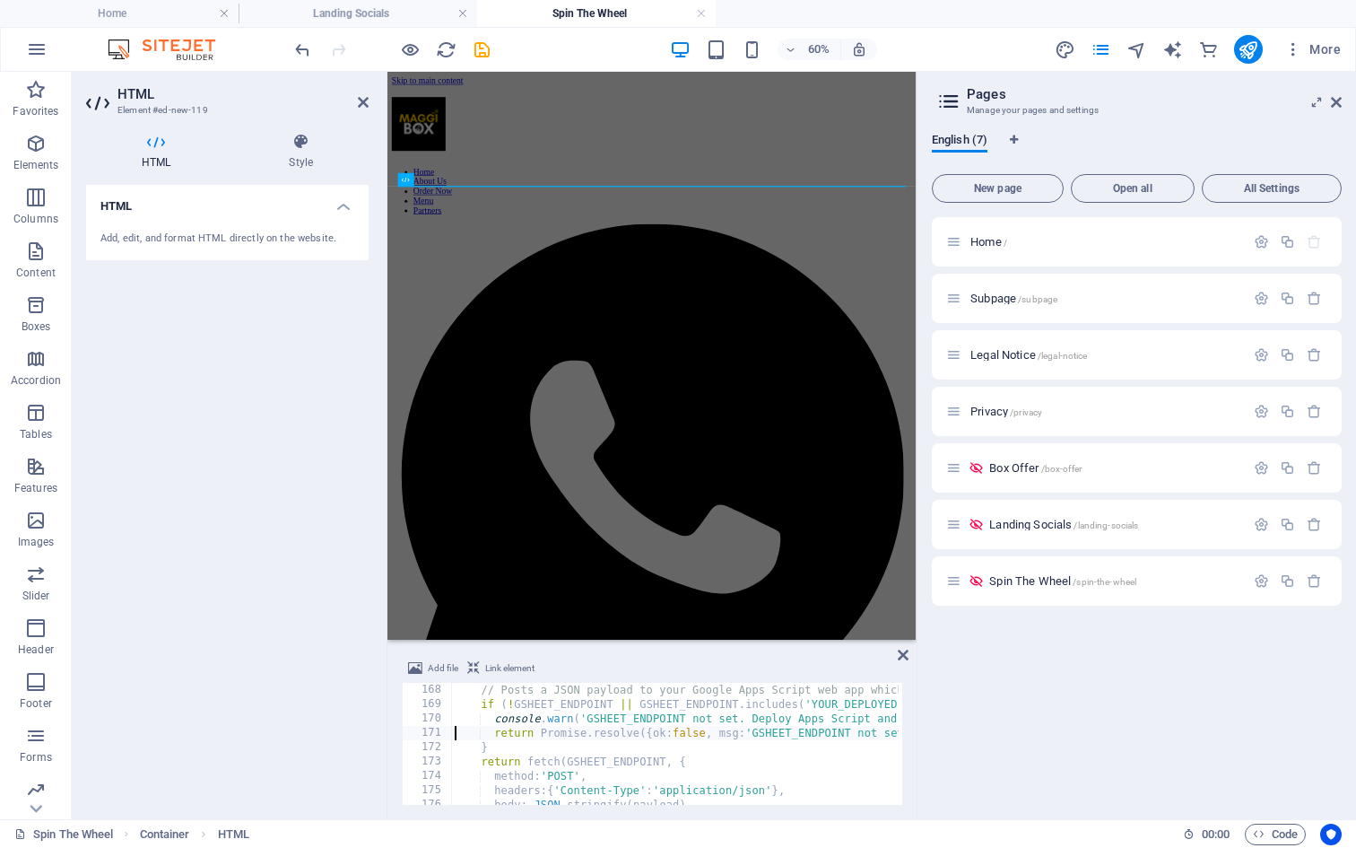
click at [649, 725] on div "// Posts a JSON payload to your Google Apps Script web app which appends to a s…" at bounding box center [1373, 756] width 1844 height 147
type textarea "function postToSheet(payload){"
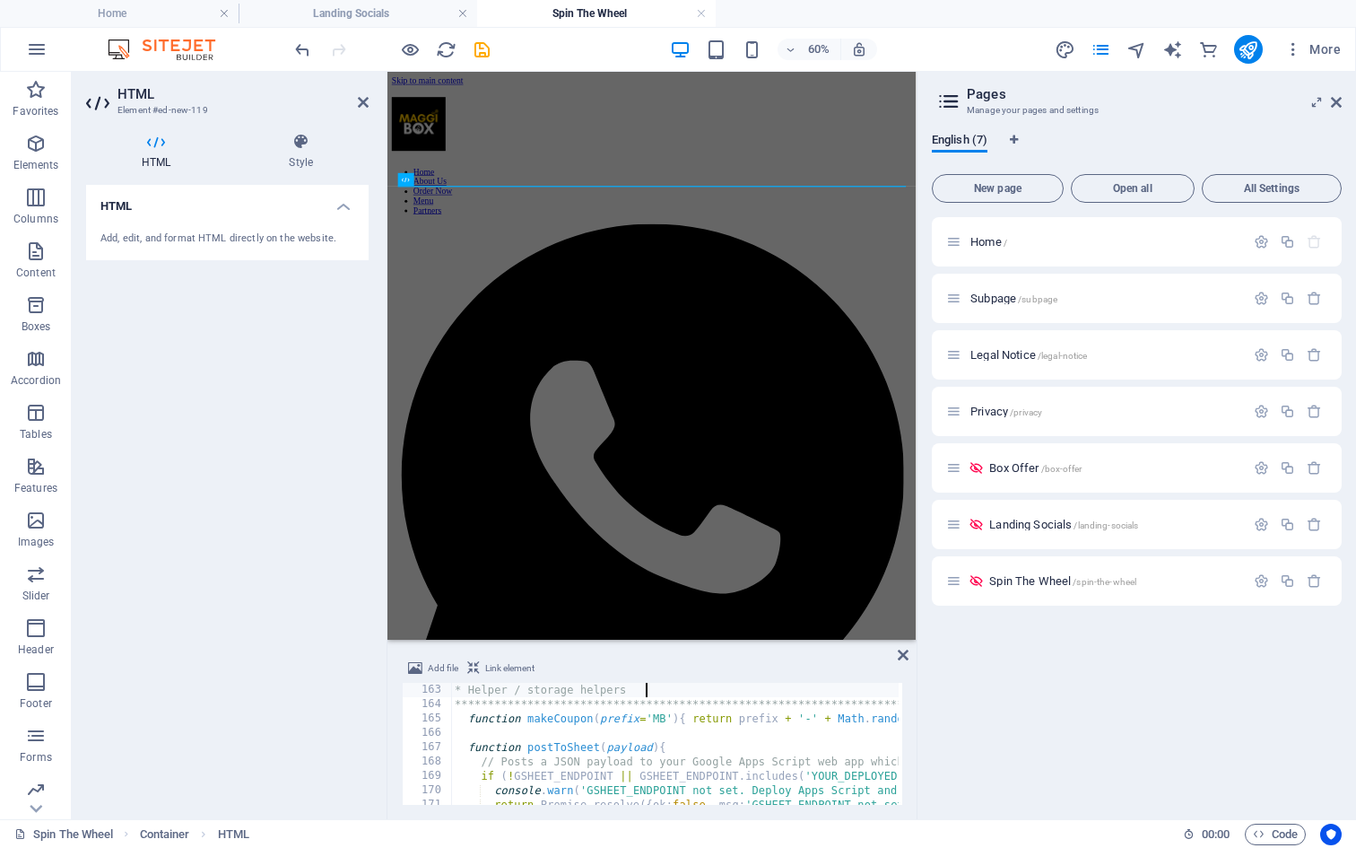
type textarea "**********"
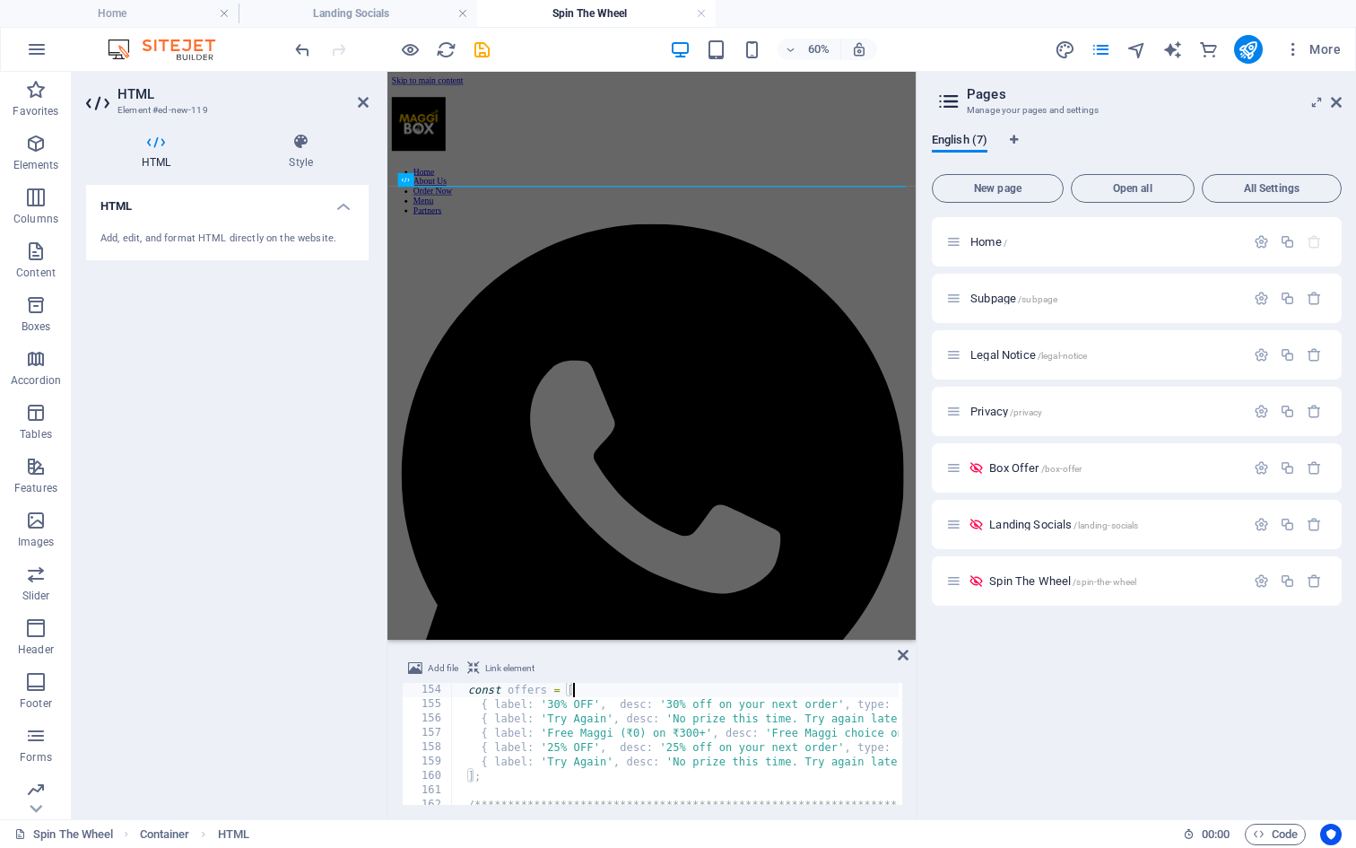
type textarea "// offers array (top -> clockwise)"
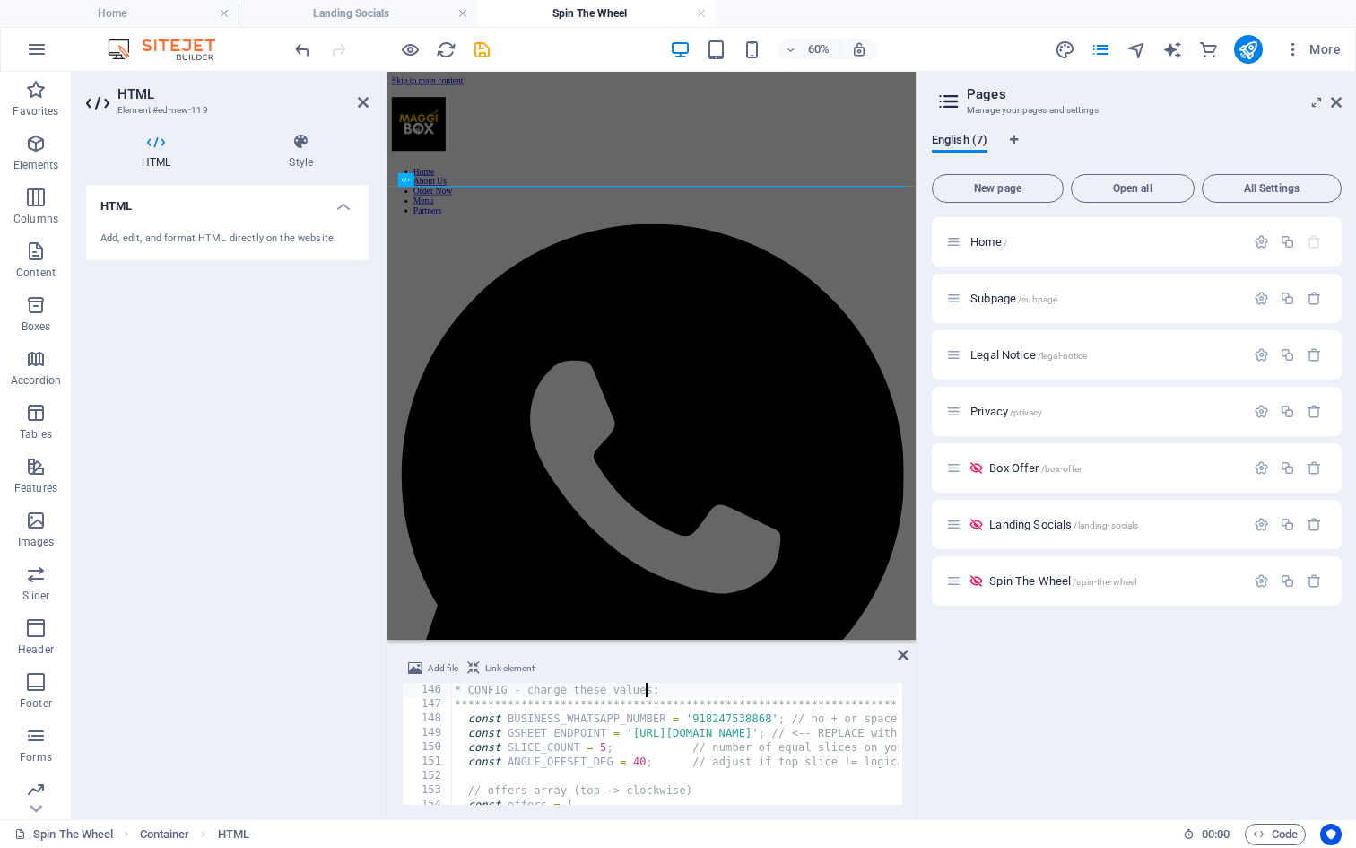
type textarea "<script>"
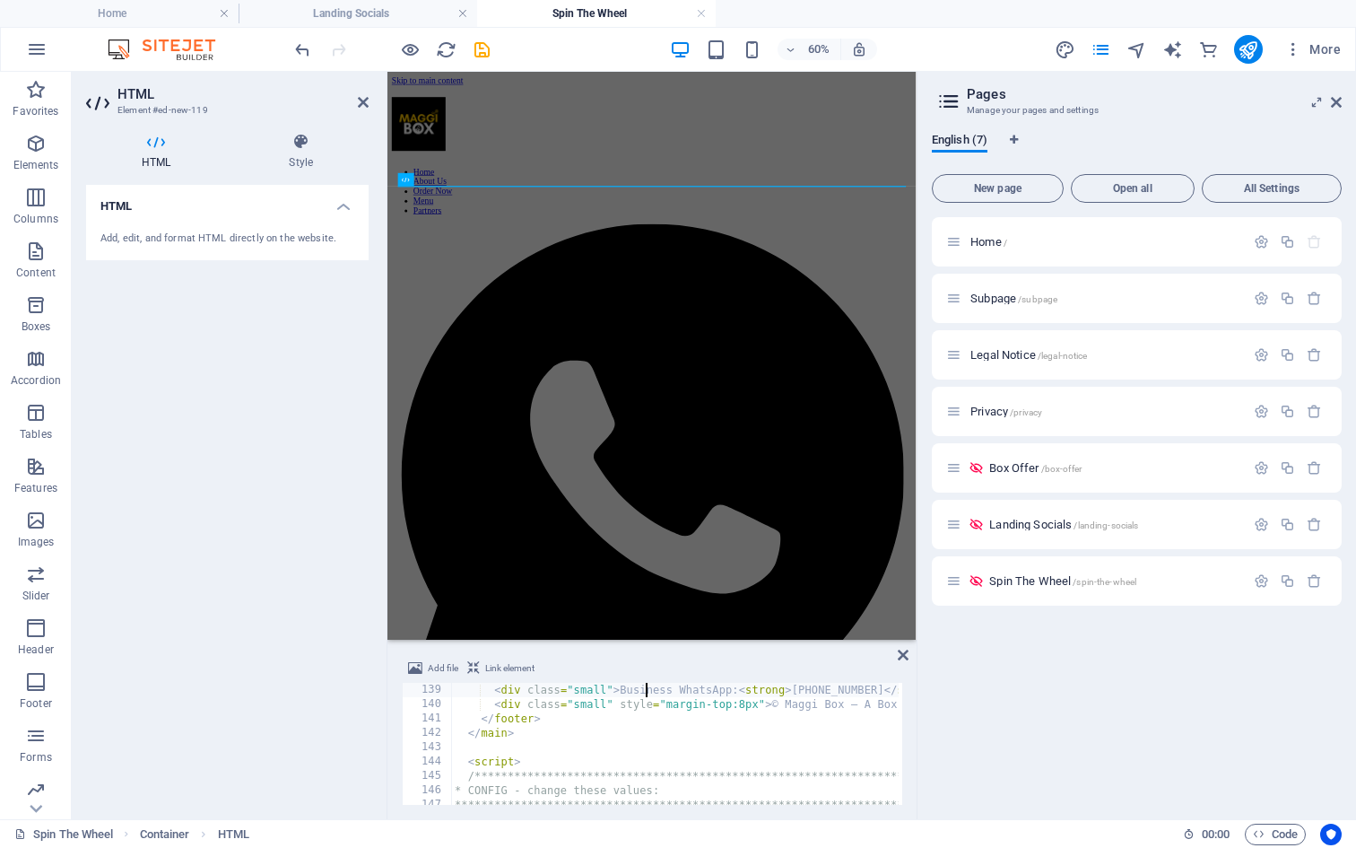
type textarea "<footer class="card">"
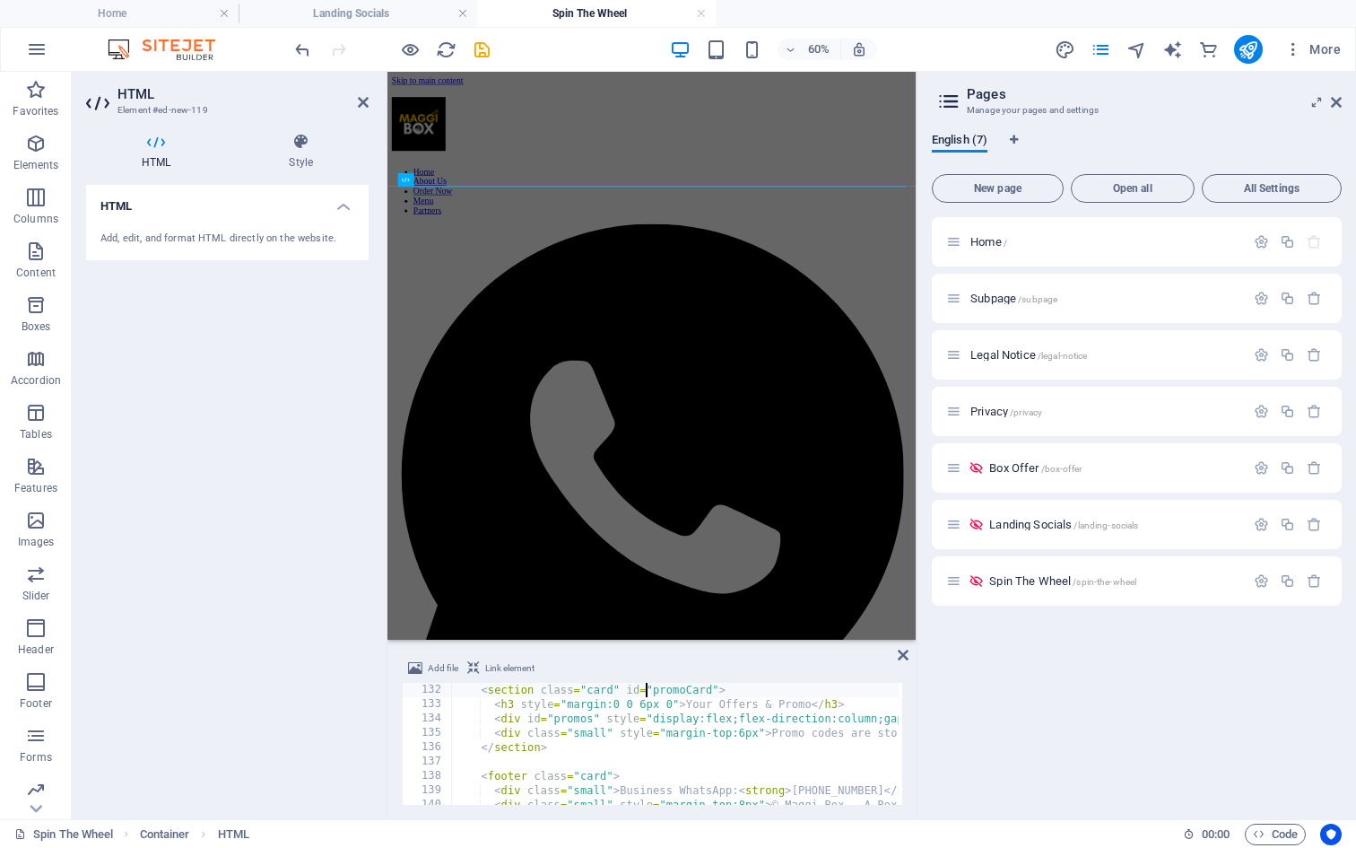
type textarea "<!-- Promo list -->"
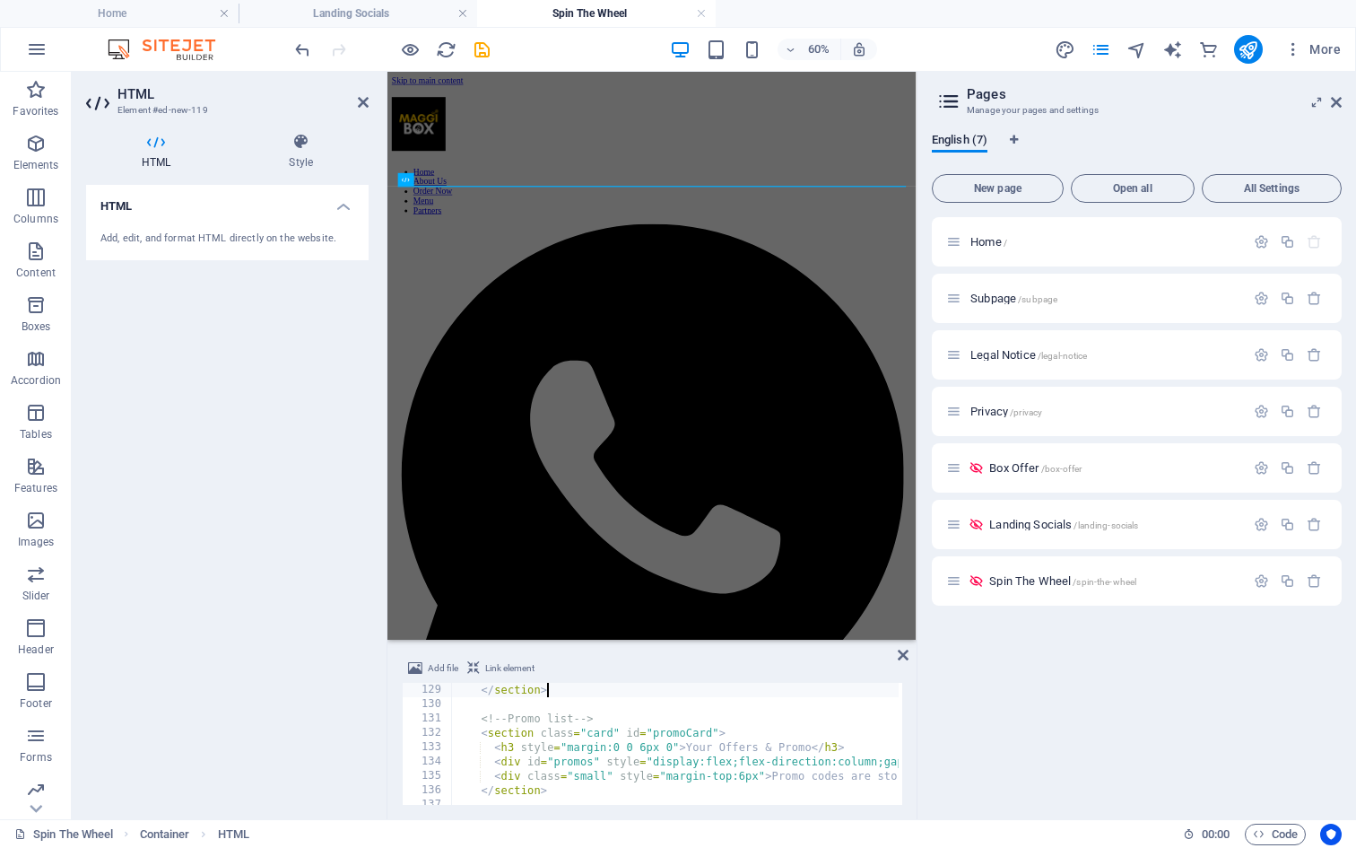
type textarea "</div>"
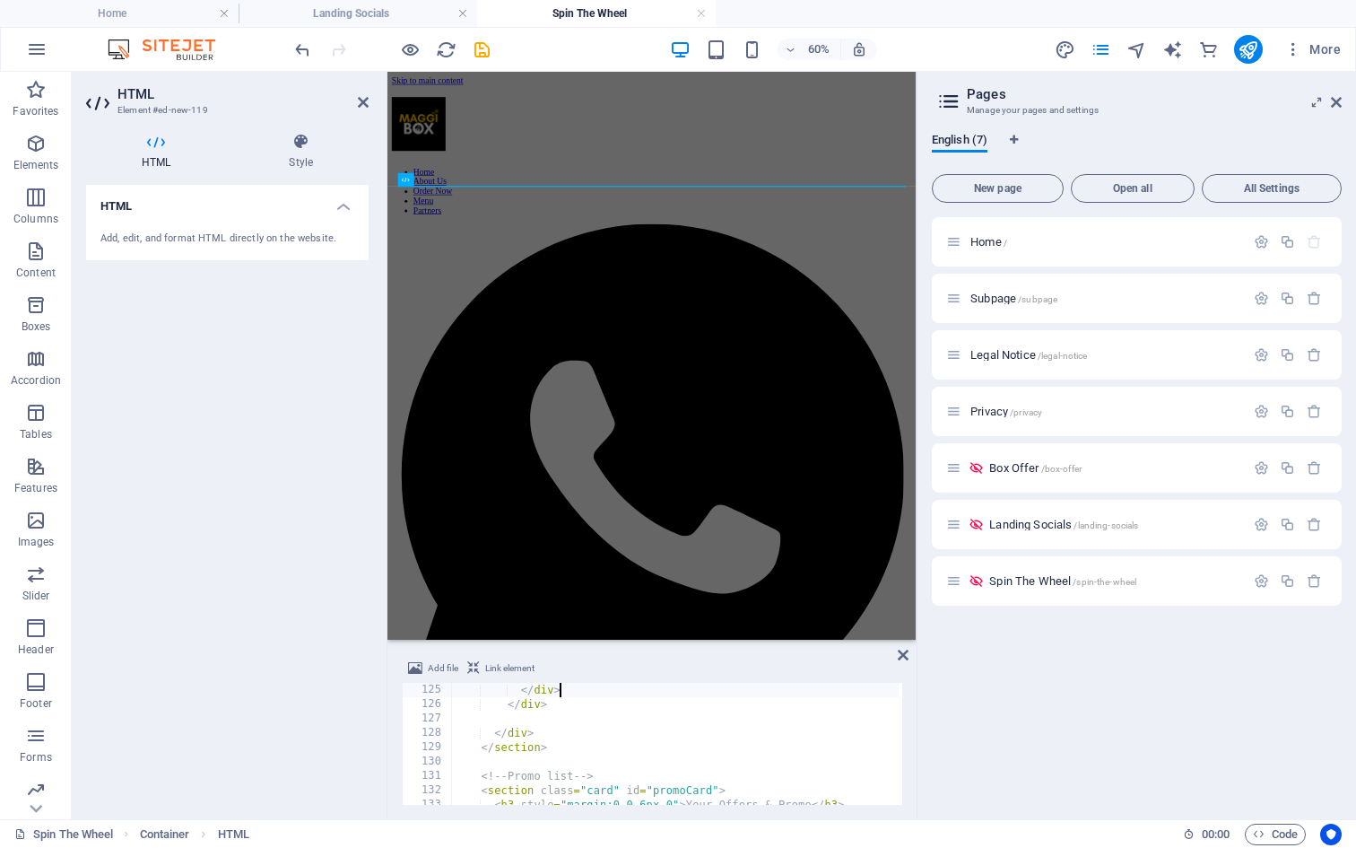
type textarea "</div>"
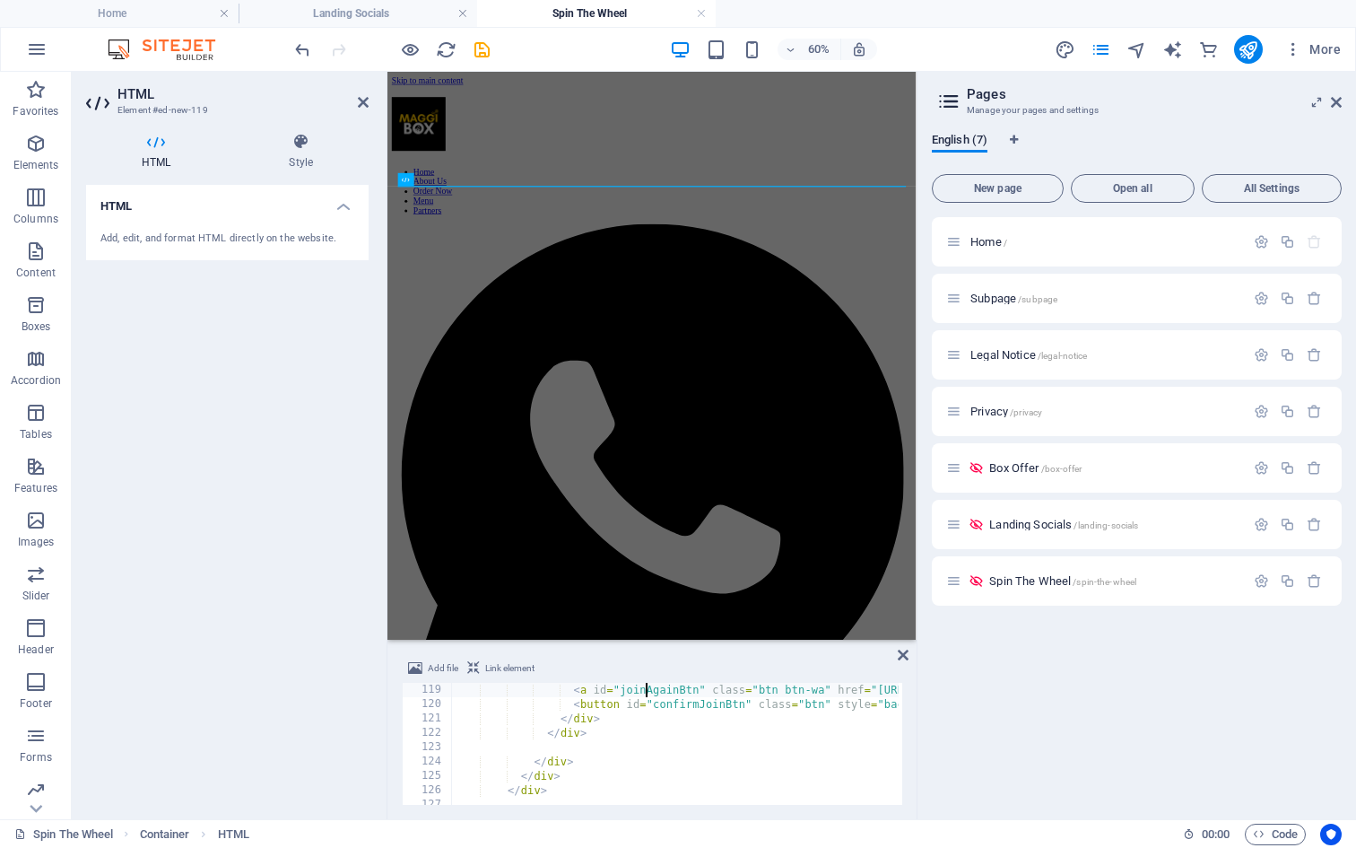
type textarea "<div id="tryAgainBlock" style="margin-top:10px;display:none">"
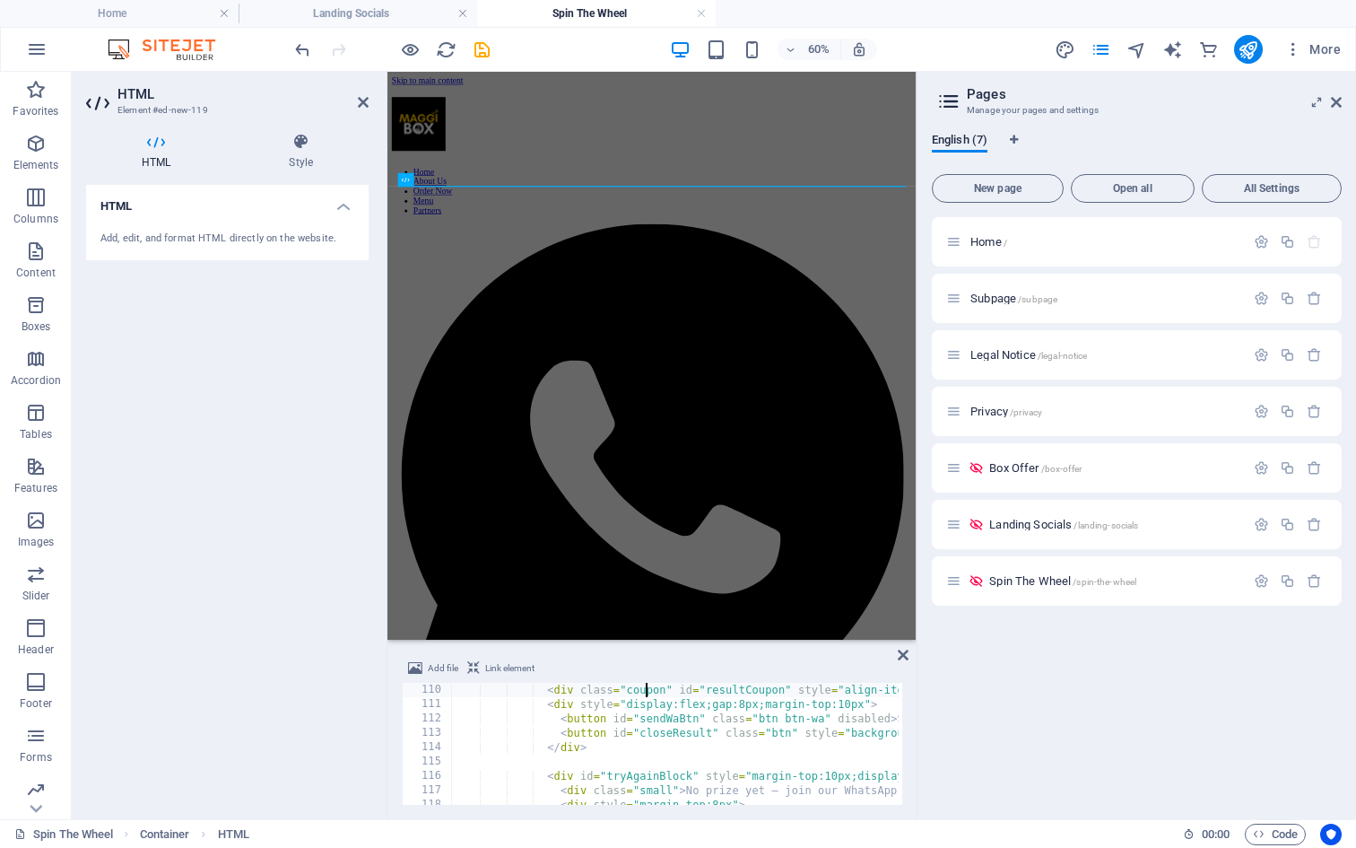
type textarea "<div id="spinResult" style="margin-top:12px;display:none">"
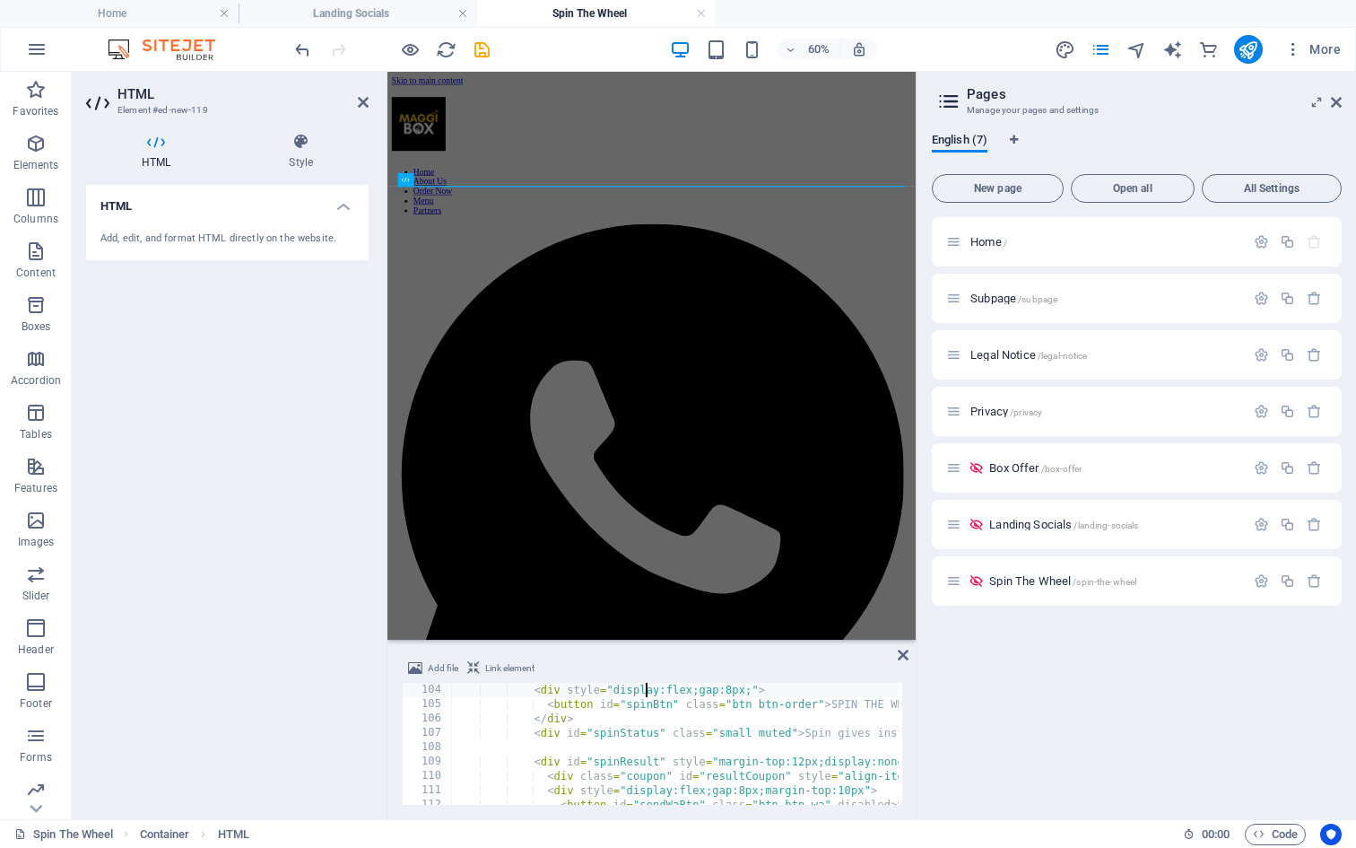
type textarea "<div style="flex:1;min-width:260px;">"
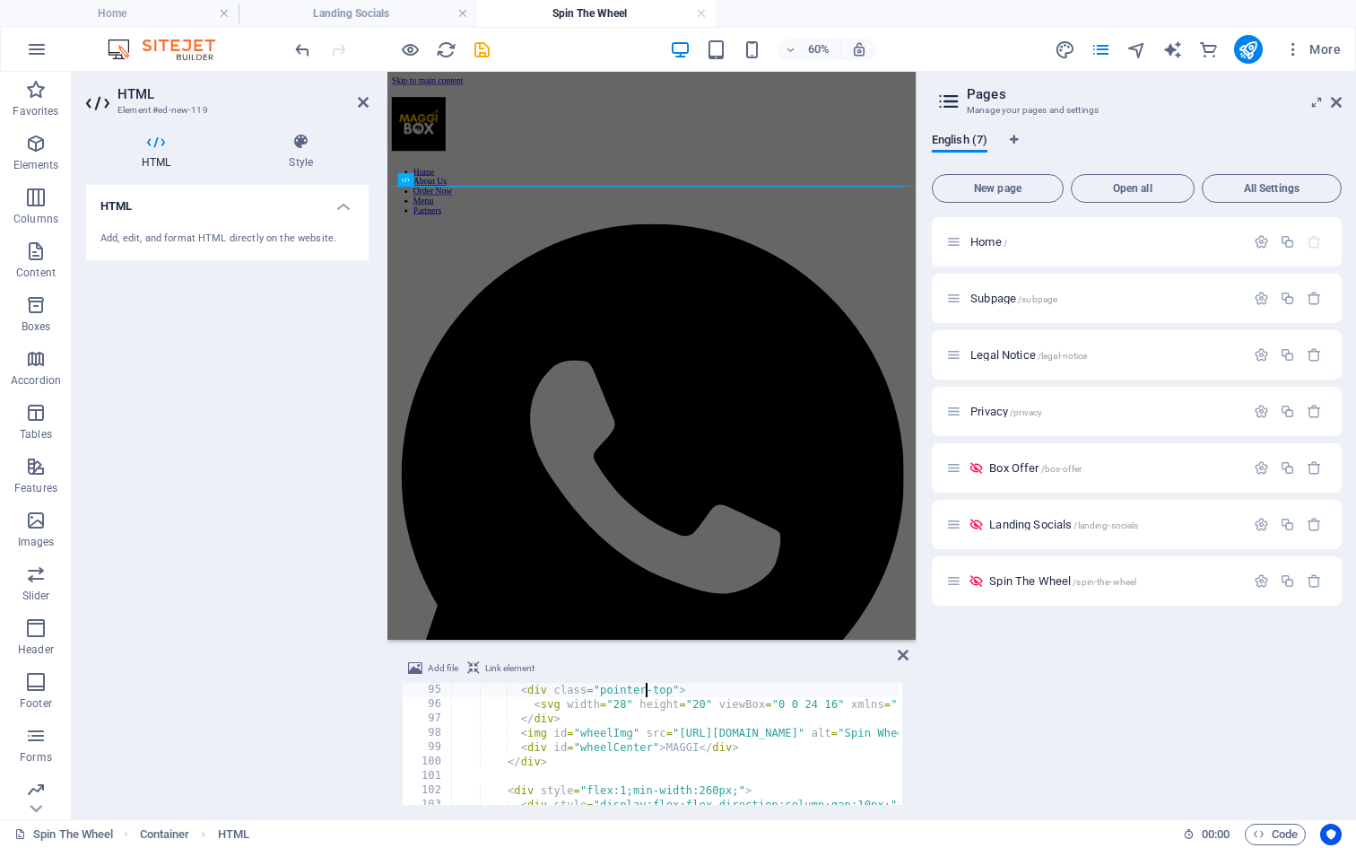
type textarea "<div class="wheel-wrap" style="width:360px;height:360px;position:relative;">"
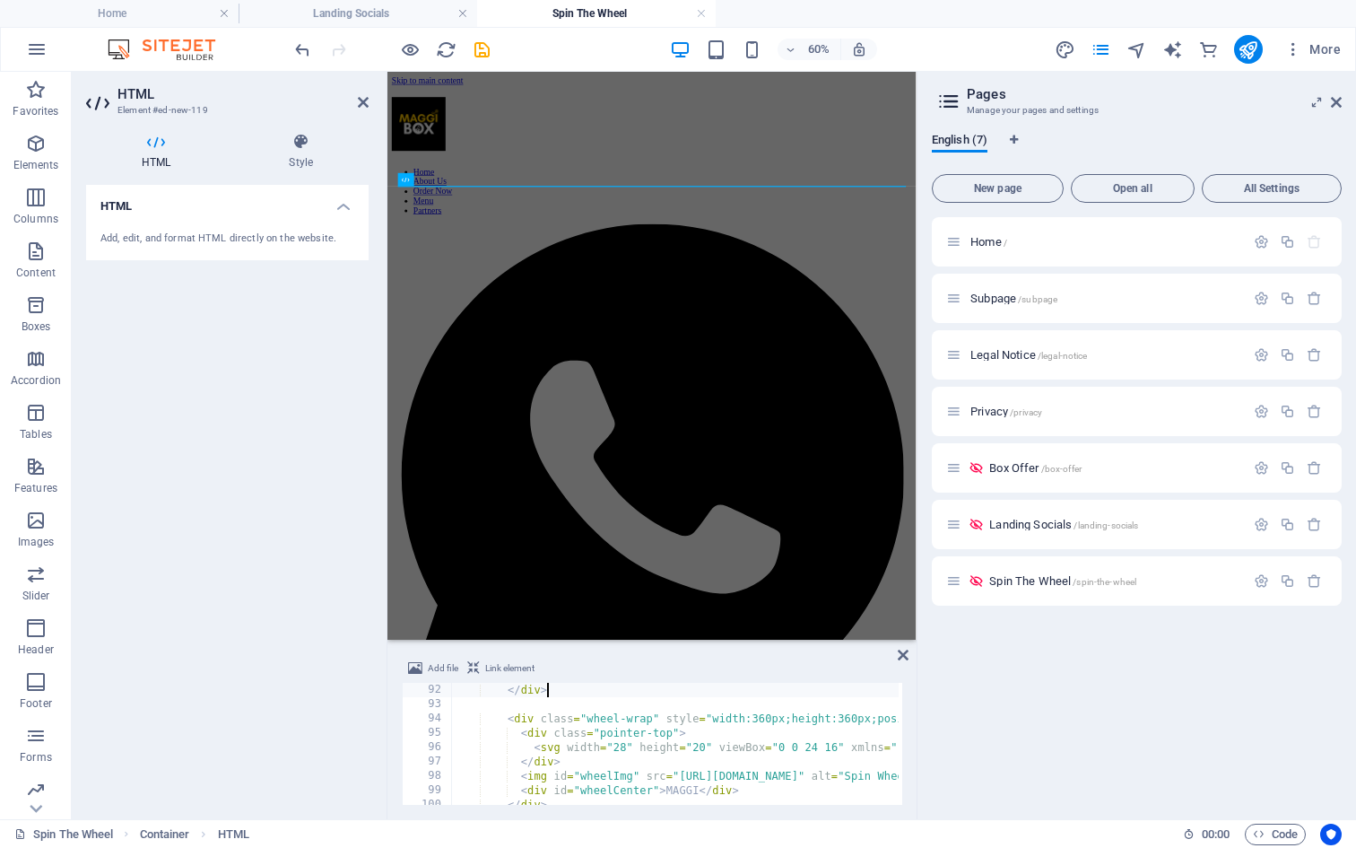
type textarea "<div id="spinMessage" class="small muted" style="margin-top:8px"></div>"
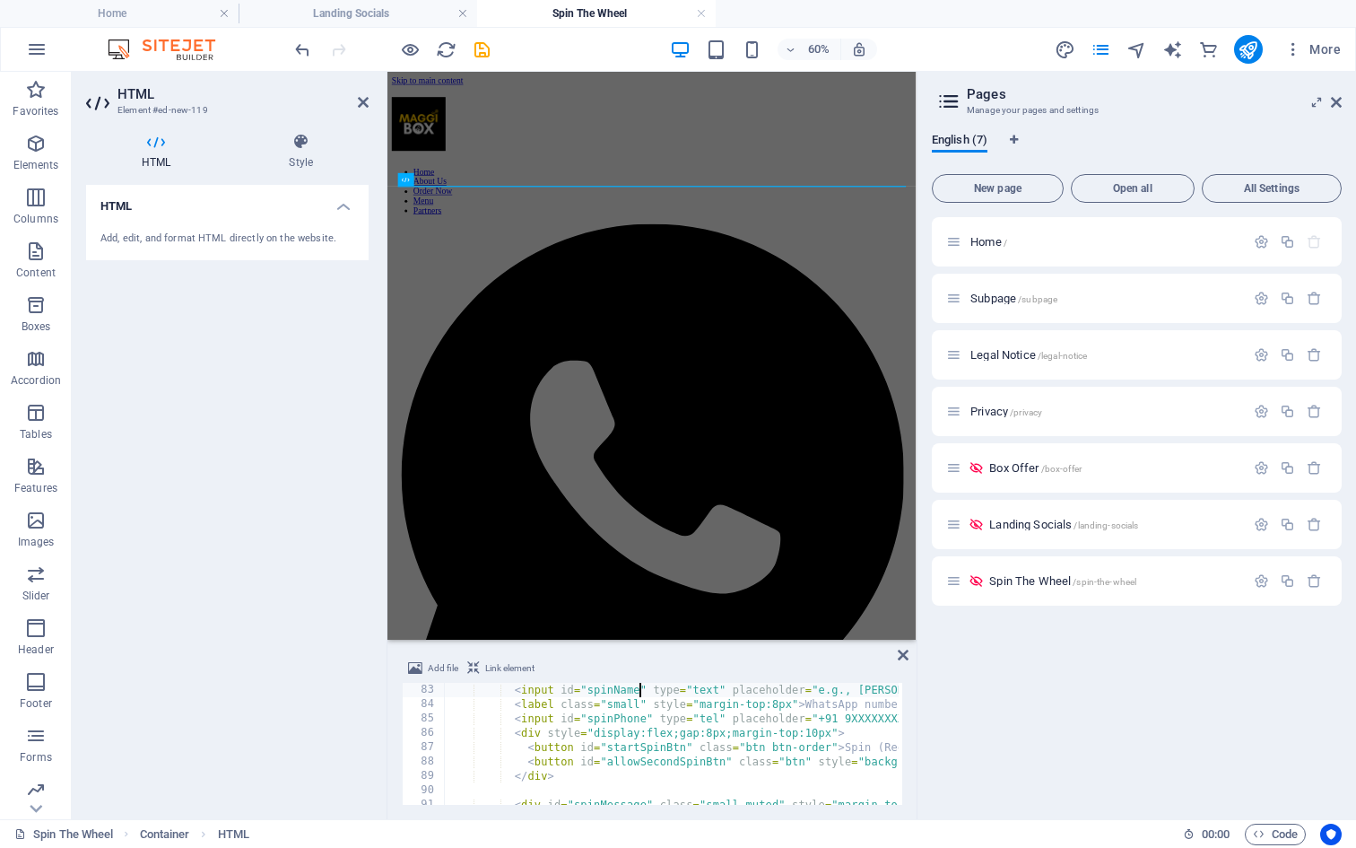
type textarea "<div style="display:flex;gap:16px;flex-wrap:wrap;margin-top:12px;align-items:fl…"
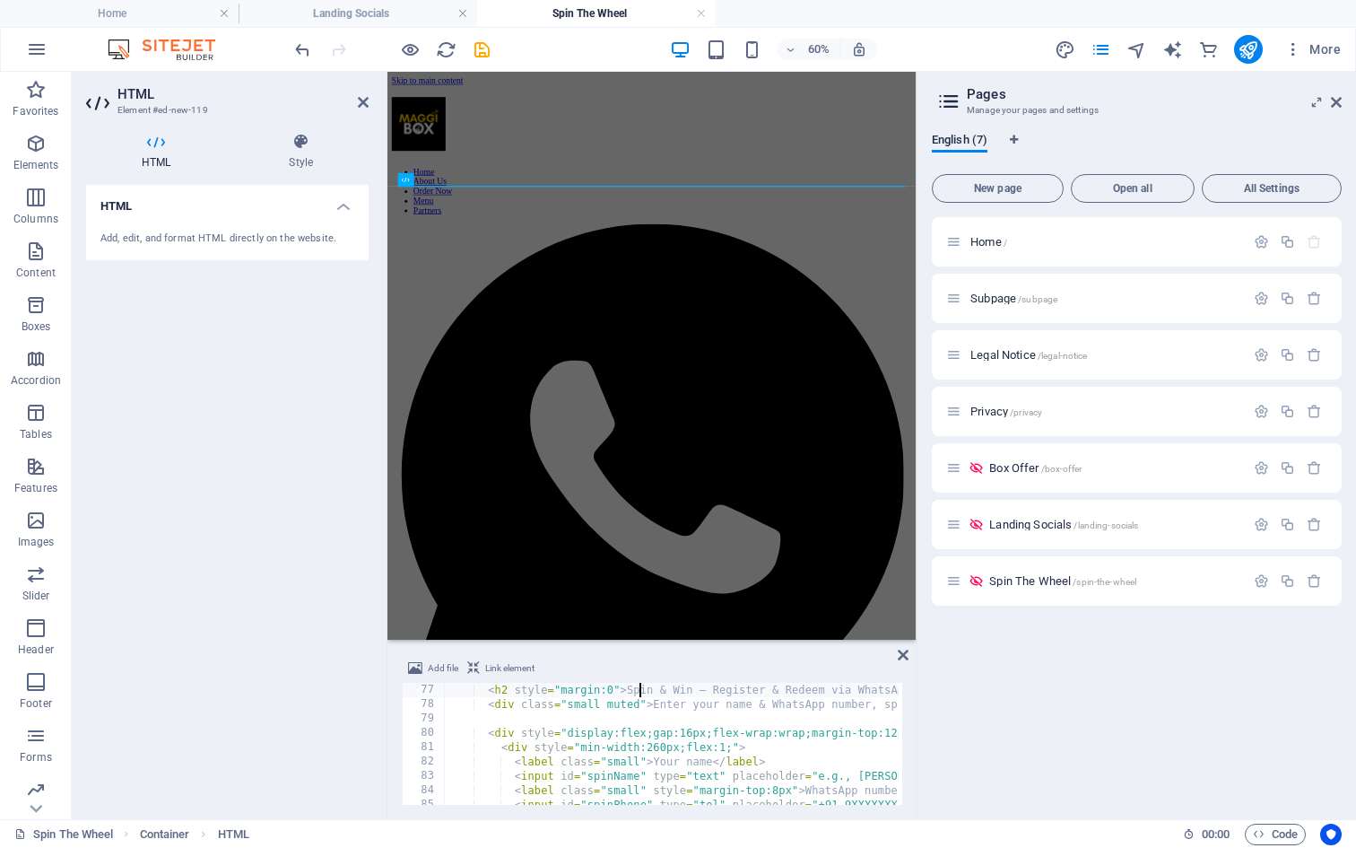
type textarea "<!-- SPIN SECTION (separate) -->"
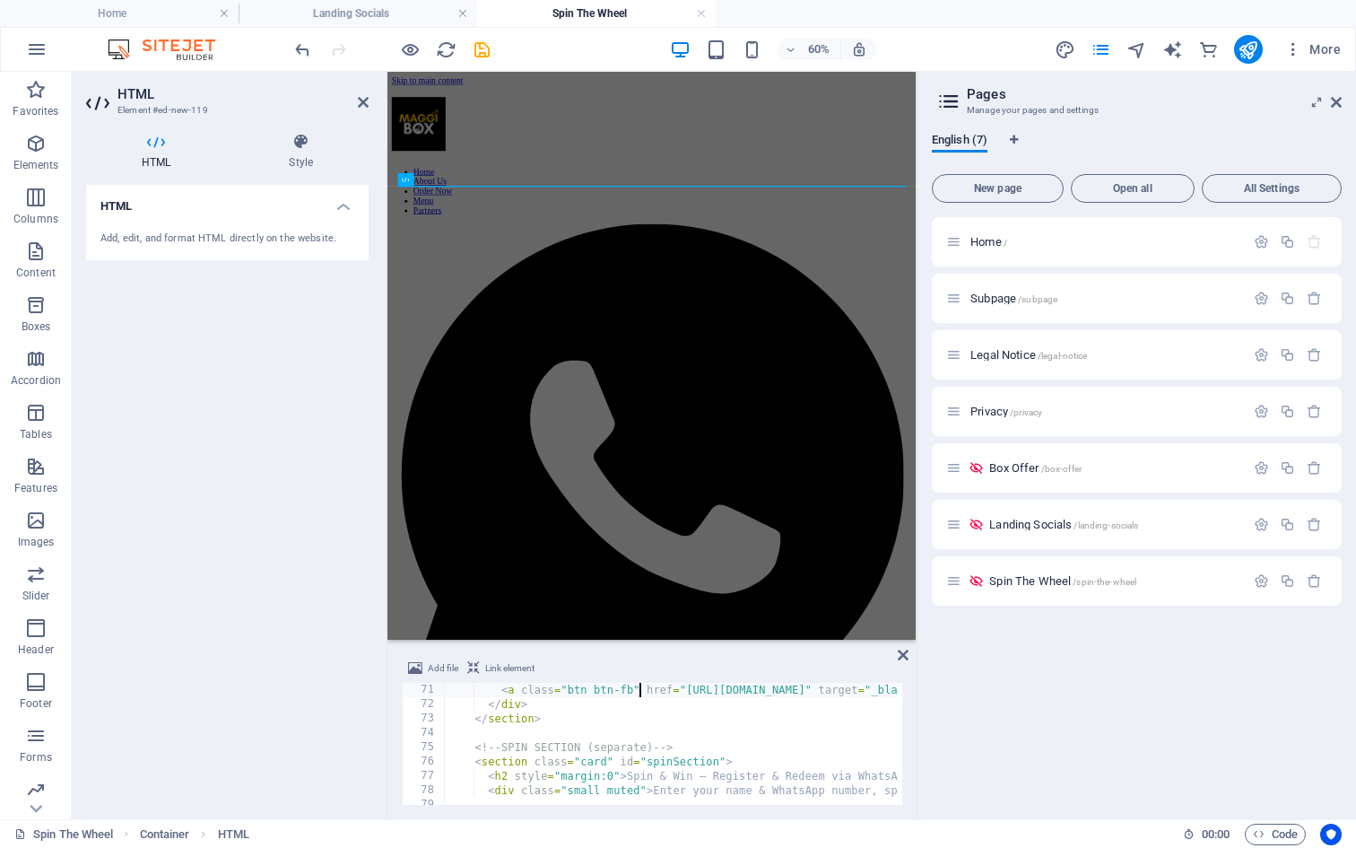
type textarea "<div style="margin-top:12px;display:flex;gap:8px;flex-wrap:wrap;">"
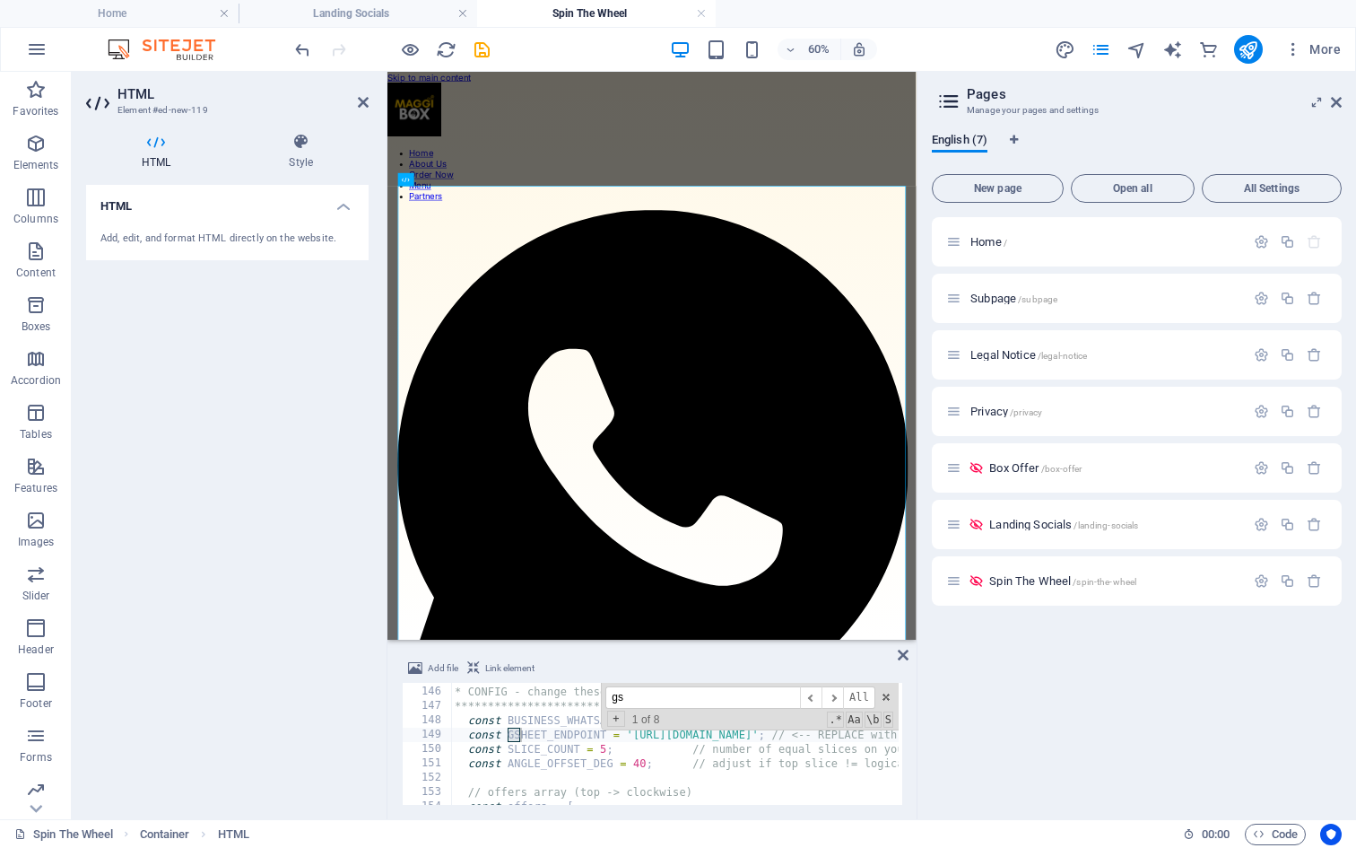
scroll to position [2079, 0]
type input "gs"
click at [714, 746] on div "**********" at bounding box center [1373, 743] width 1844 height 147
click at [885, 693] on span at bounding box center [886, 697] width 13 height 13
click at [724, 731] on div "**********" at bounding box center [1373, 743] width 1844 height 147
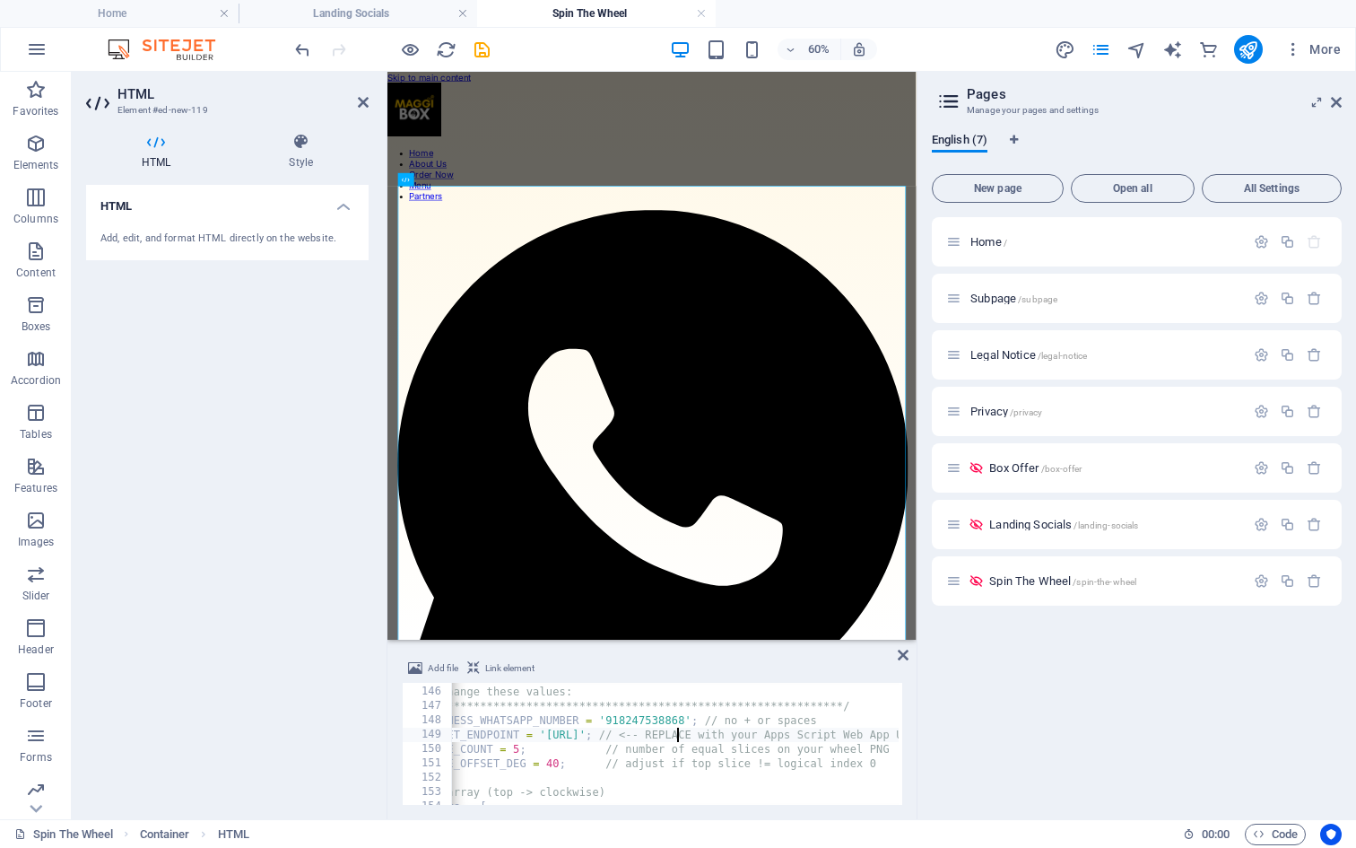
scroll to position [0, 87]
paste textarea
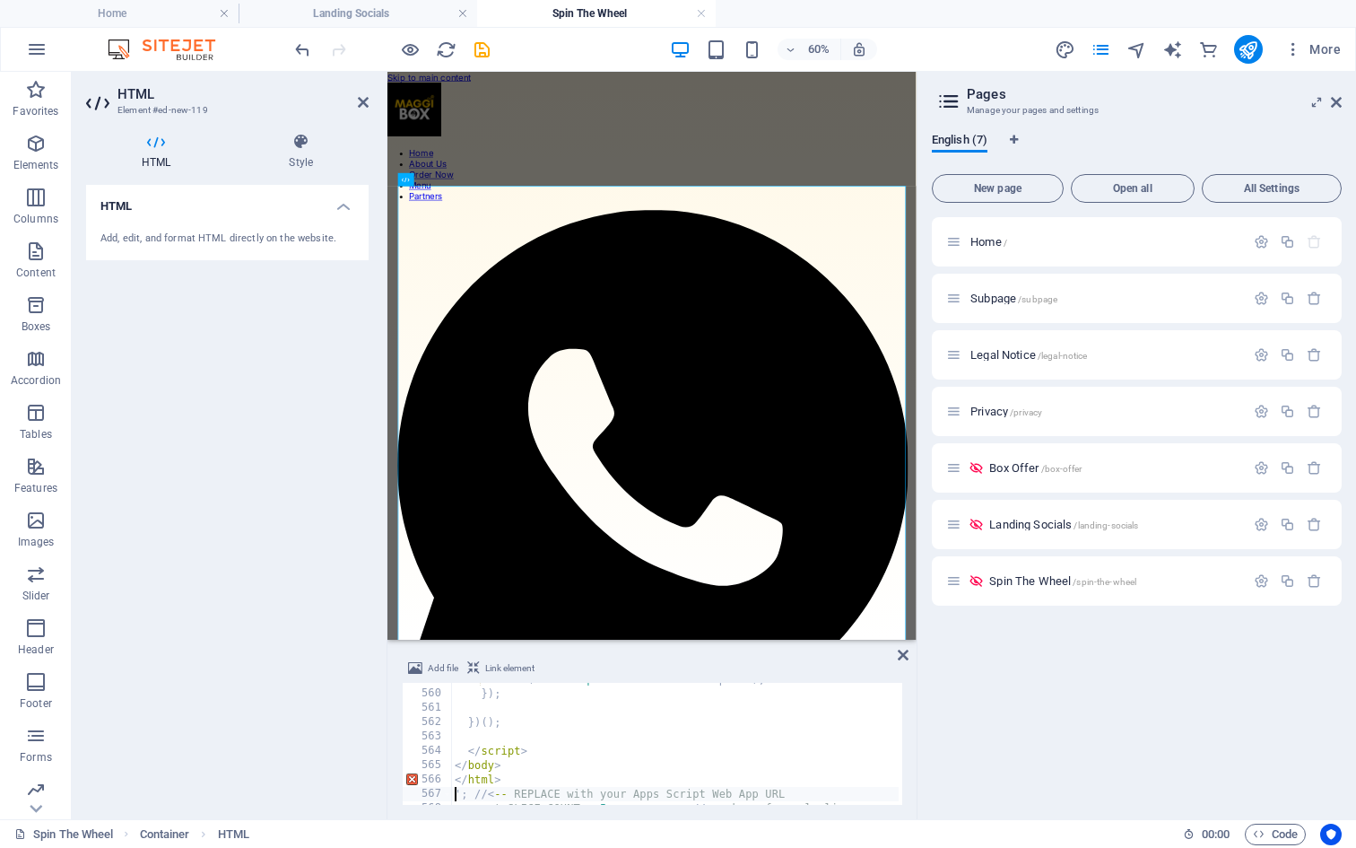
scroll to position [2065, 0]
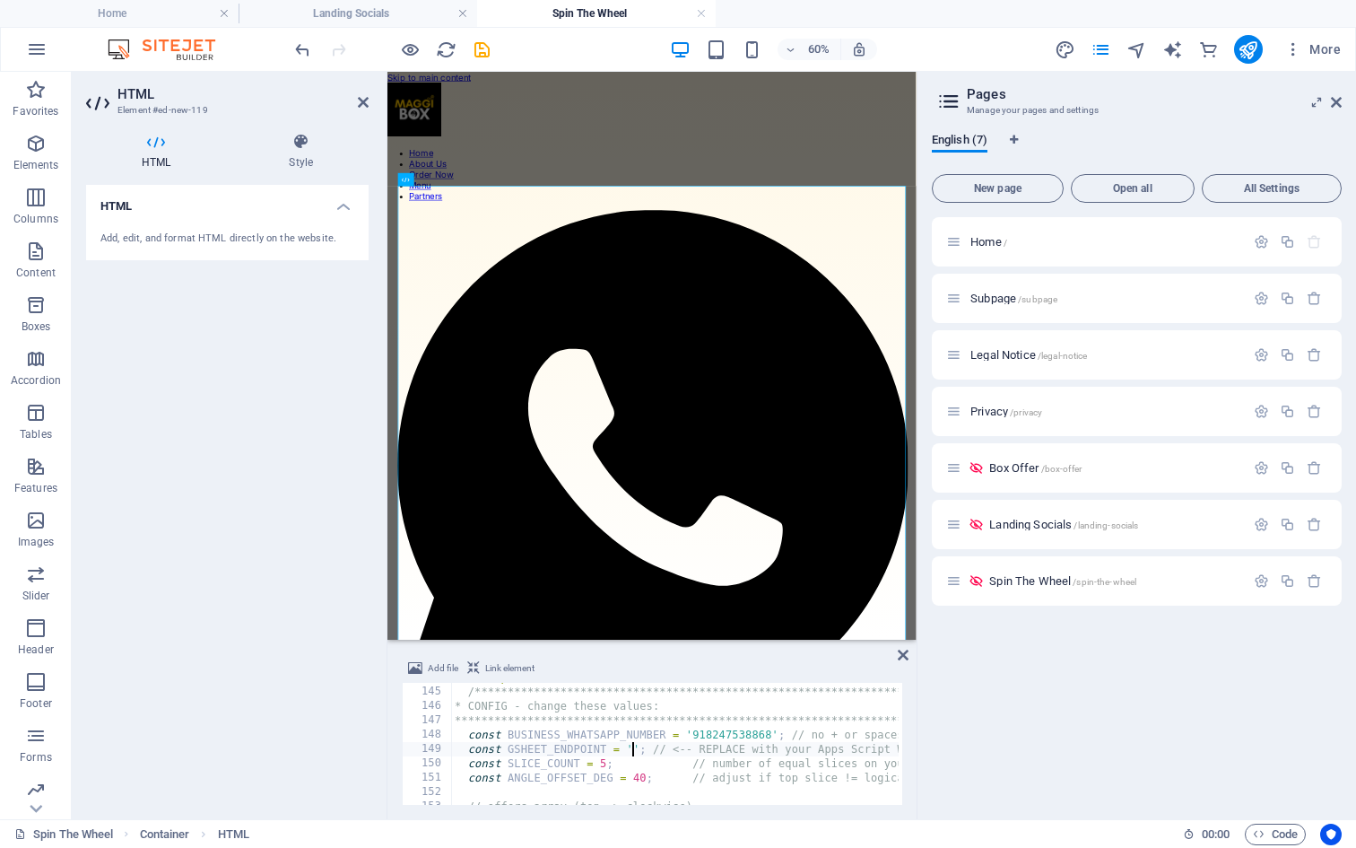
paste textarea "https://script.google.com/macros/s/AKfycbzT7bXZNiwwXZ27jLzzHF_SOY9guif5kPNo2kLE…"
type textarea "const GSHEET_ENDPOINT = 'https://script.google.com/macros/s/AKfycbzT7bXZNiwwXZ2…"
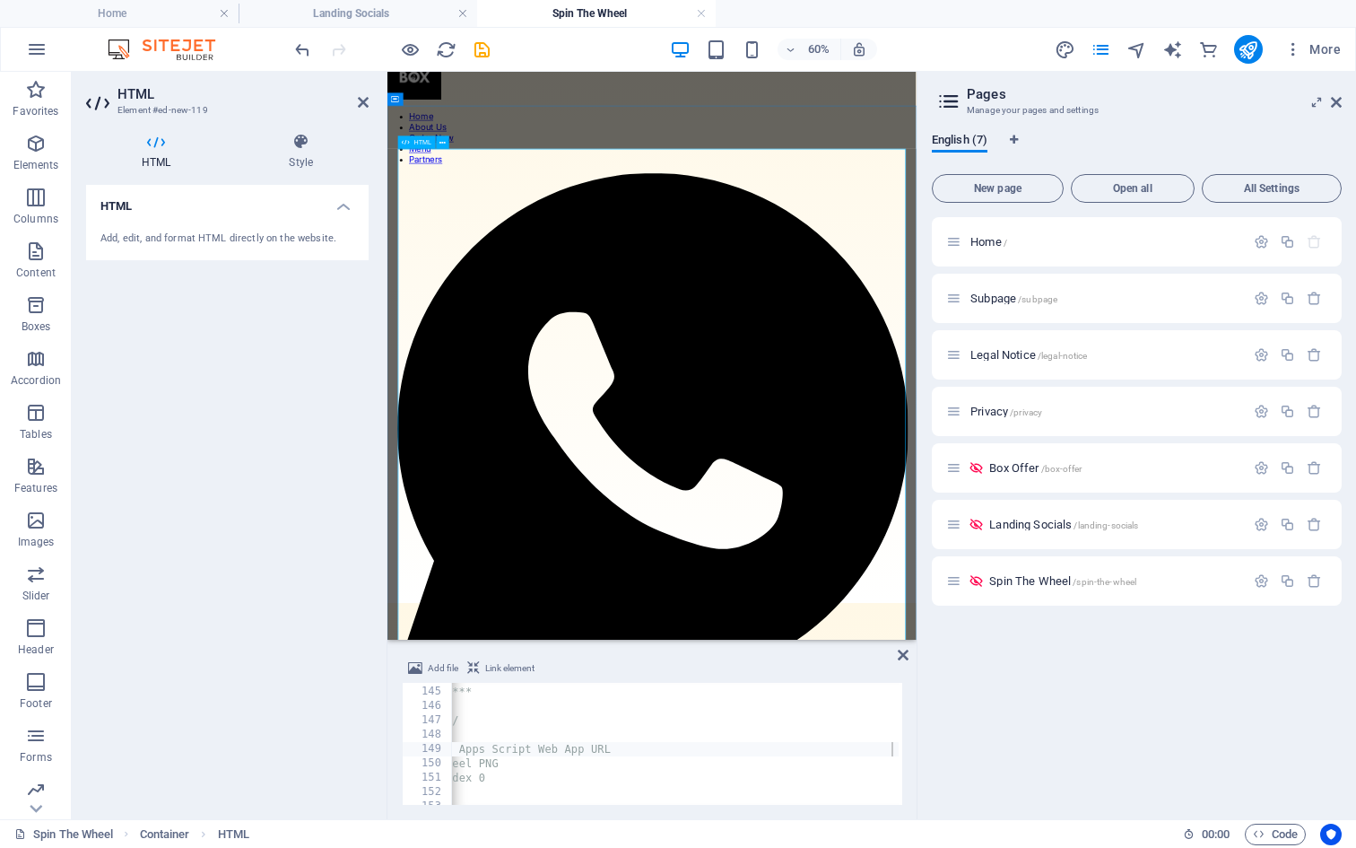
scroll to position [61, 0]
click at [906, 650] on icon at bounding box center [903, 655] width 11 height 14
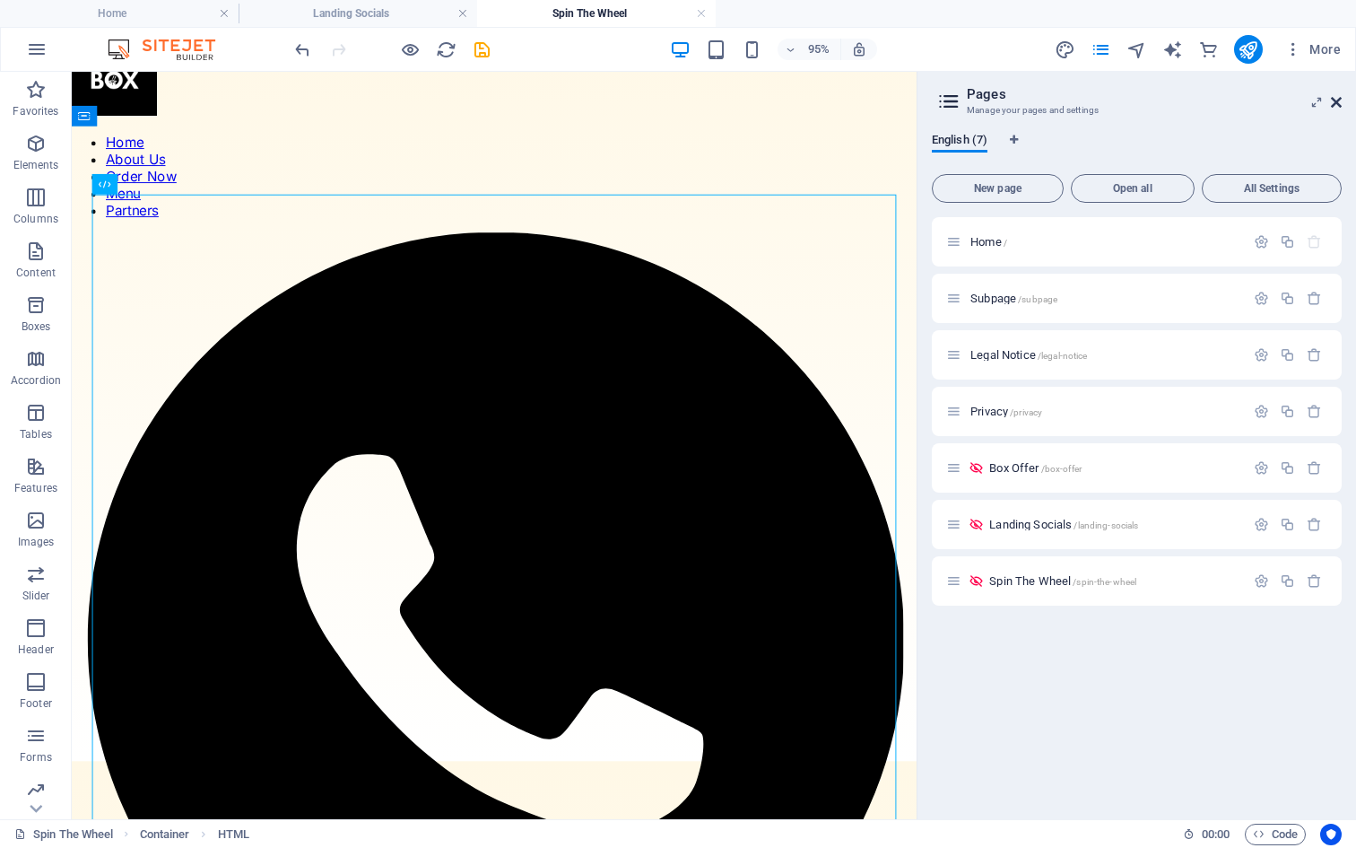
click at [1337, 98] on icon at bounding box center [1336, 102] width 11 height 14
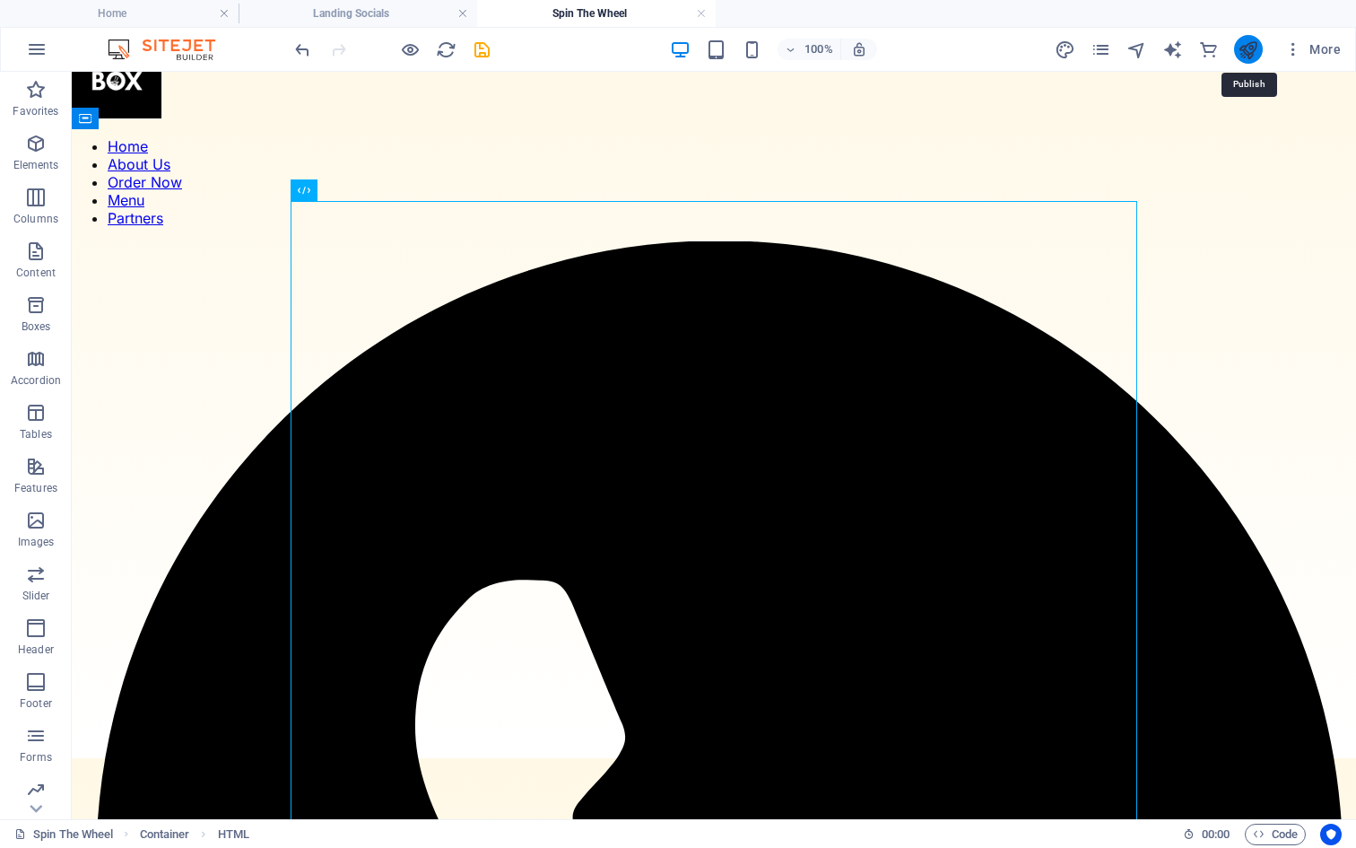
click at [1255, 39] on icon "publish" at bounding box center [1248, 49] width 21 height 21
